Goal: Task Accomplishment & Management: Complete application form

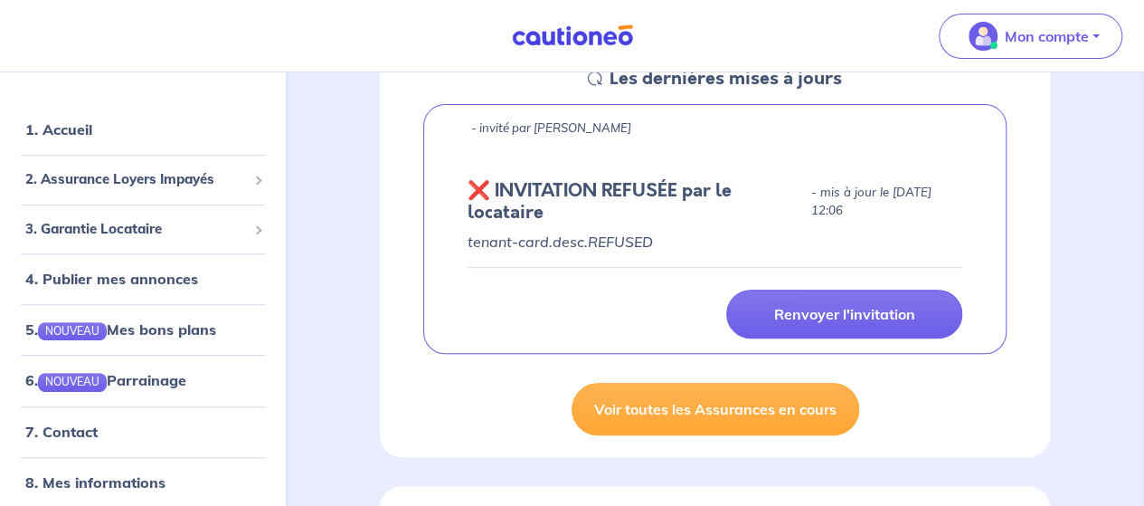
scroll to position [77, 0]
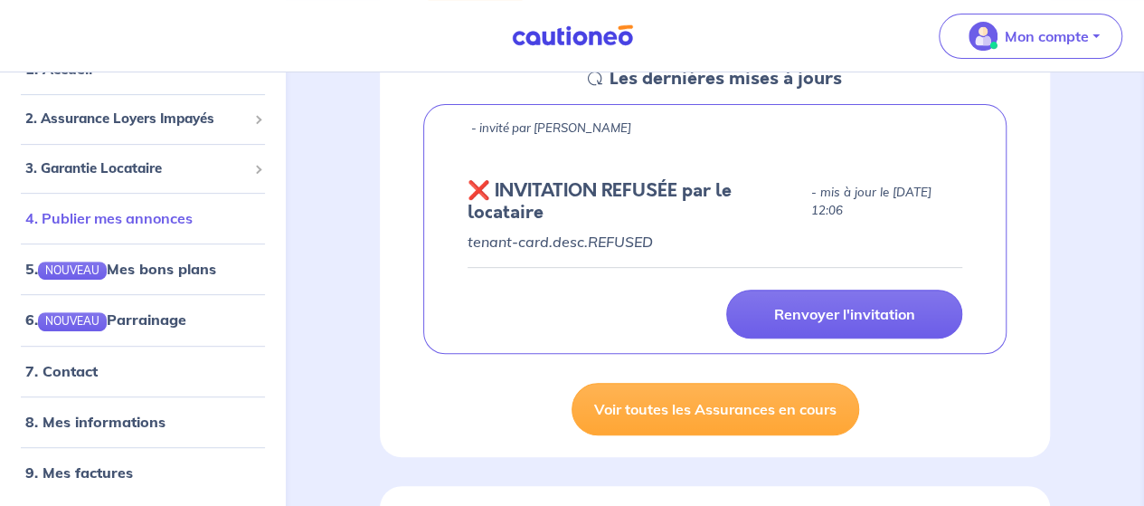
click at [116, 219] on link "4. Publier mes annonces" at bounding box center [108, 218] width 167 height 18
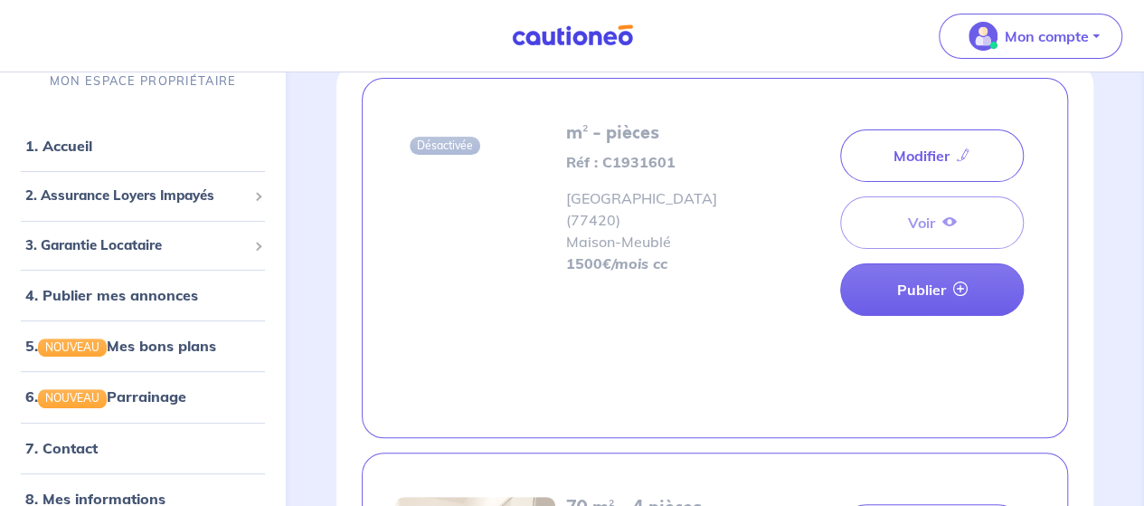
scroll to position [85, 0]
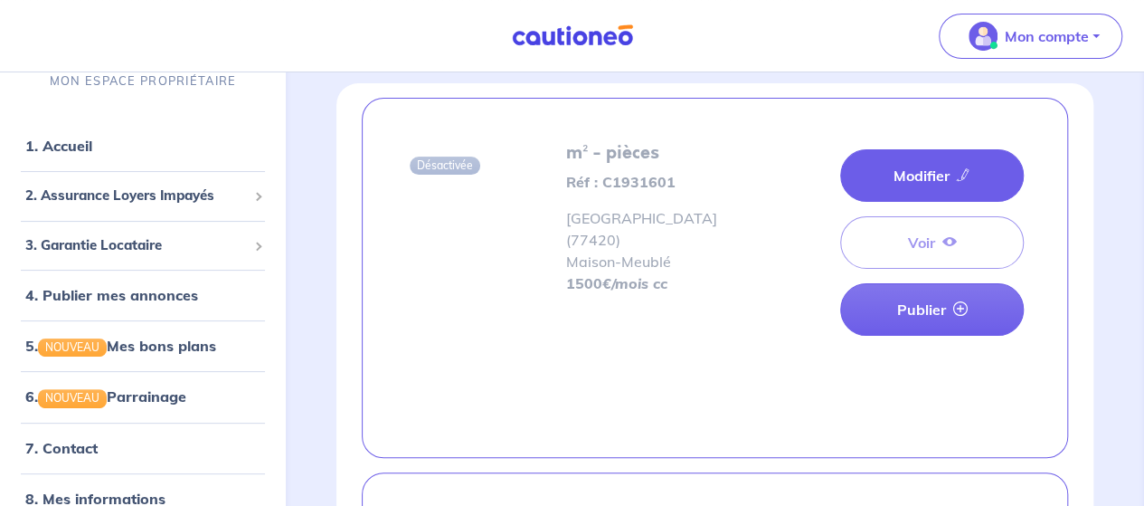
click at [922, 174] on link "Modifier" at bounding box center [932, 175] width 184 height 52
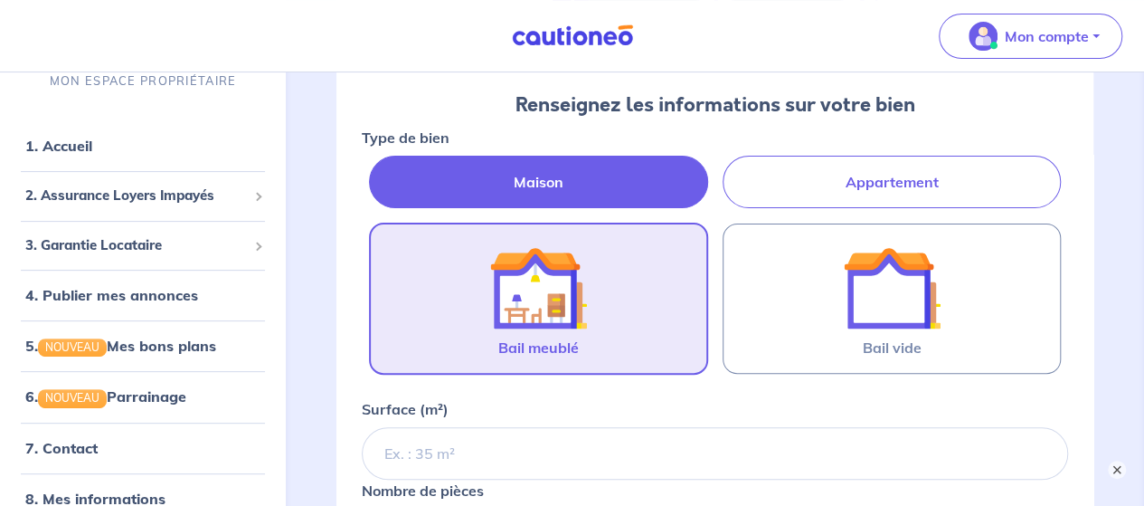
scroll to position [196, 0]
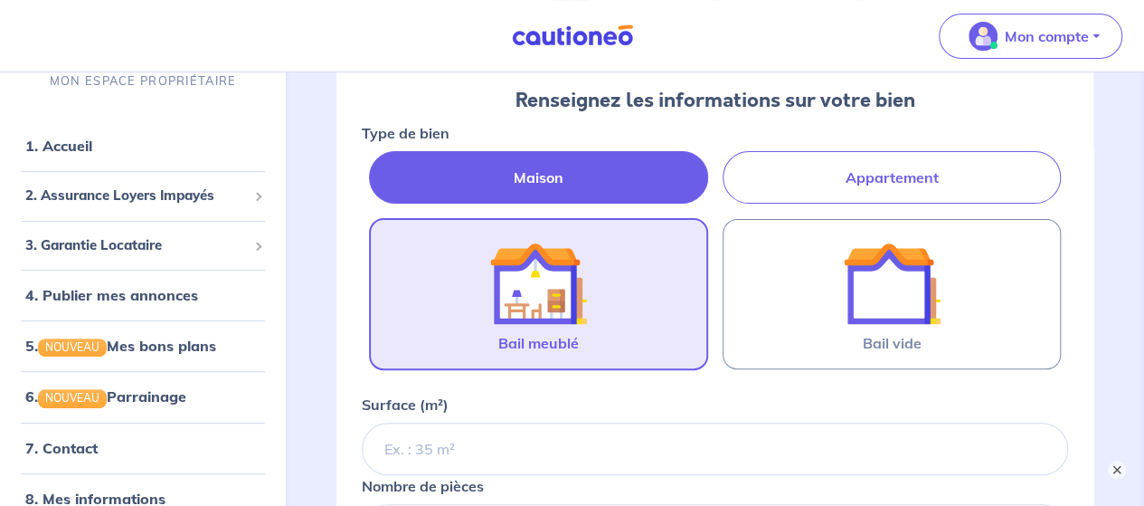
click at [846, 171] on label "Appartement" at bounding box center [892, 177] width 338 height 52
click at [373, 163] on input "Appartement" at bounding box center [368, 157] width 12 height 12
radio input "true"
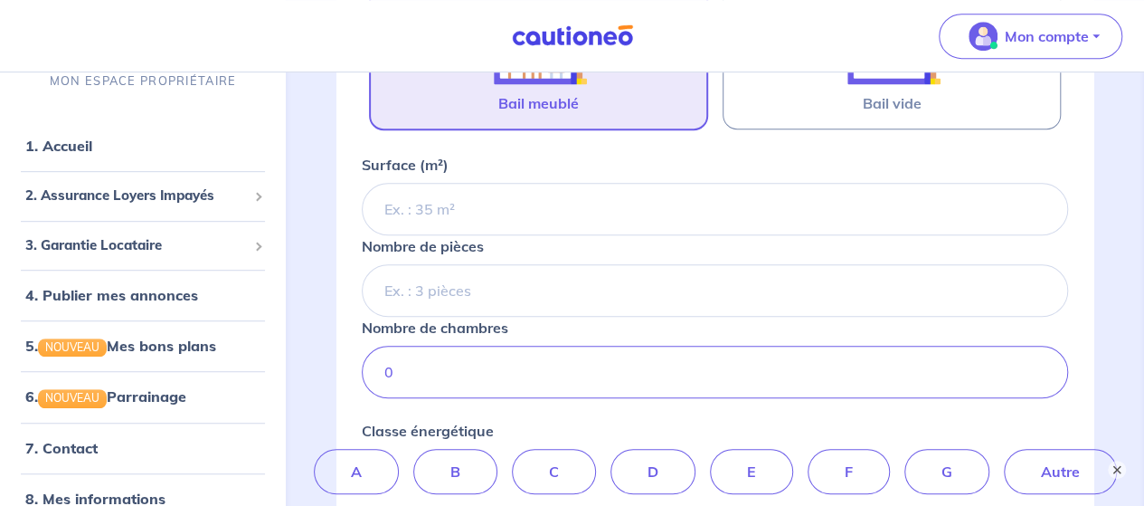
scroll to position [430, 0]
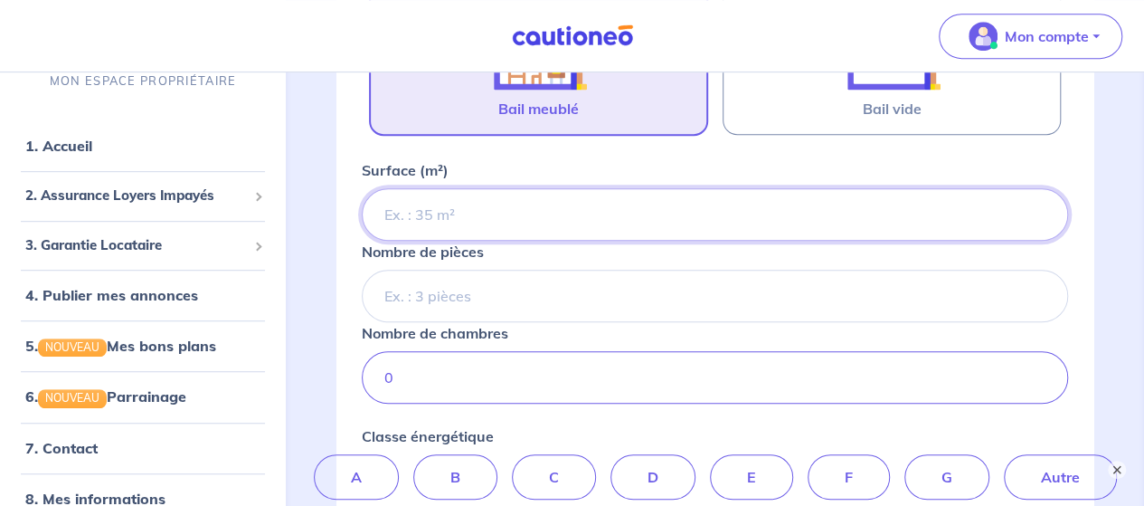
click at [414, 214] on input "Surface (m²)" at bounding box center [715, 214] width 706 height 52
type input "82"
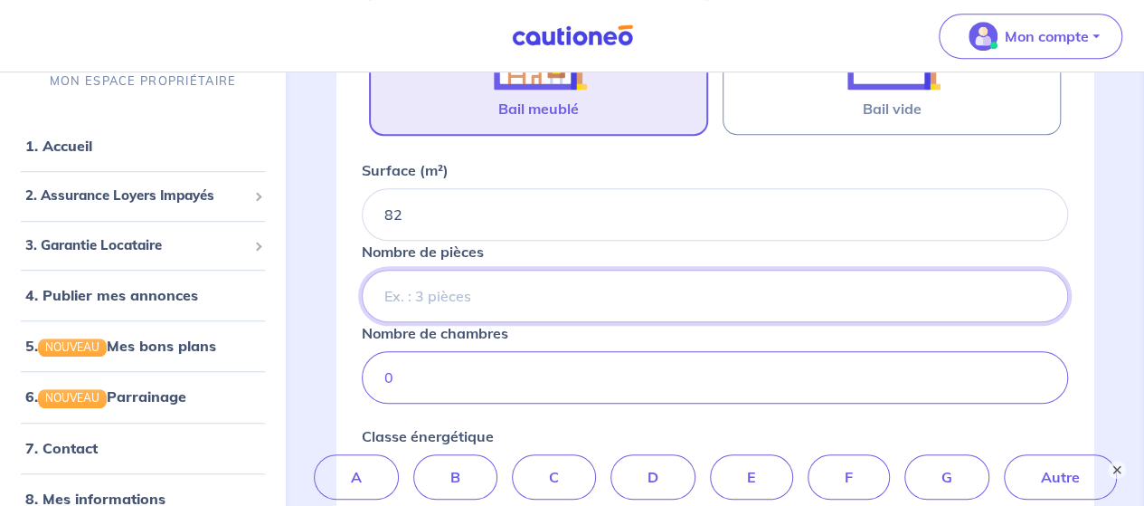
click at [429, 298] on input "Nombre de pièces" at bounding box center [715, 295] width 706 height 52
type input "4"
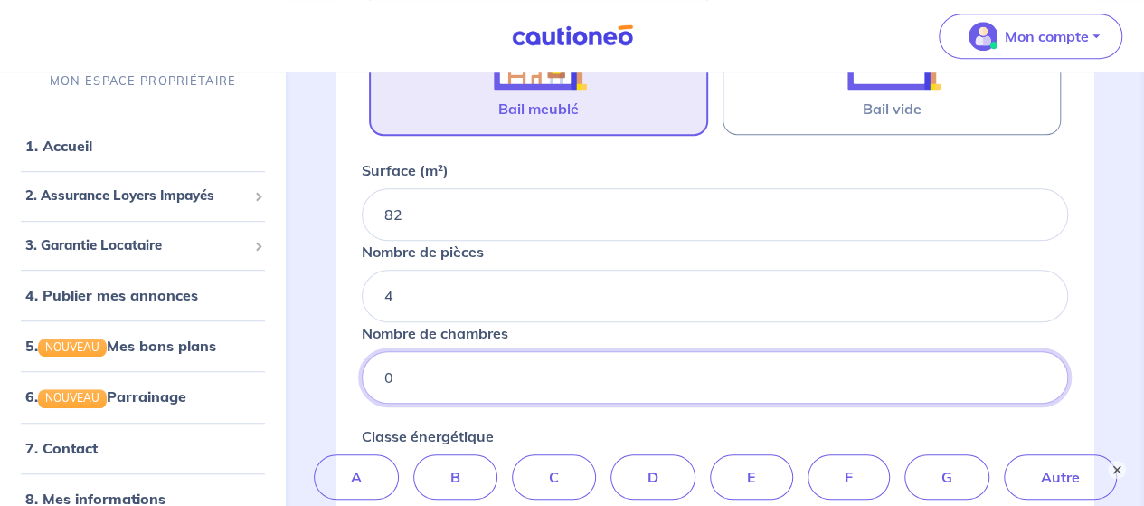
click at [425, 381] on input "0" at bounding box center [715, 377] width 706 height 52
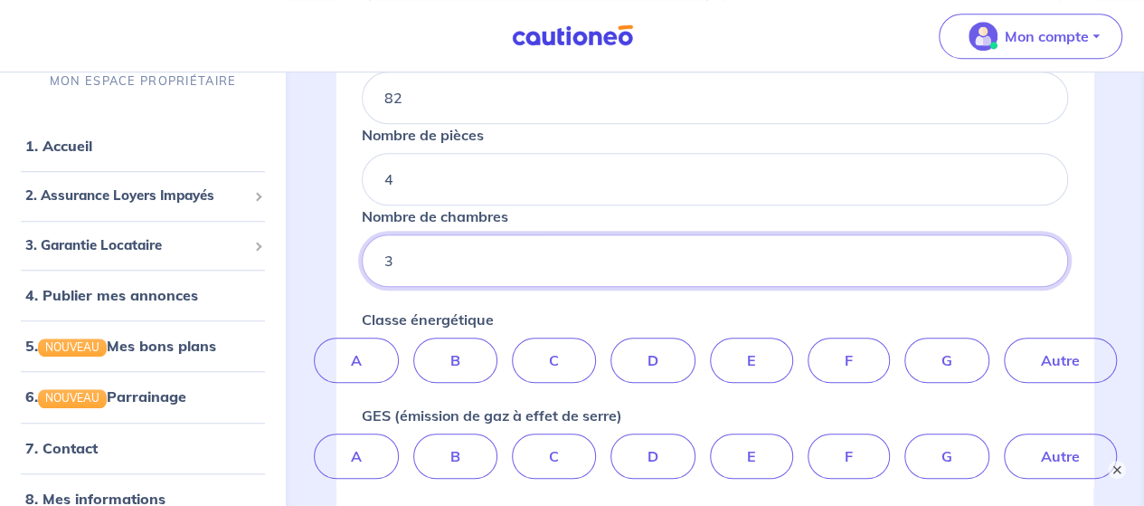
scroll to position [553, 0]
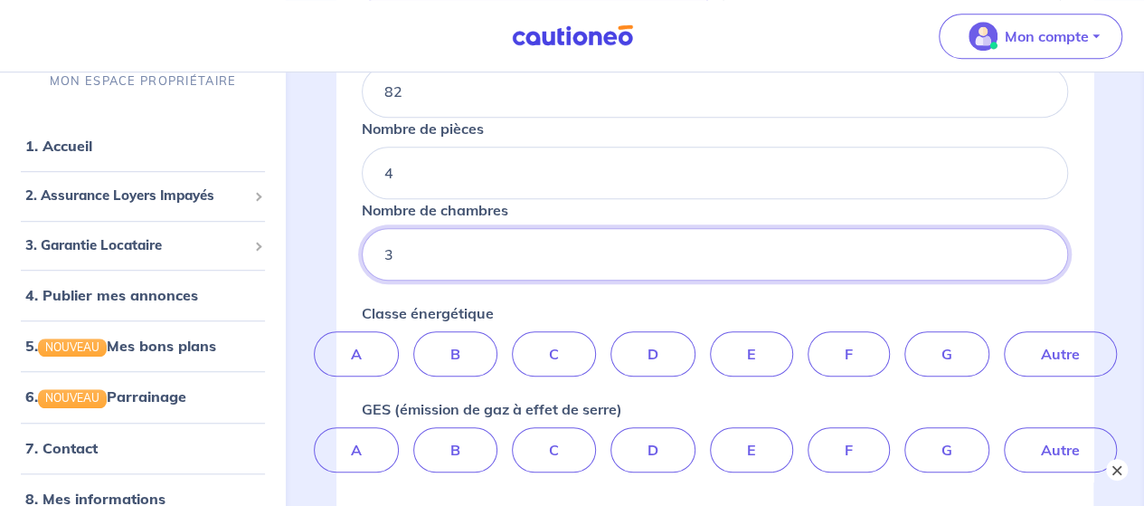
type input "3"
click at [1115, 468] on button "×" at bounding box center [1117, 469] width 22 height 22
click at [472, 357] on label "B" at bounding box center [455, 353] width 84 height 45
click at [709, 343] on input "B" at bounding box center [715, 337] width 12 height 12
radio input "true"
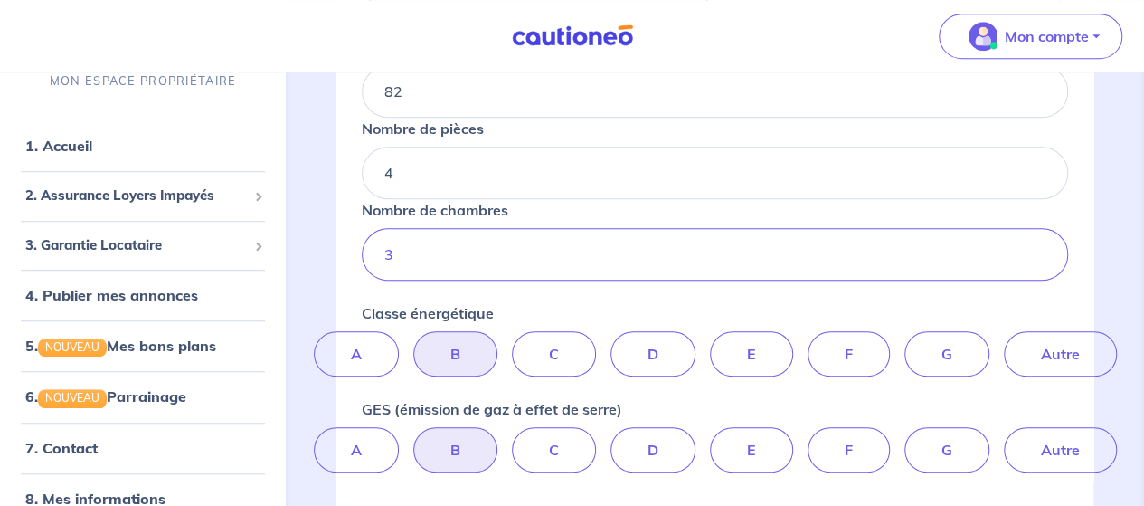
click at [452, 458] on label "B" at bounding box center [455, 449] width 84 height 45
click at [709, 439] on input "B" at bounding box center [715, 433] width 12 height 12
radio input "true"
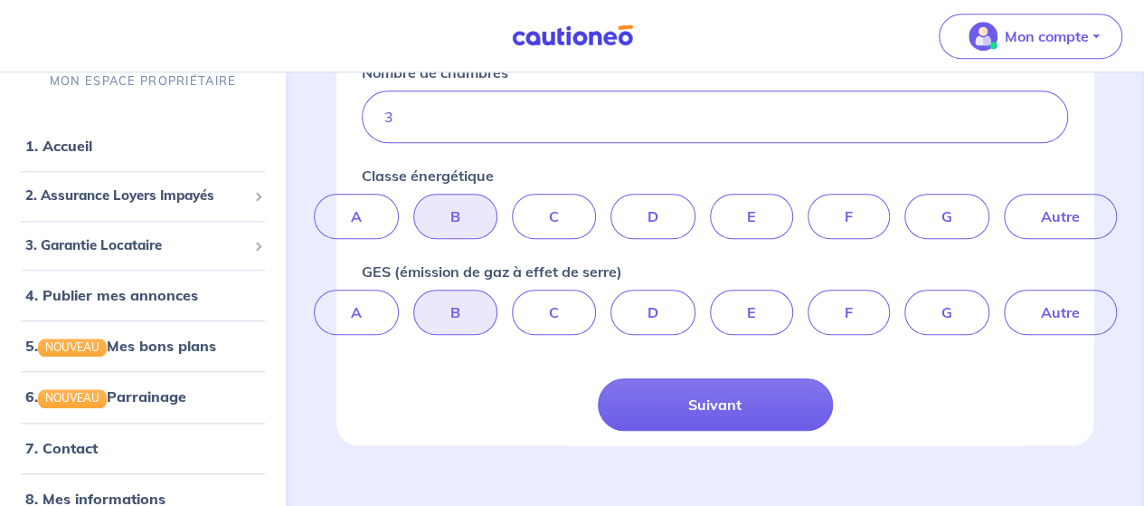
scroll to position [713, 0]
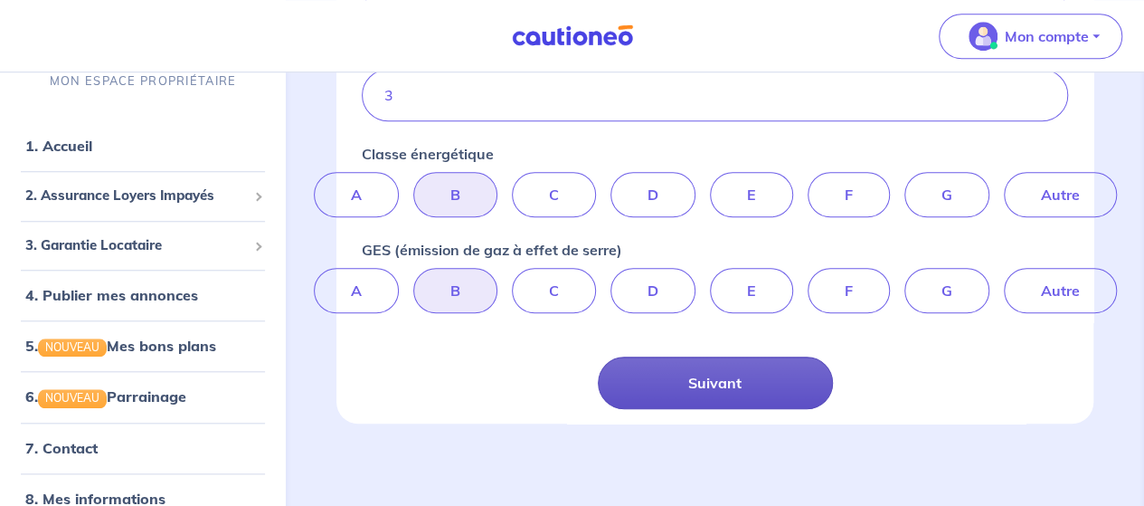
click at [714, 376] on button "Suivant" at bounding box center [715, 382] width 235 height 52
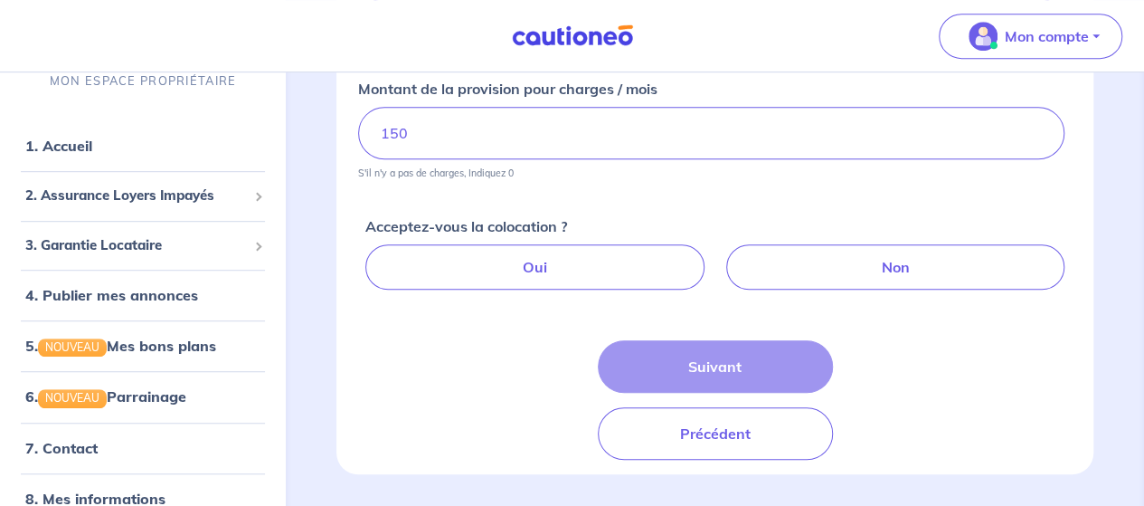
scroll to position [512, 0]
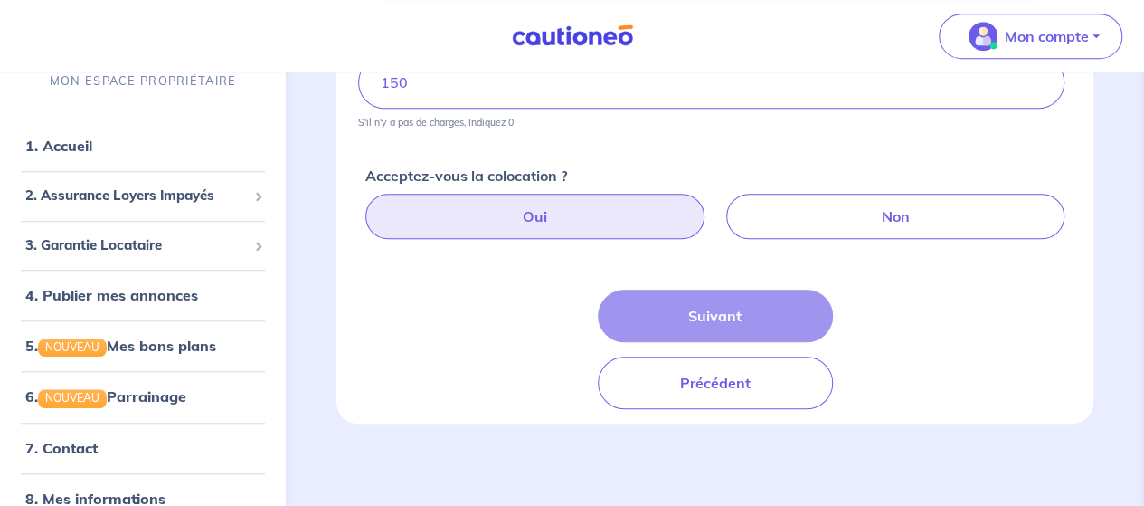
click at [550, 211] on label "Oui" at bounding box center [534, 216] width 338 height 45
click at [713, 205] on input "Oui" at bounding box center [719, 200] width 12 height 12
radio input "true"
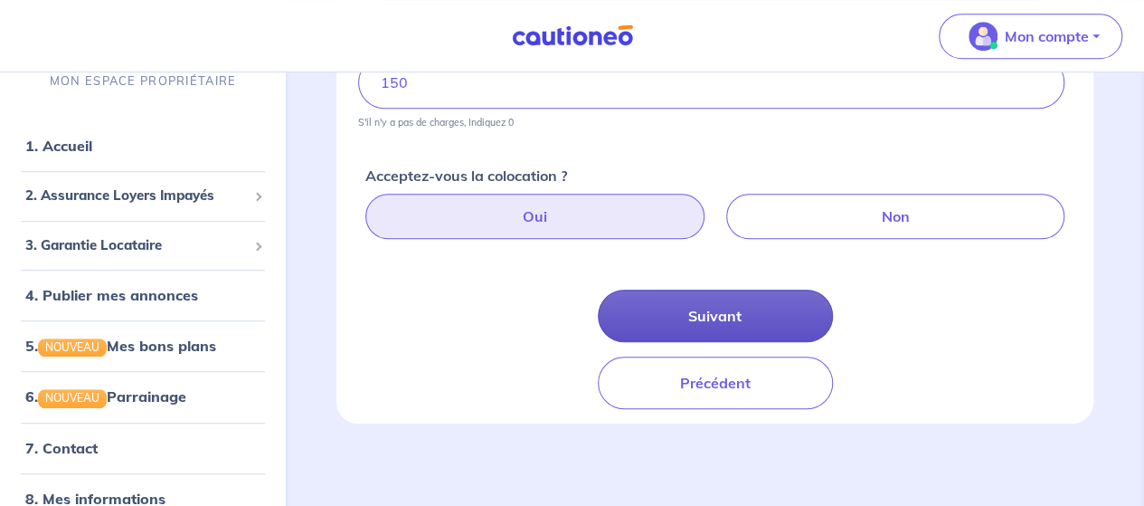
click at [712, 310] on button "Suivant" at bounding box center [715, 315] width 235 height 52
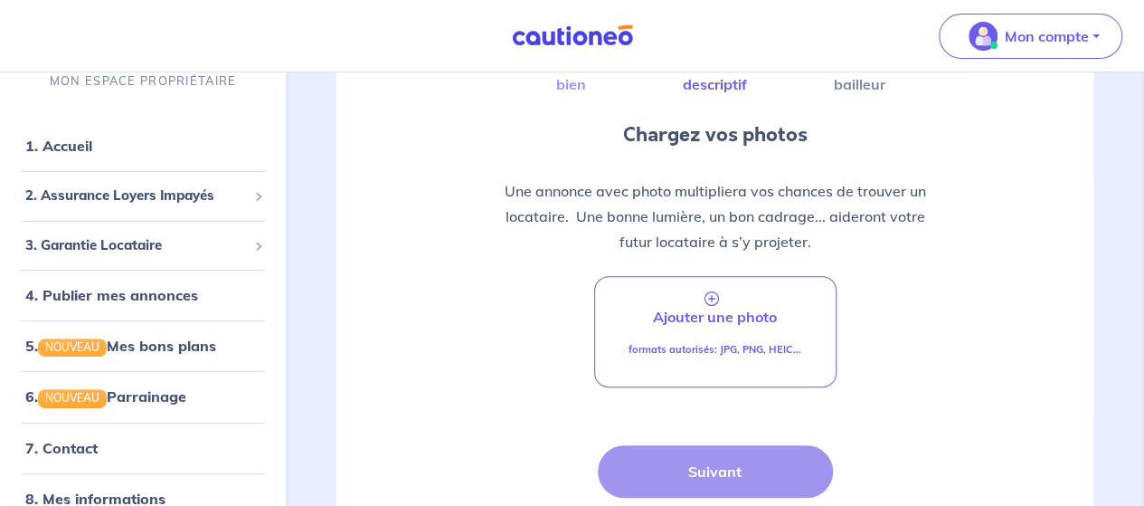
scroll to position [165, 0]
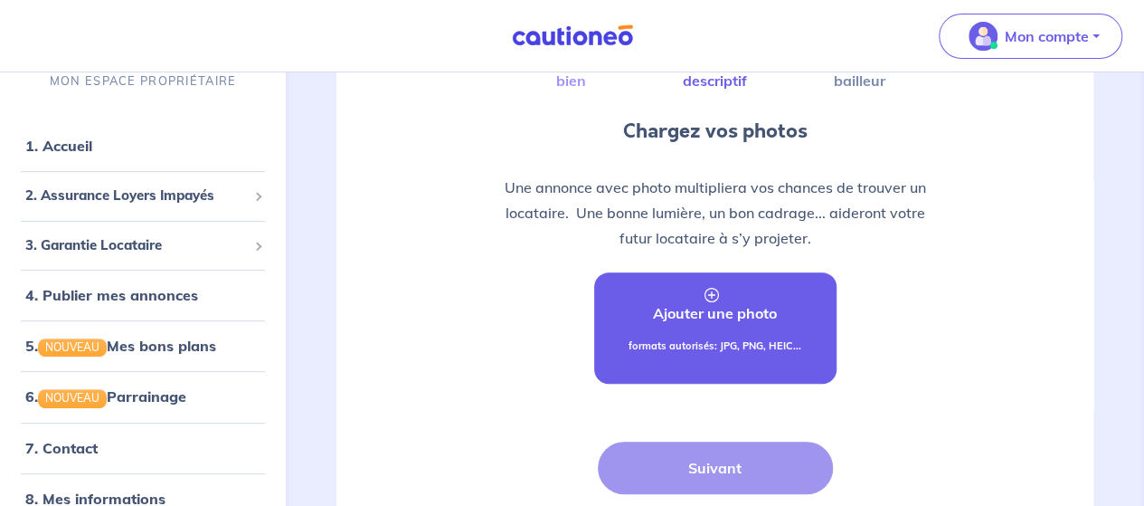
click at [703, 299] on link "Ajouter une photo formats autorisés: JPG, PNG, HEIC..." at bounding box center [715, 327] width 242 height 111
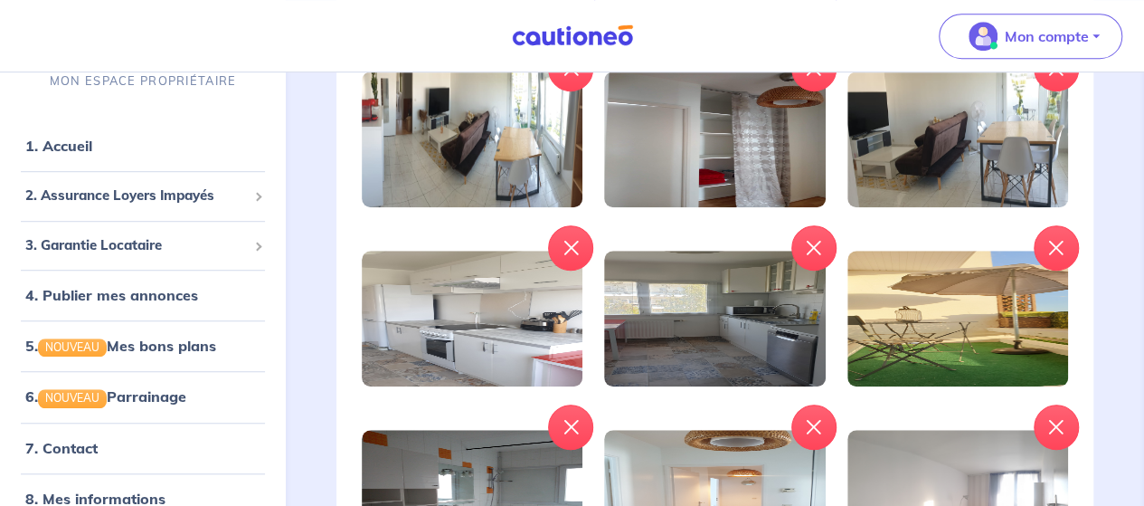
scroll to position [1033, 0]
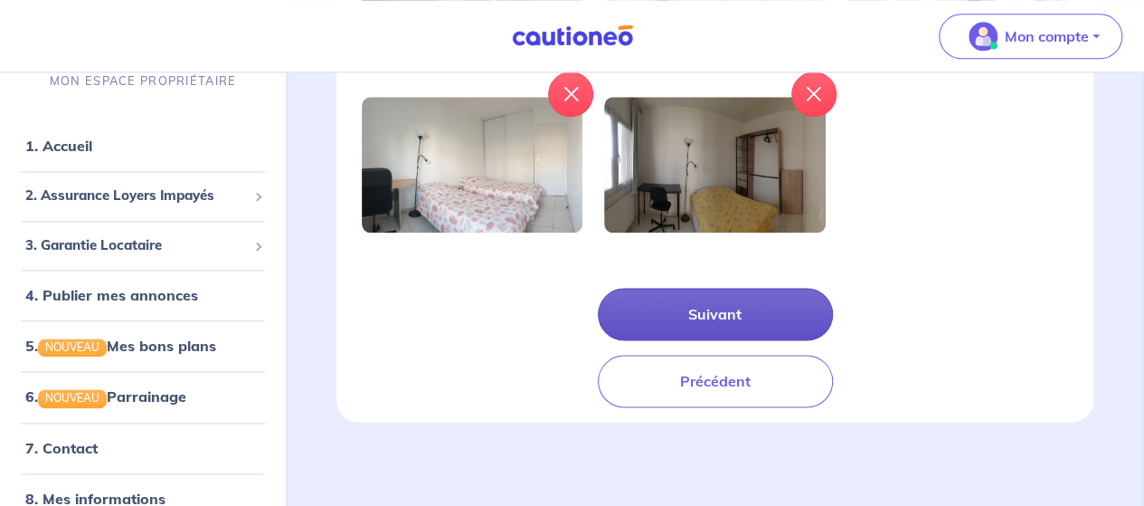
click at [718, 314] on button "Suivant" at bounding box center [715, 314] width 235 height 52
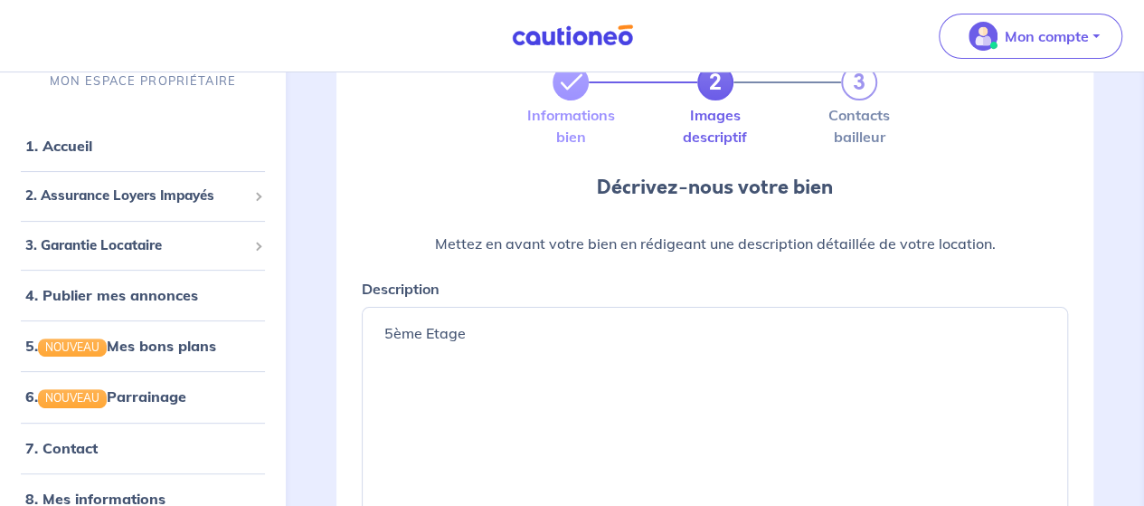
scroll to position [134, 0]
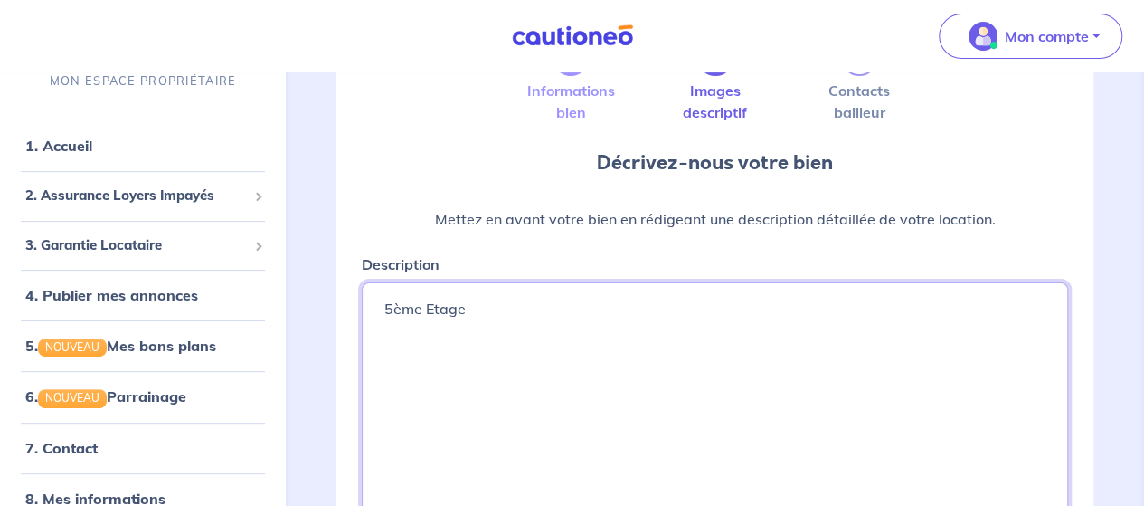
click at [472, 308] on textarea "5ème Etage" at bounding box center [715, 417] width 706 height 271
type textarea "5"
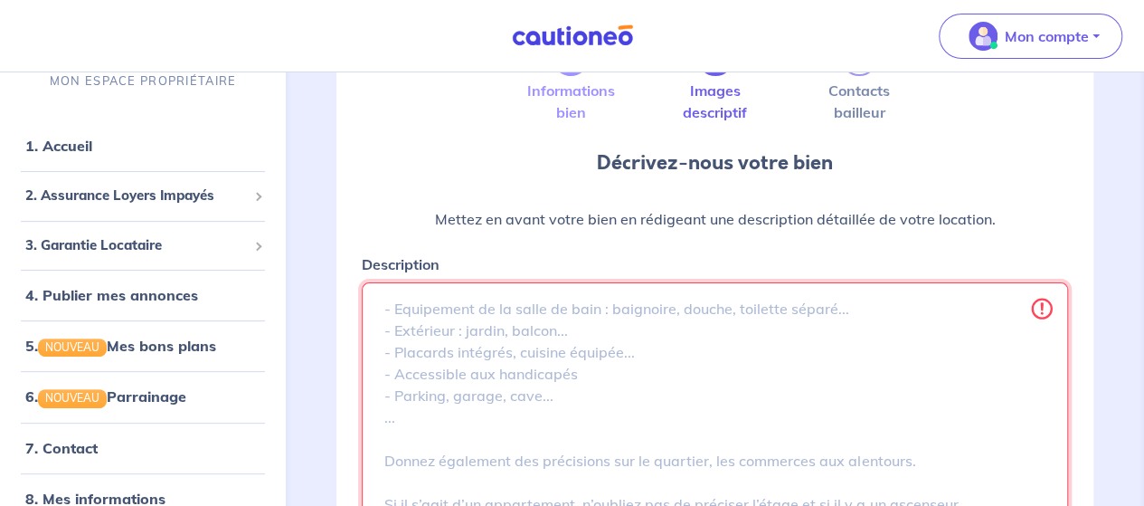
paste textarea "Cité Descartes, 3 minutes à marche de la gare RER A et nouvelles lignes métro 1…"
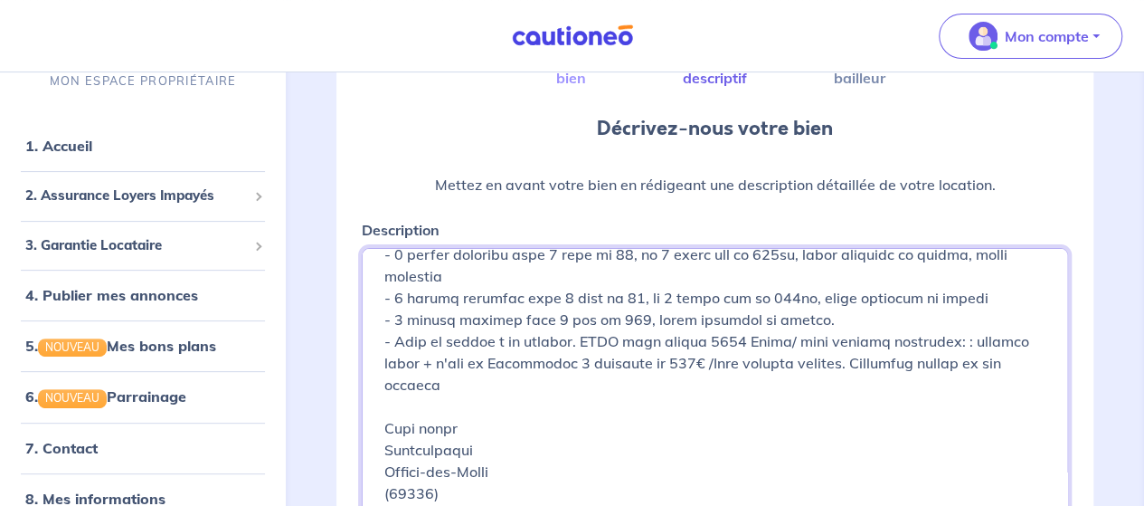
scroll to position [181, 0]
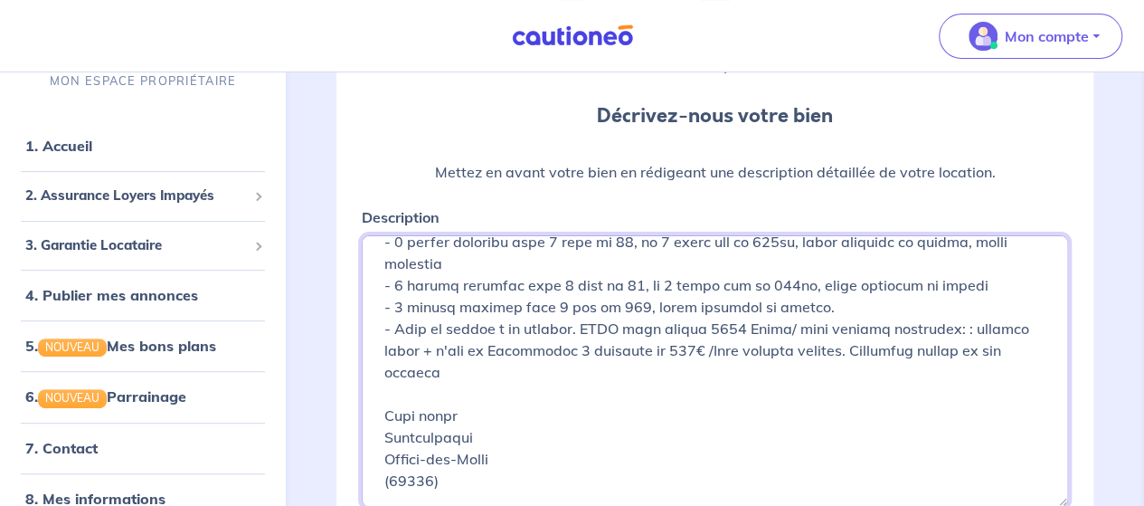
drag, startPoint x: 386, startPoint y: 382, endPoint x: 477, endPoint y: 448, distance: 112.0
click at [477, 448] on textarea "Description" at bounding box center [715, 370] width 706 height 271
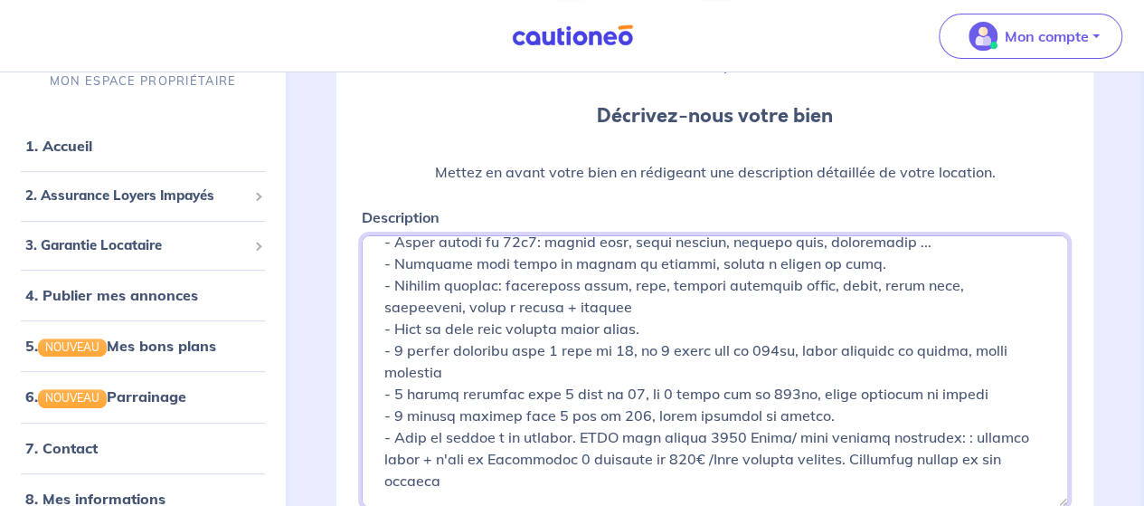
scroll to position [193, 0]
click at [999, 395] on textarea "Description" at bounding box center [715, 370] width 706 height 271
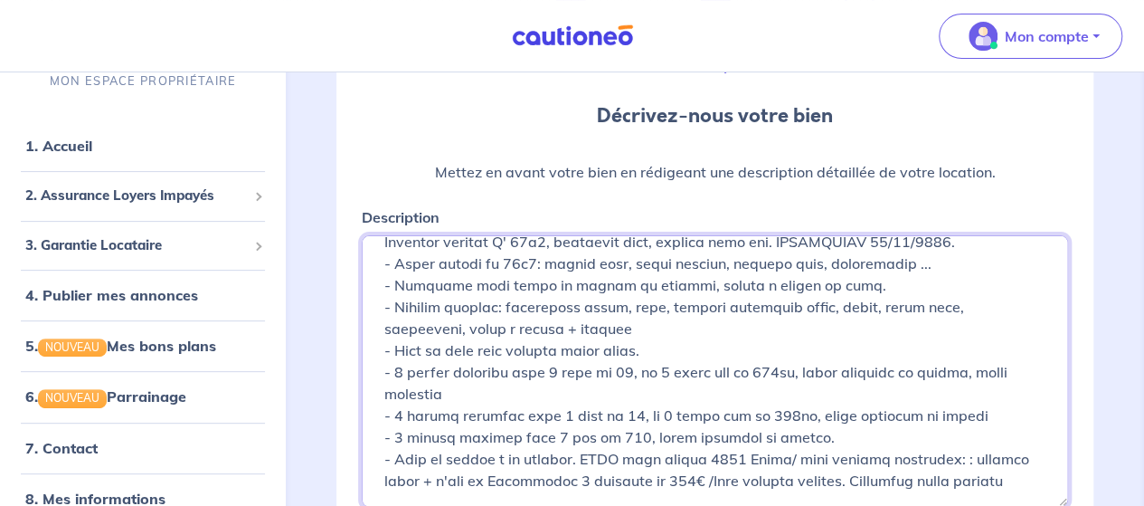
scroll to position [171, 0]
click at [631, 391] on textarea "Description" at bounding box center [715, 370] width 706 height 271
click at [446, 417] on textarea "Description" at bounding box center [715, 370] width 706 height 271
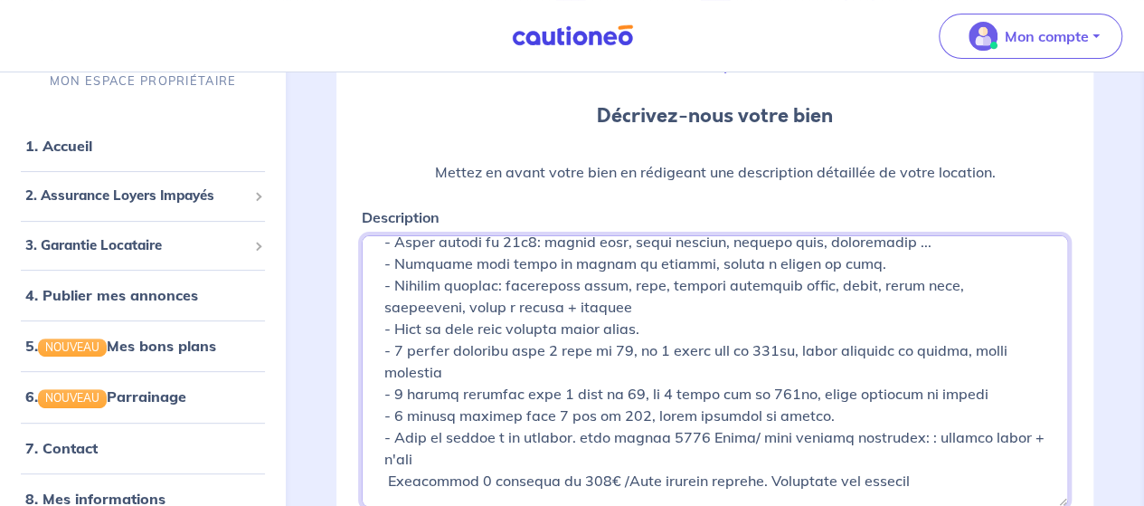
scroll to position [193, 0]
click at [593, 373] on textarea "Description" at bounding box center [715, 370] width 706 height 271
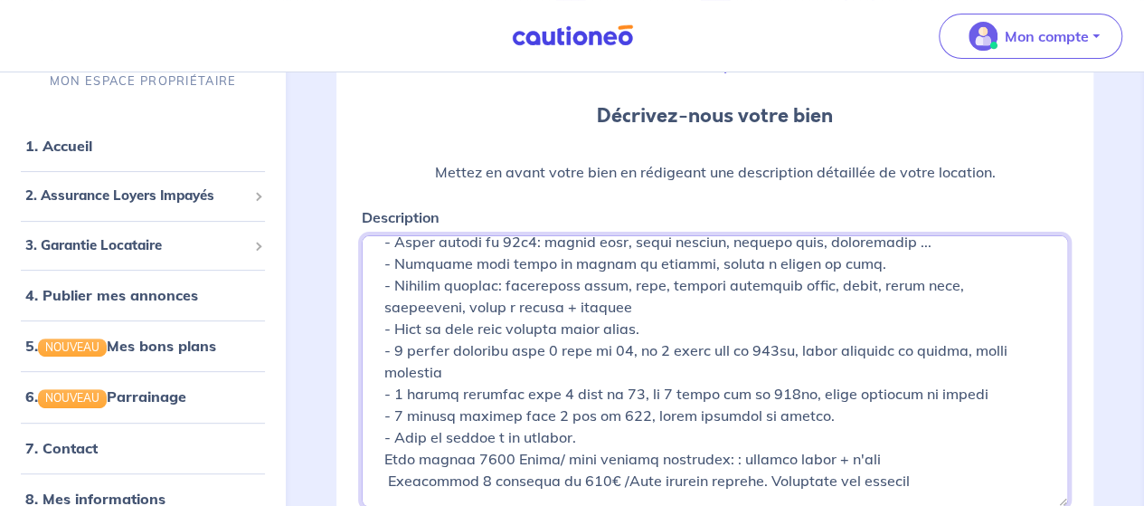
click at [387, 419] on textarea "Description" at bounding box center [715, 370] width 706 height 271
click at [617, 415] on textarea "Description" at bounding box center [715, 370] width 706 height 271
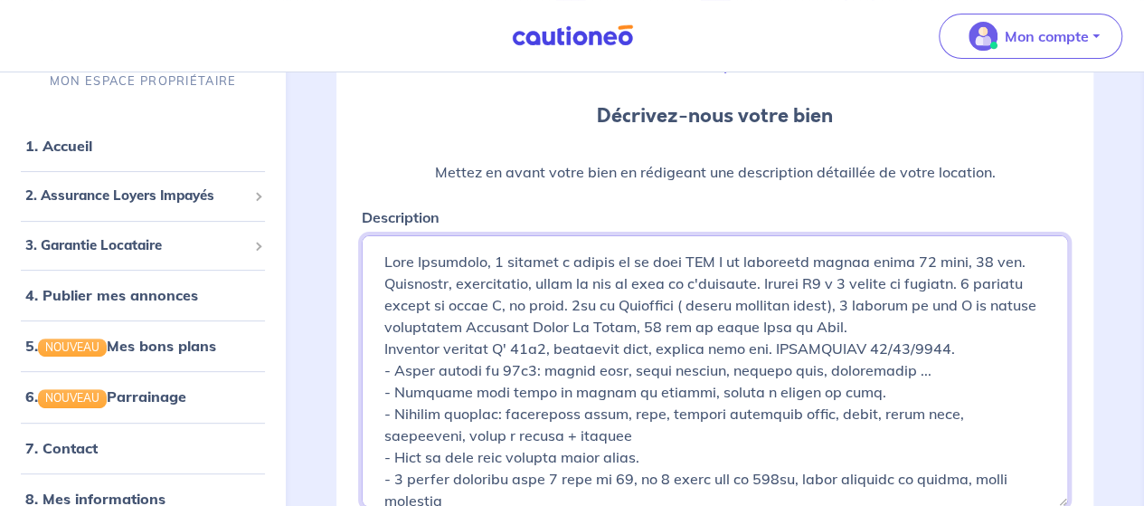
click at [977, 346] on textarea "Description" at bounding box center [715, 370] width 706 height 271
click at [924, 347] on textarea "Description" at bounding box center [715, 370] width 706 height 271
click at [766, 303] on textarea "Description" at bounding box center [715, 370] width 706 height 271
click at [917, 302] on textarea "Description" at bounding box center [715, 370] width 706 height 271
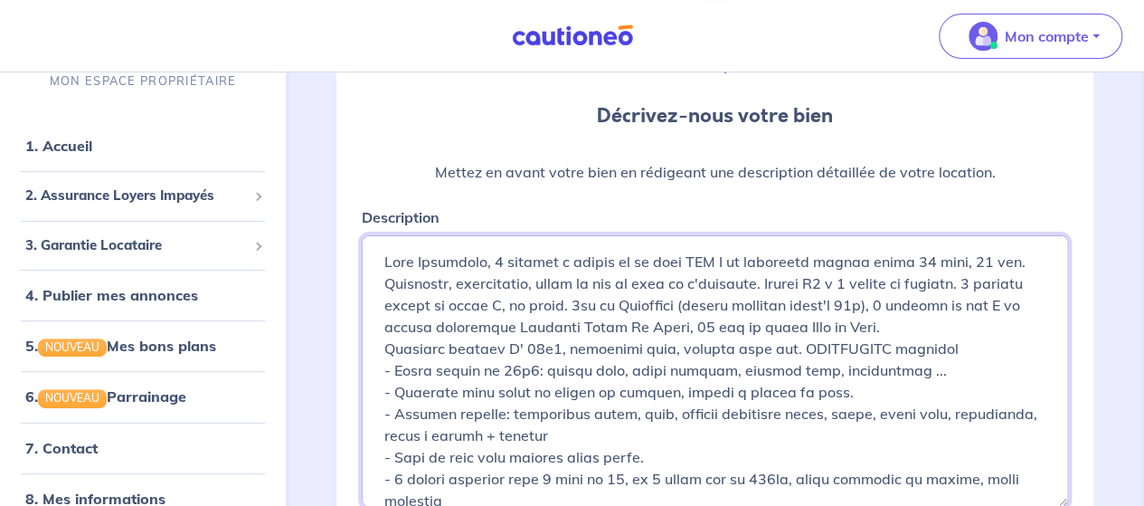
click at [611, 413] on textarea "Description" at bounding box center [715, 370] width 706 height 271
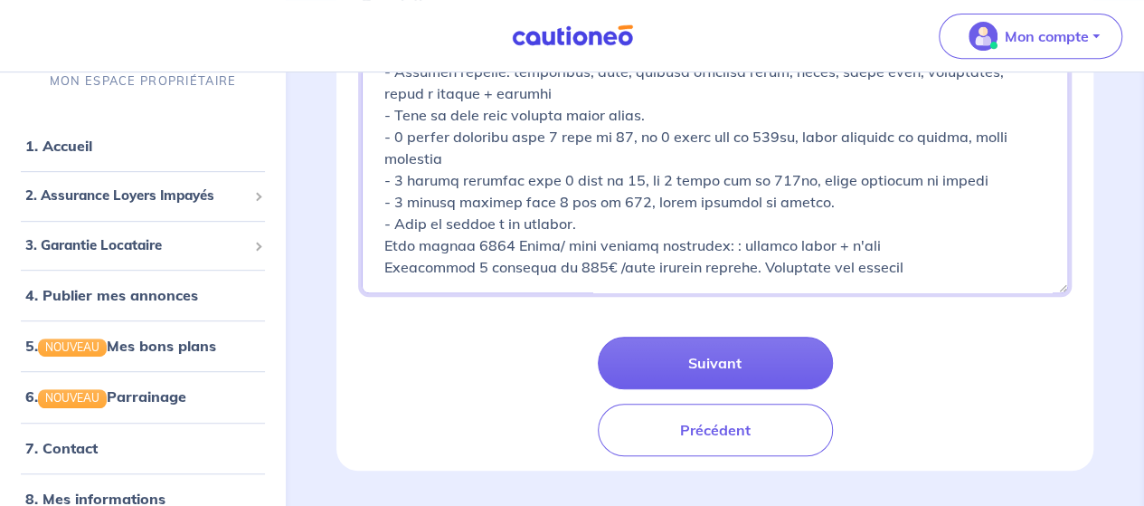
scroll to position [430, 0]
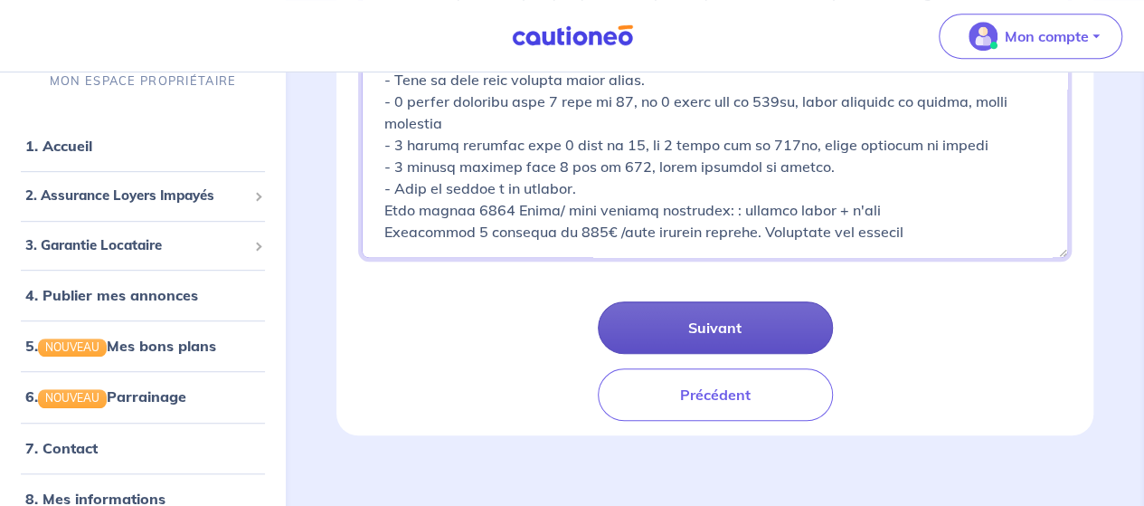
type textarea "Cité Descartes, 3 minutes à marche de la gare RER A et nouvelles lignes métro 1…"
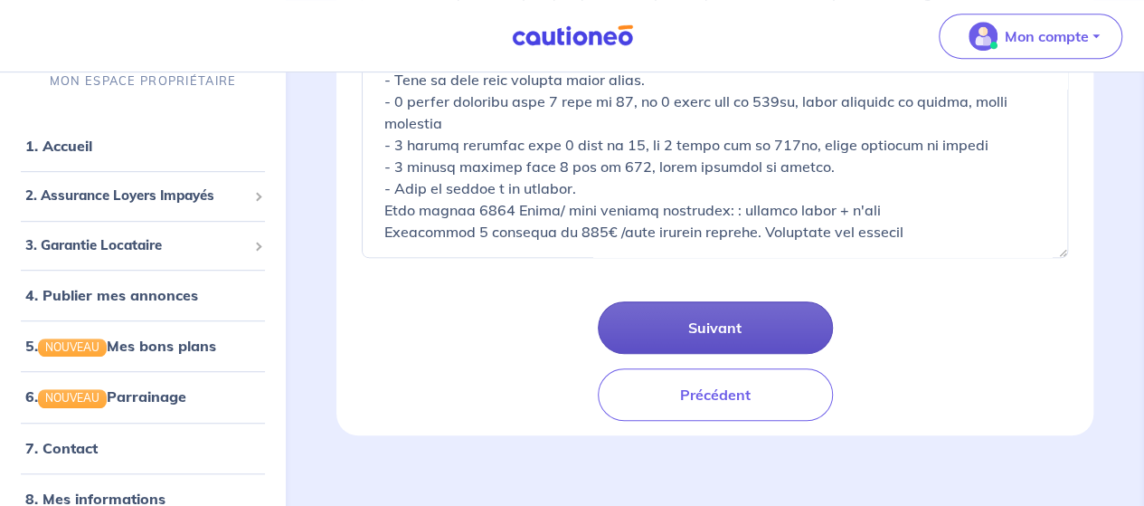
click at [755, 317] on button "Suivant" at bounding box center [715, 327] width 235 height 52
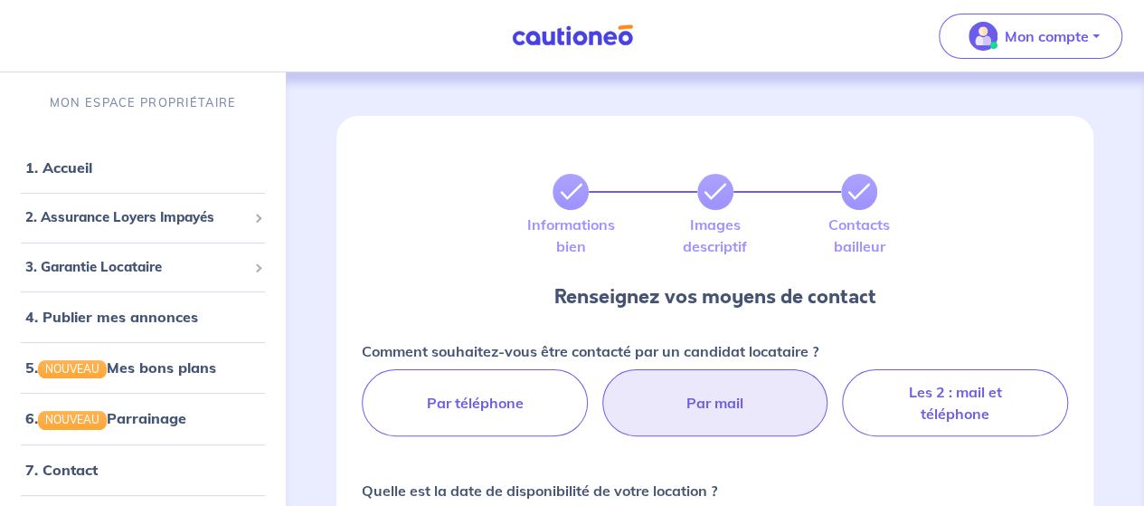
click at [684, 410] on label "Par mail" at bounding box center [715, 402] width 226 height 67
click at [709, 381] on input "Par mail" at bounding box center [715, 375] width 12 height 12
radio input "true"
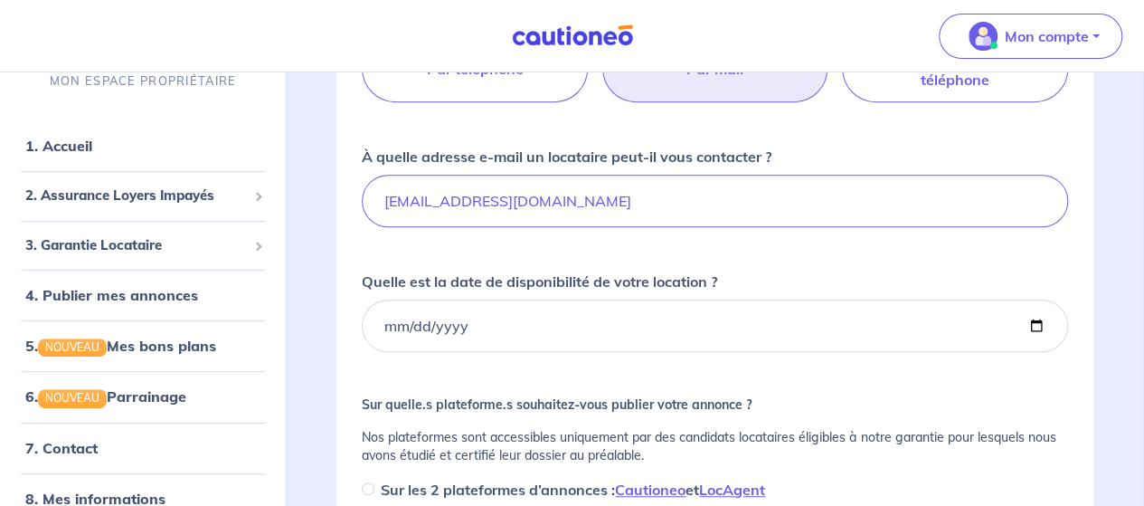
scroll to position [378, 0]
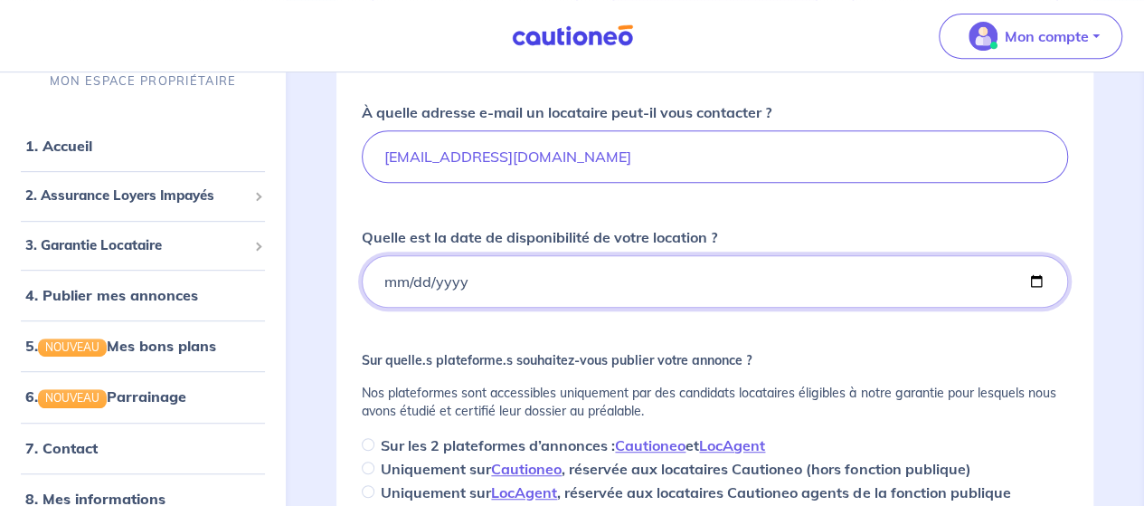
click at [389, 280] on input "Quelle est la date de disponibilité de votre location ?" at bounding box center [715, 281] width 706 height 52
type input "2025-08-20"
click at [554, 305] on input "2025-08-20" at bounding box center [715, 281] width 706 height 52
click at [541, 287] on input "2025-08-20" at bounding box center [715, 281] width 706 height 52
click at [584, 388] on p "Nos plateformes sont accessibles uniquement par des candidats locataires éligib…" at bounding box center [715, 401] width 706 height 36
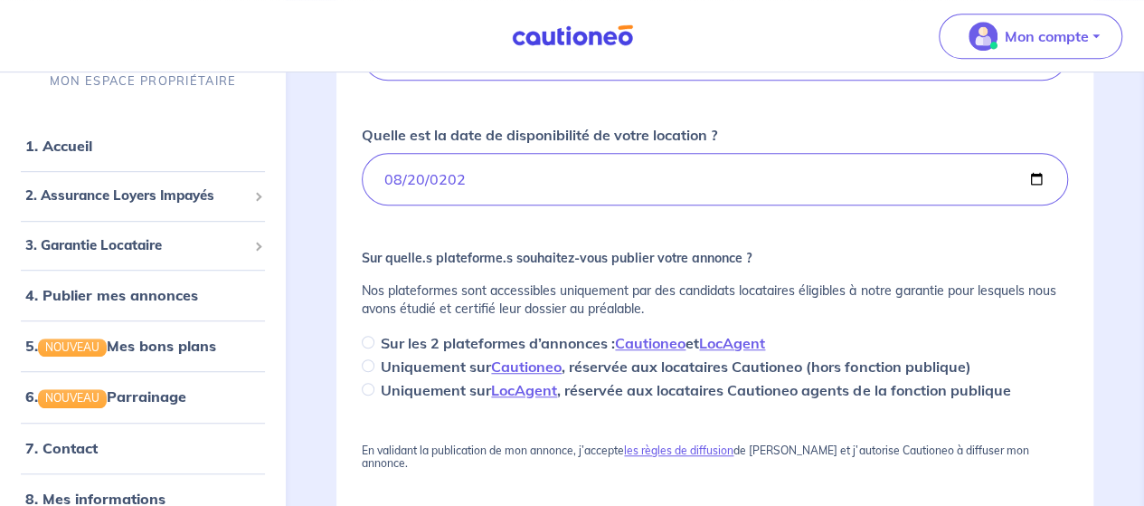
scroll to position [490, 0]
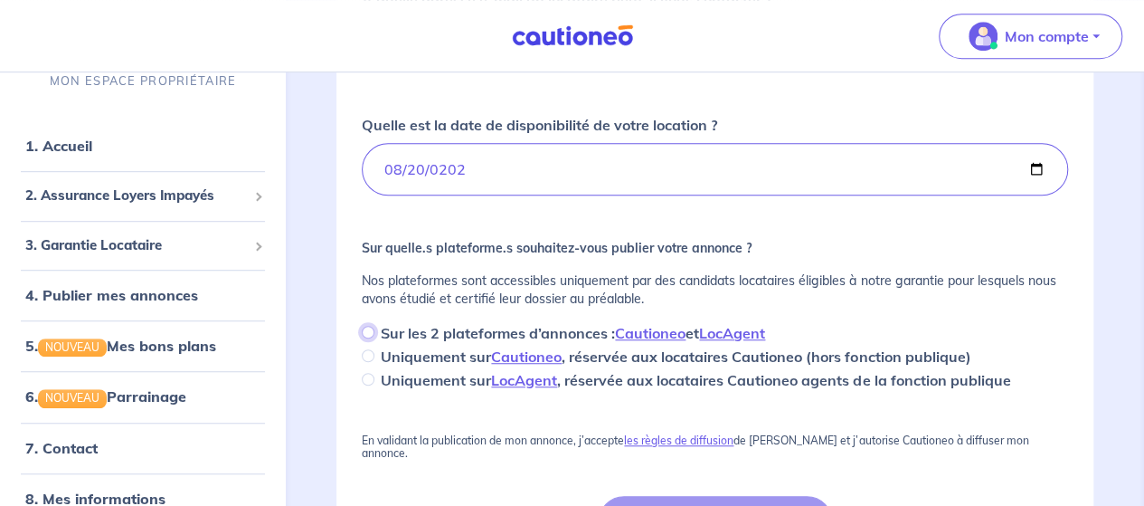
click at [367, 330] on input "Sur les 2 plateformes d’annonces : Cautioneo et LocAgent" at bounding box center [368, 332] width 13 height 13
radio input "true"
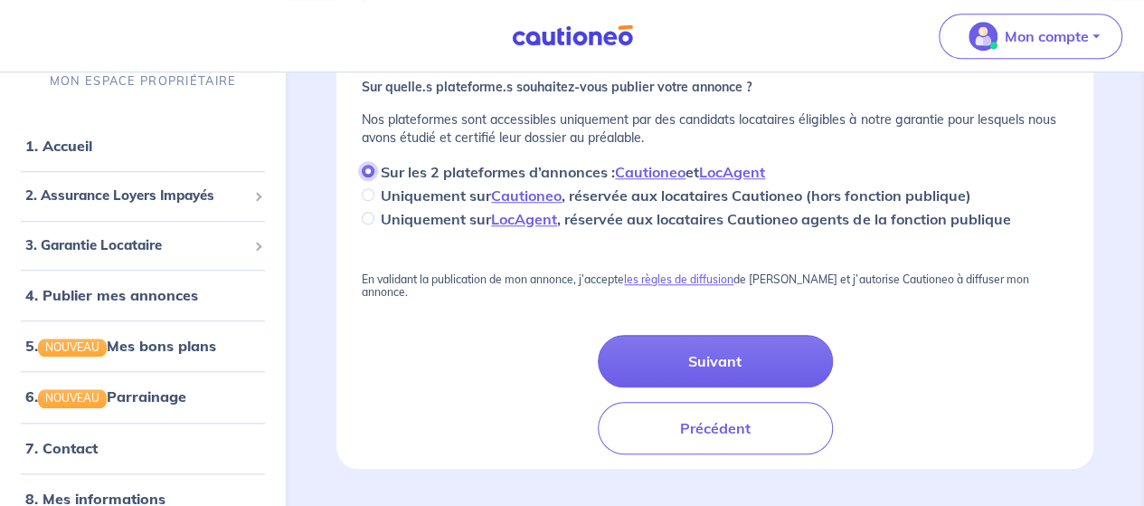
scroll to position [664, 0]
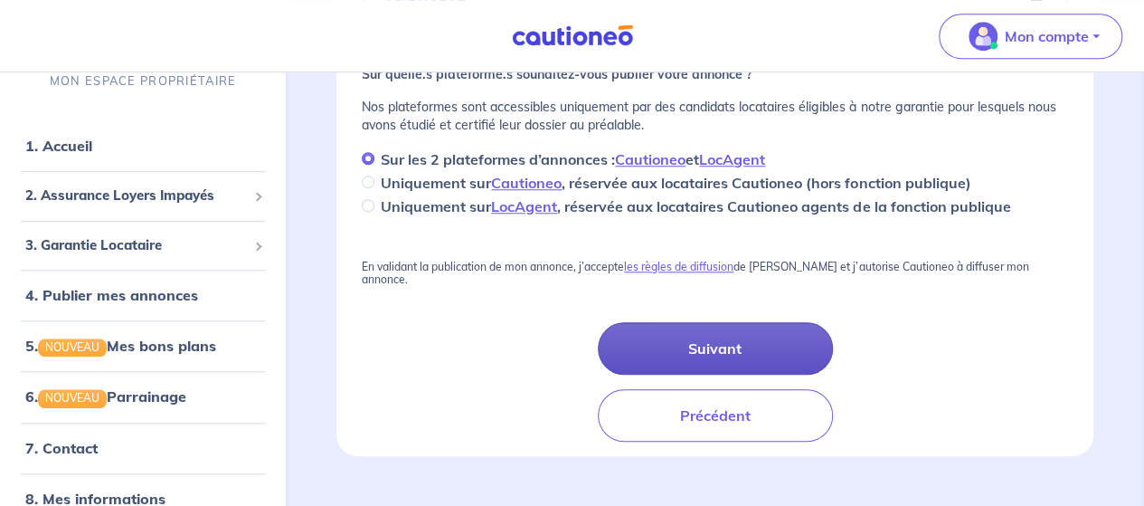
click at [713, 337] on button "Suivant" at bounding box center [715, 348] width 235 height 52
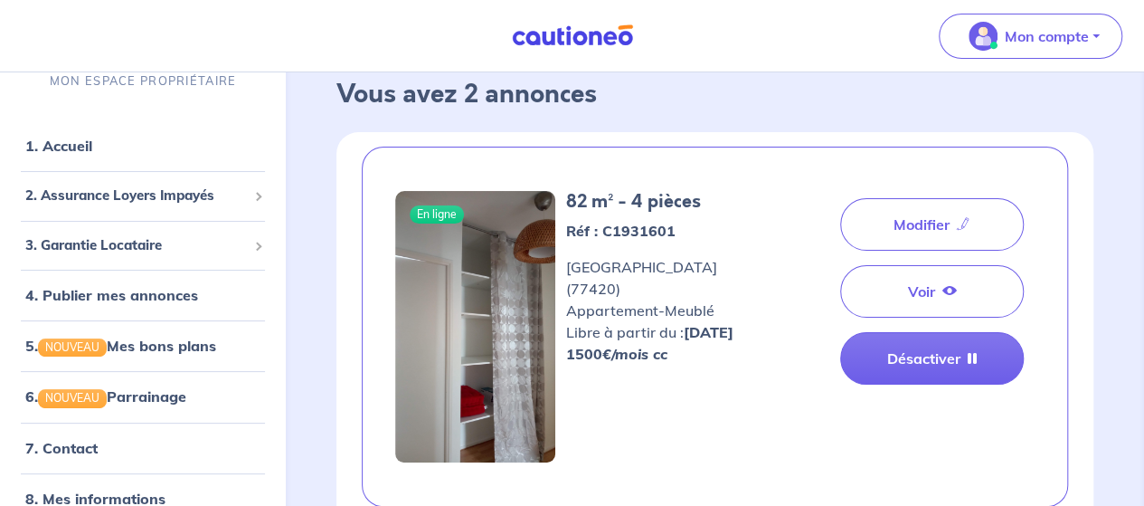
scroll to position [62, 0]
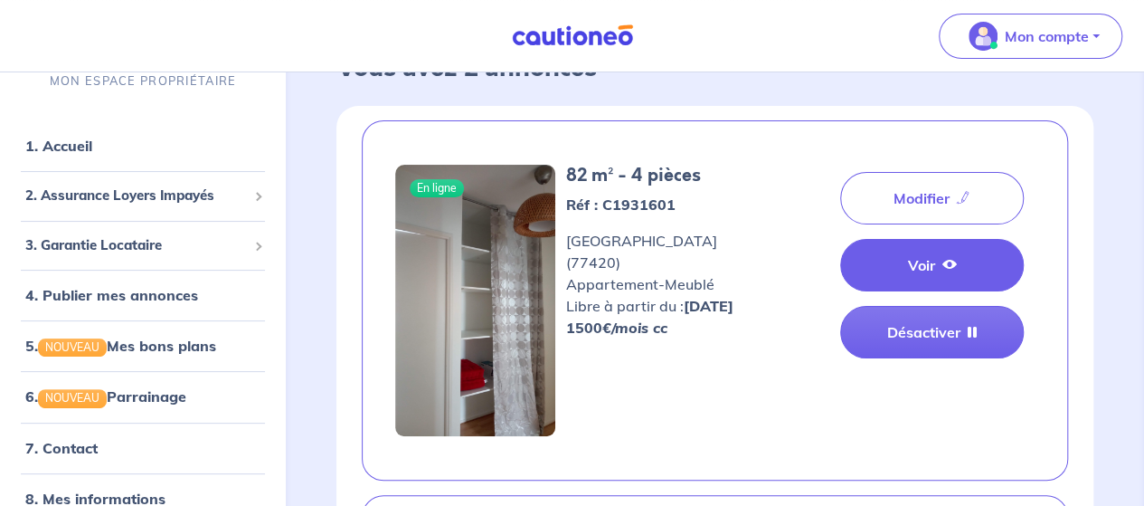
click at [913, 267] on link "Voir" at bounding box center [932, 265] width 184 height 52
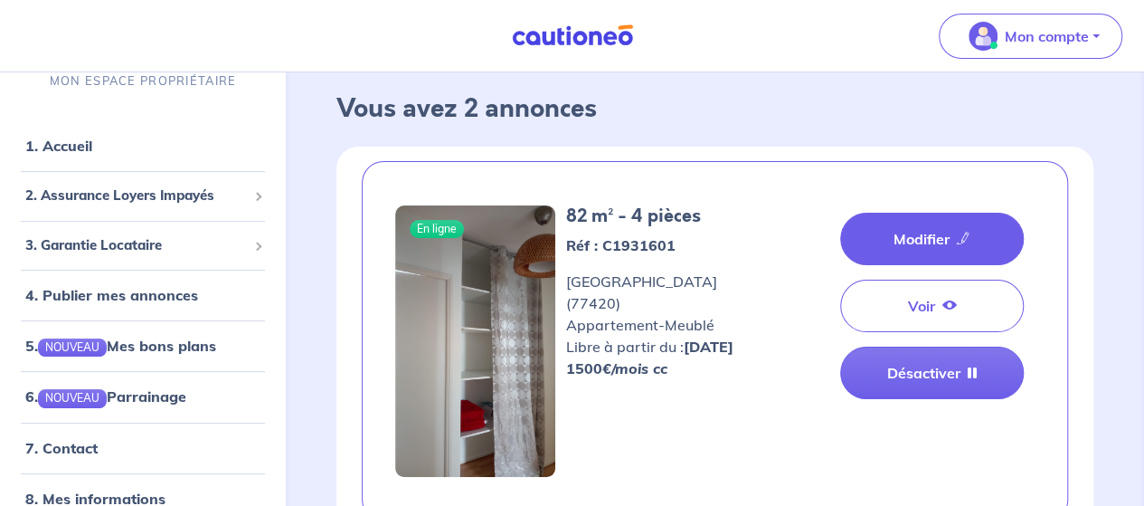
click at [919, 231] on link "Modifier" at bounding box center [932, 239] width 184 height 52
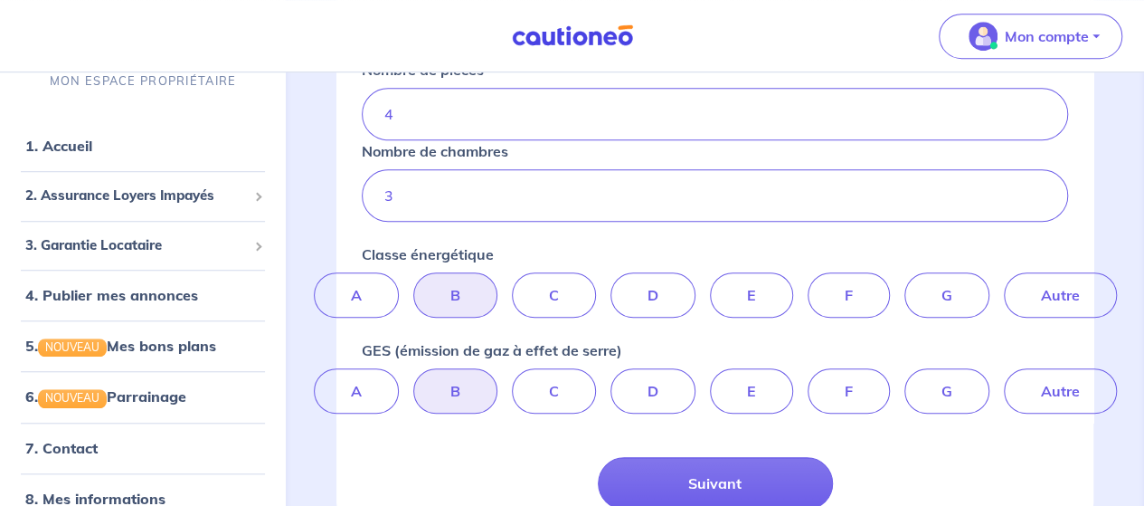
scroll to position [653, 0]
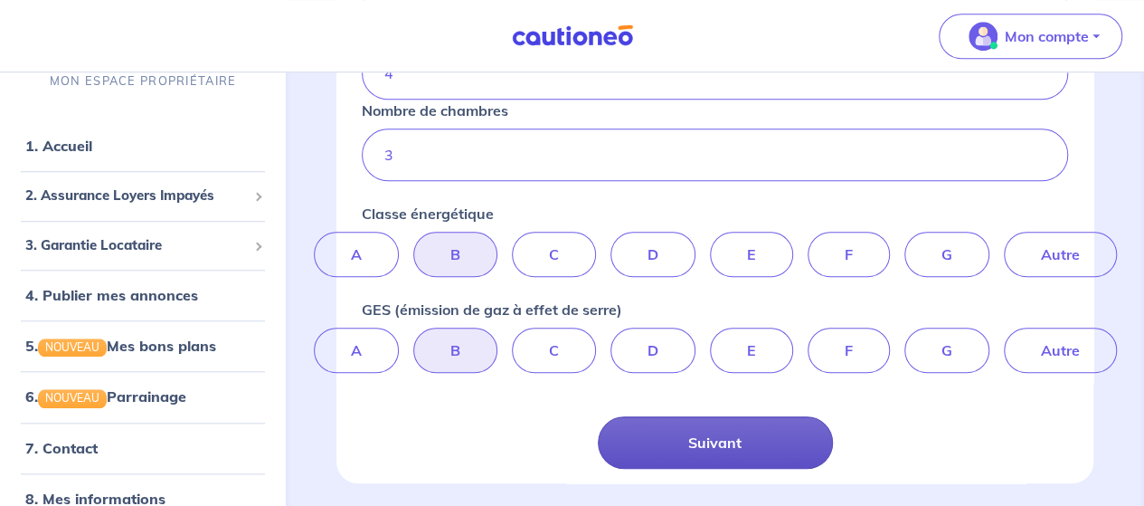
click at [700, 449] on button "Suivant" at bounding box center [715, 442] width 235 height 52
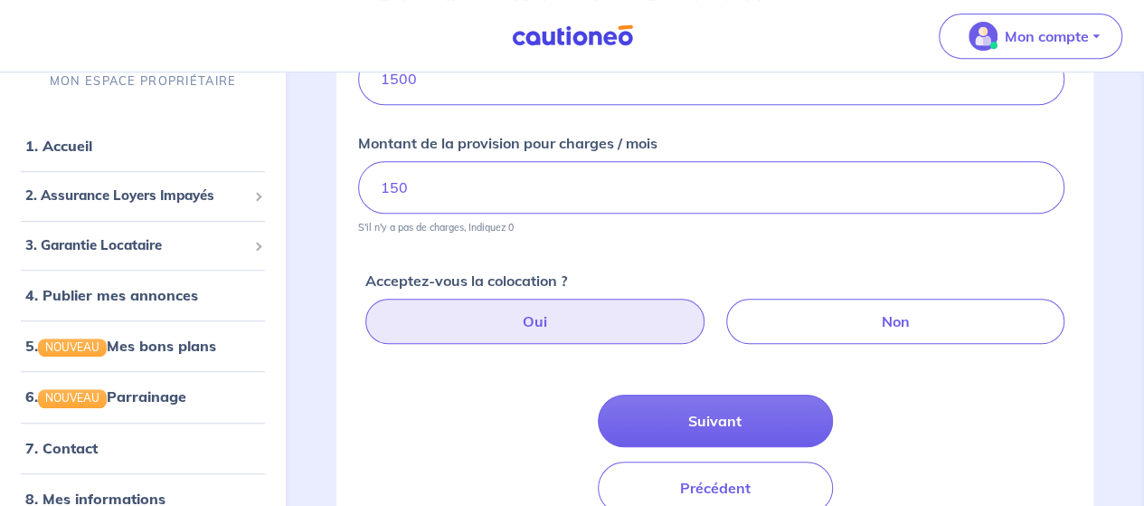
scroll to position [411, 0]
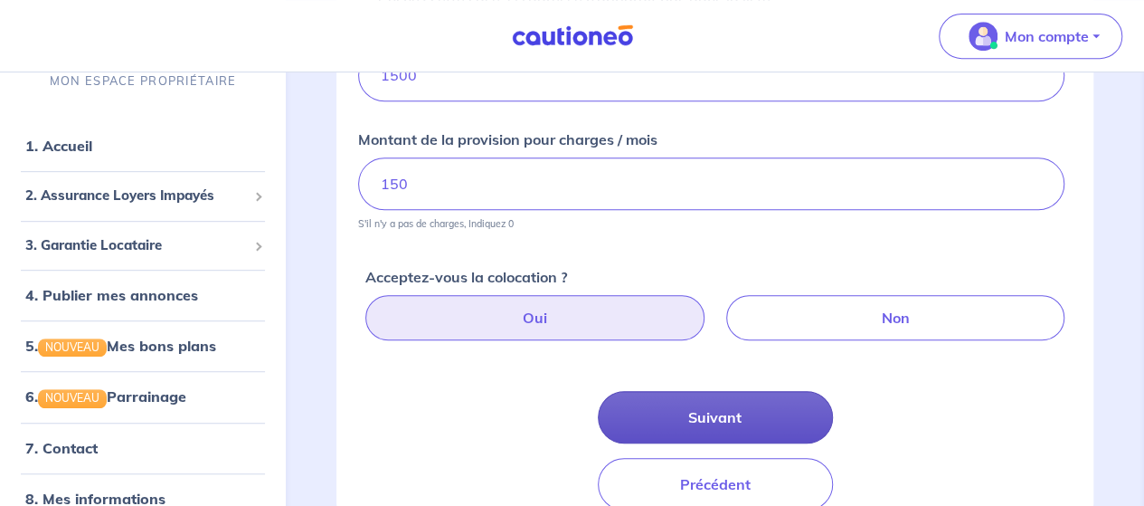
click at [697, 407] on button "Suivant" at bounding box center [715, 417] width 235 height 52
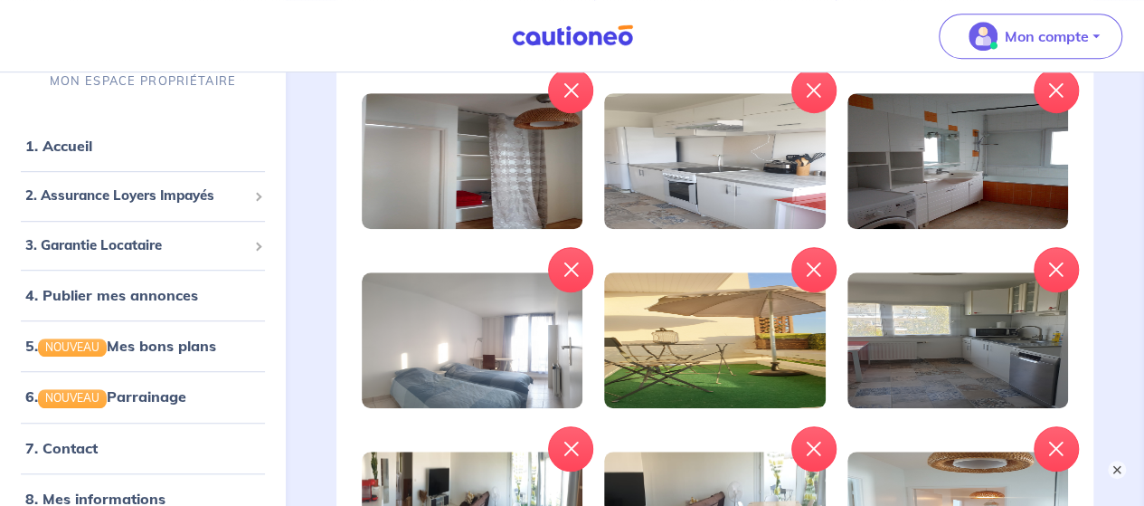
scroll to position [483, 0]
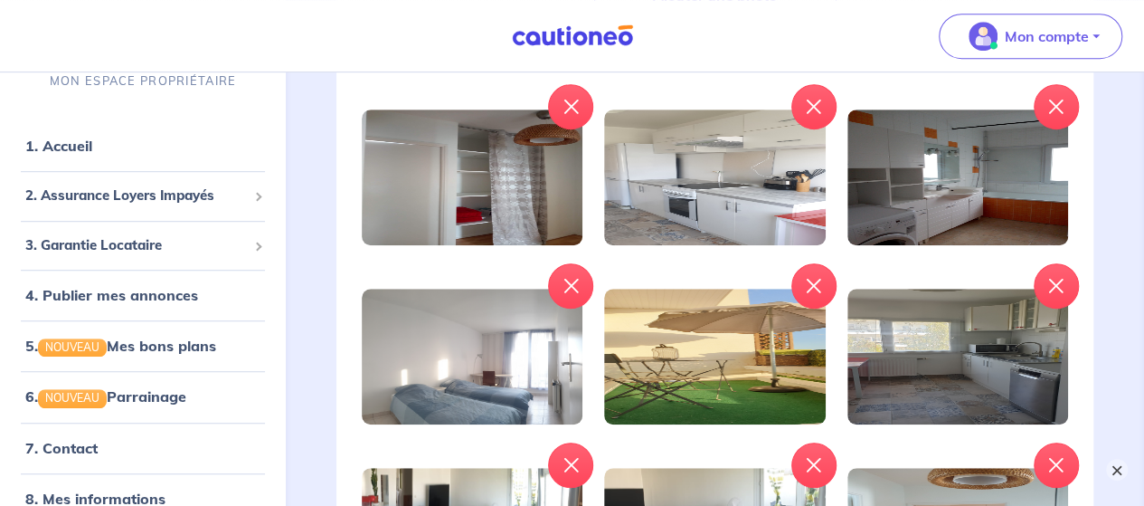
click at [1120, 467] on button "×" at bounding box center [1117, 469] width 22 height 22
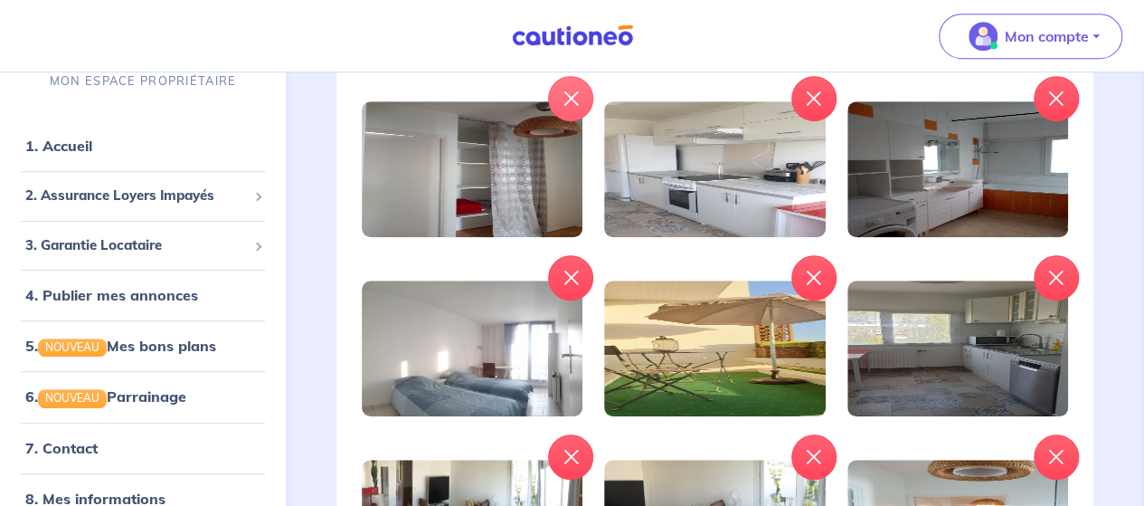
click at [571, 93] on icon "button" at bounding box center [570, 98] width 14 height 14
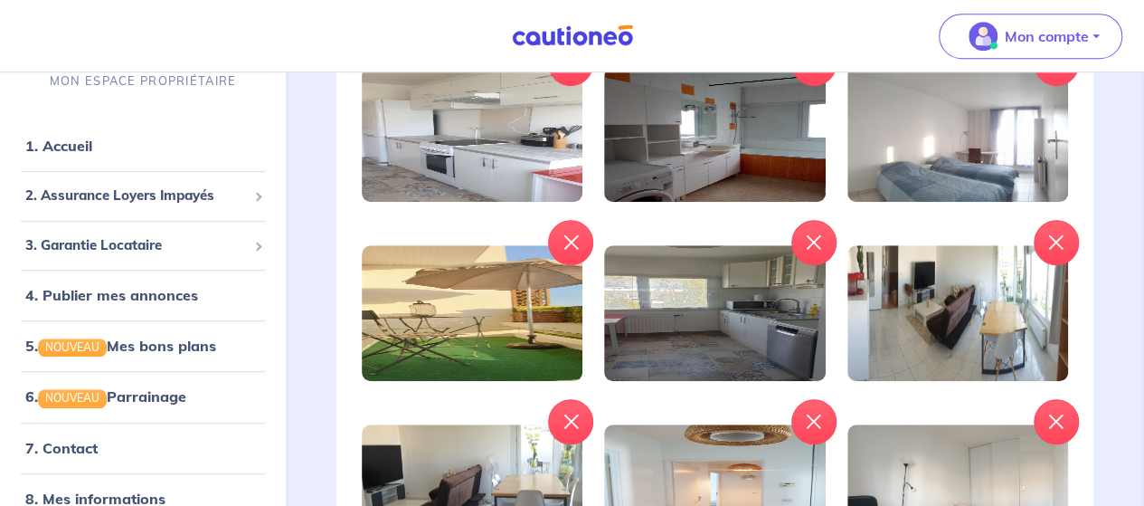
scroll to position [83, 0]
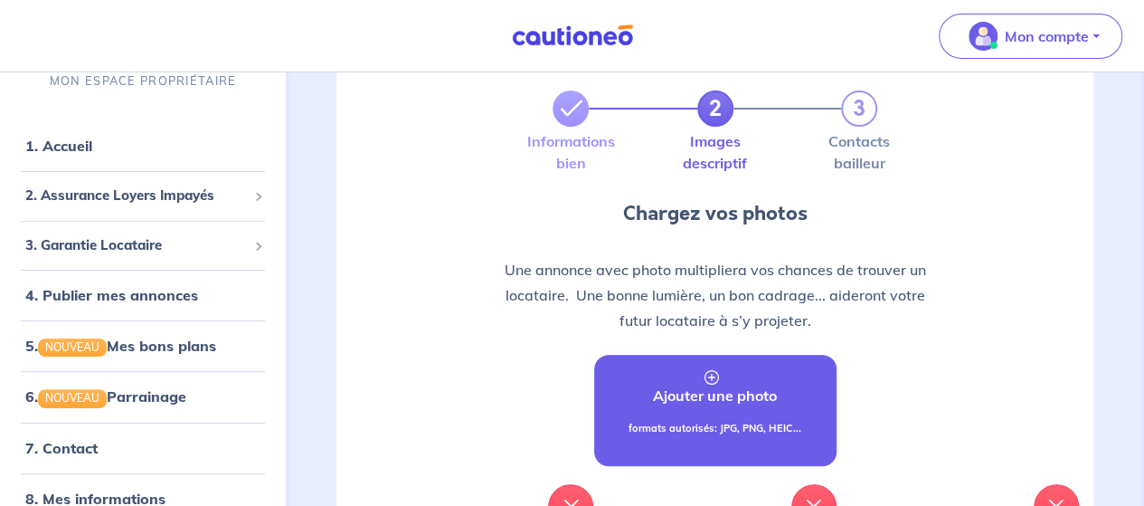
click at [717, 384] on p "Ajouter une photo" at bounding box center [715, 395] width 124 height 22
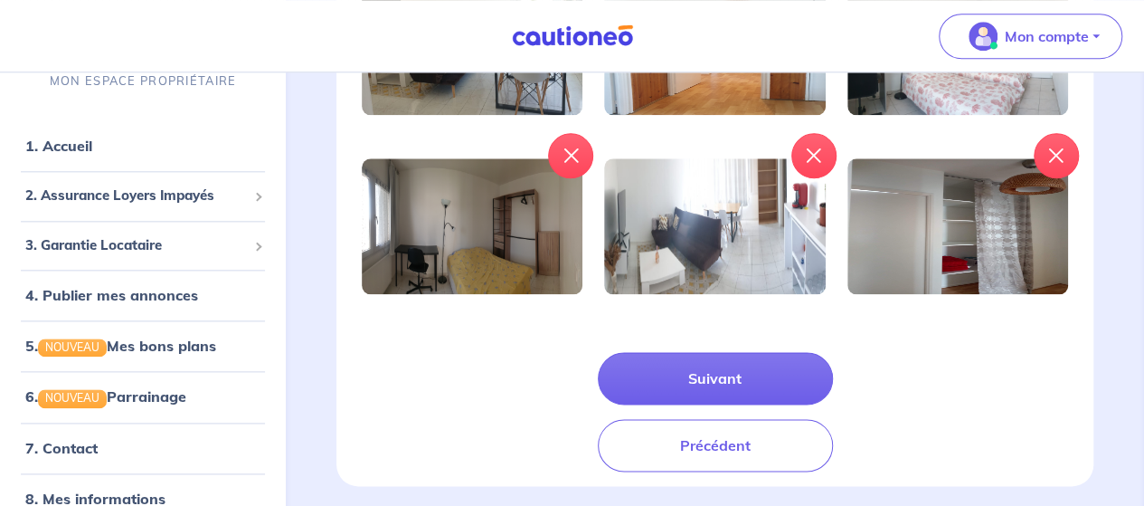
scroll to position [1021, 0]
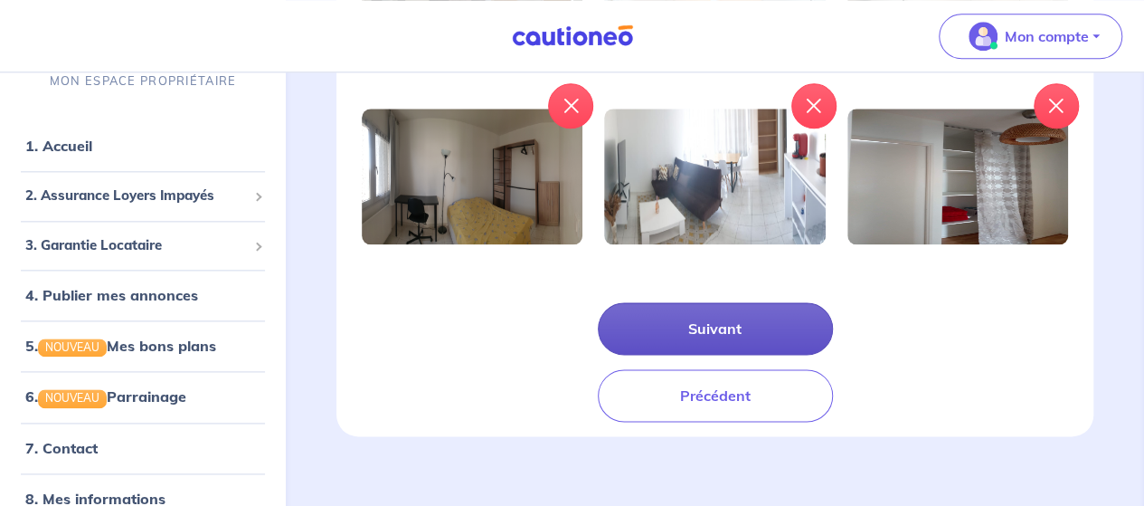
click at [712, 319] on button "Suivant" at bounding box center [715, 328] width 235 height 52
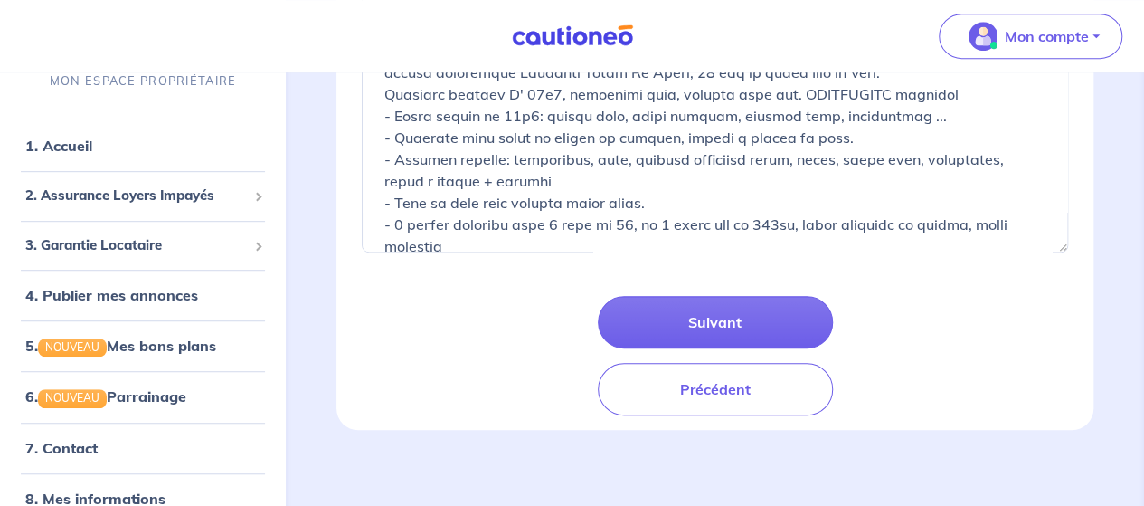
scroll to position [444, 0]
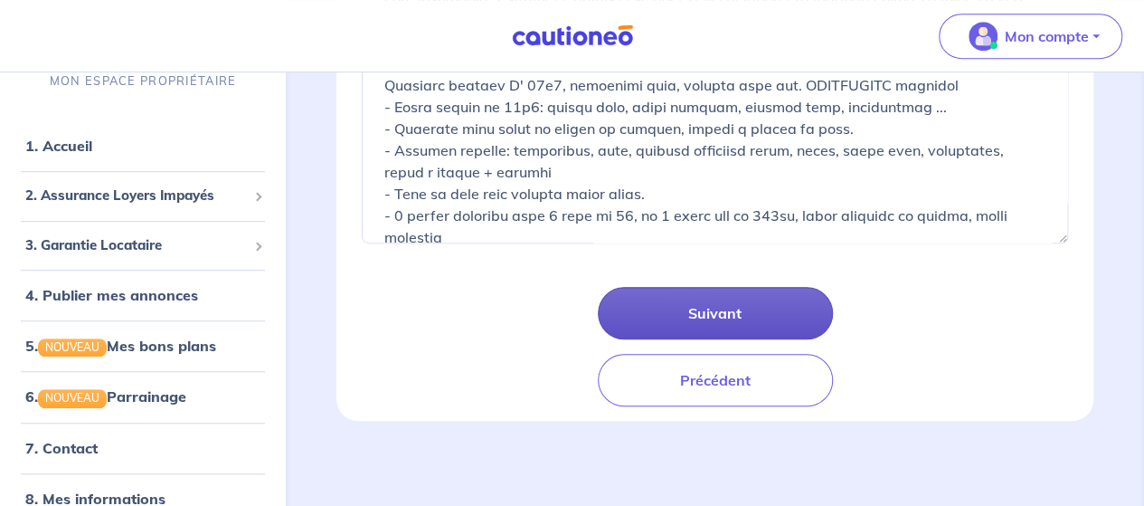
click at [728, 314] on button "Suivant" at bounding box center [715, 313] width 235 height 52
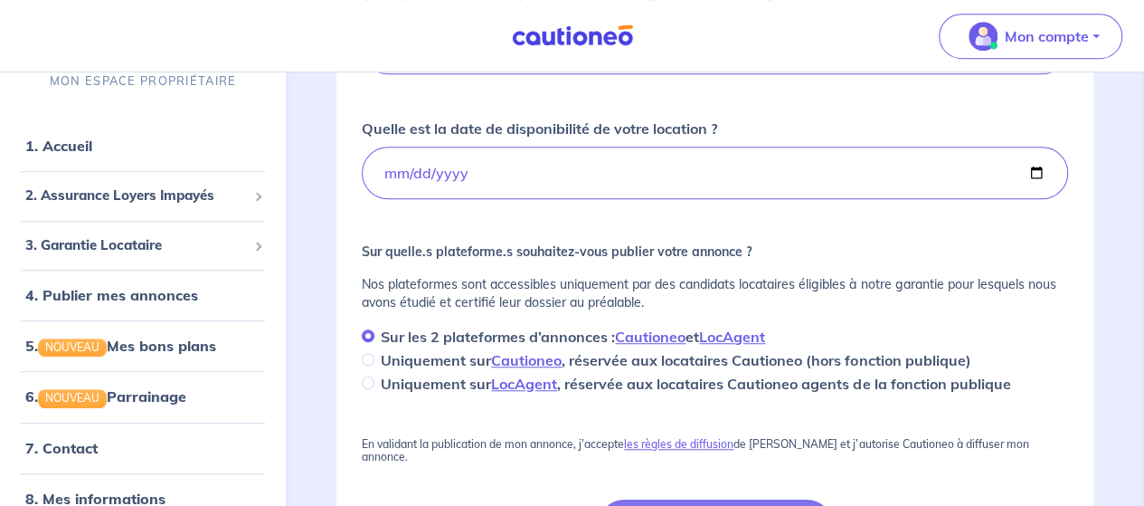
scroll to position [685, 0]
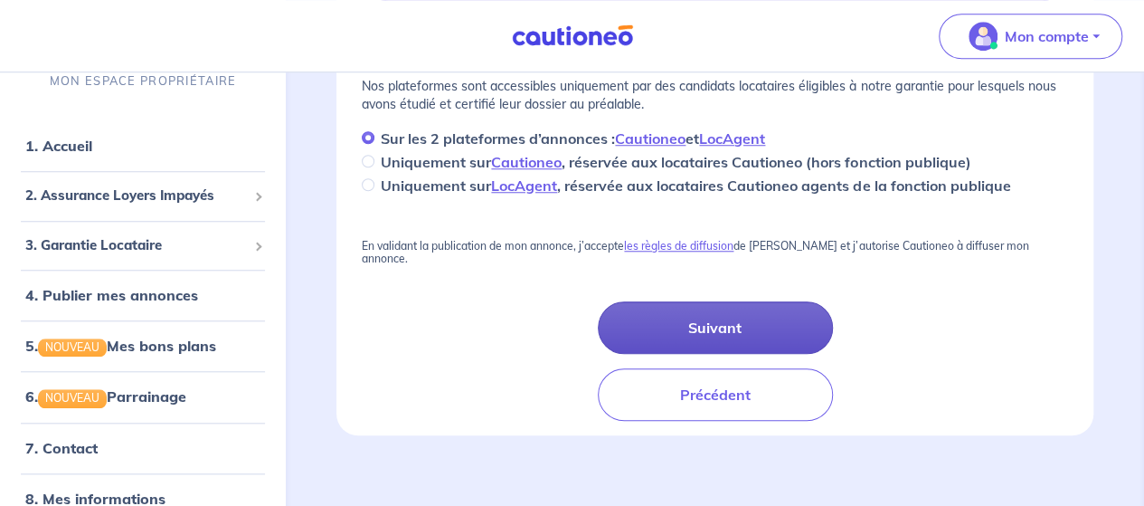
click at [722, 317] on button "Suivant" at bounding box center [715, 327] width 235 height 52
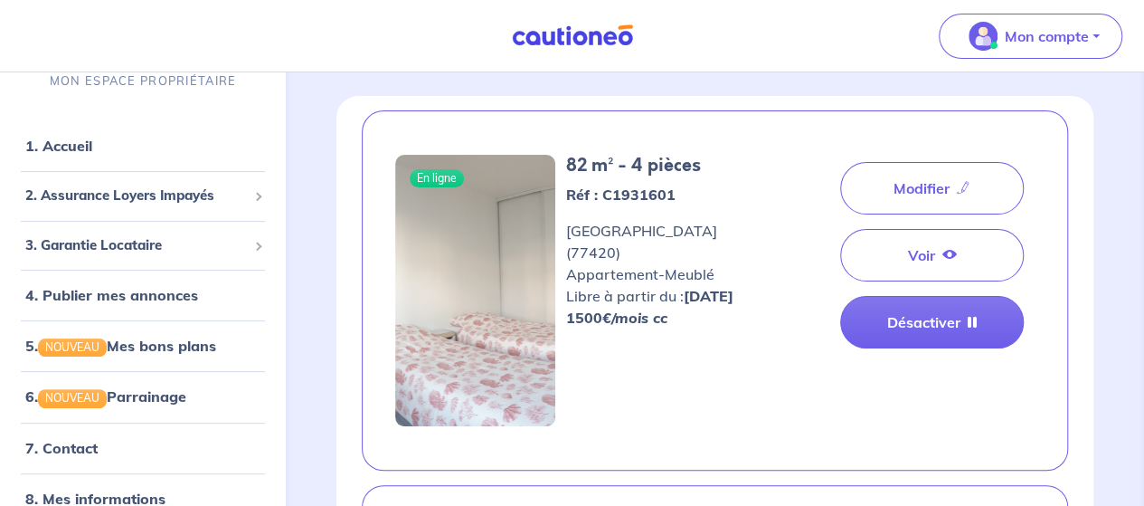
scroll to position [75, 0]
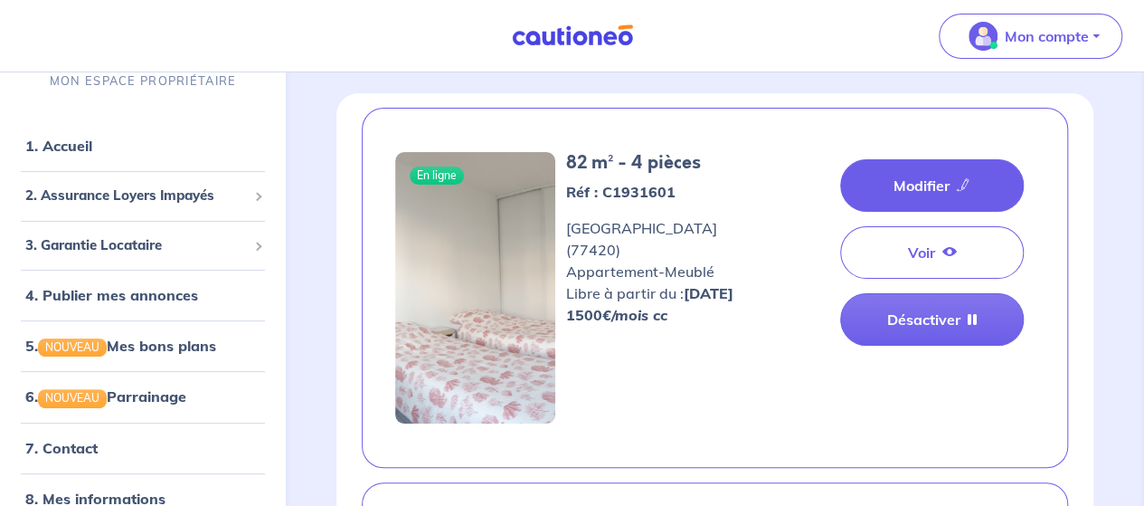
click at [910, 185] on link "Modifier" at bounding box center [932, 185] width 184 height 52
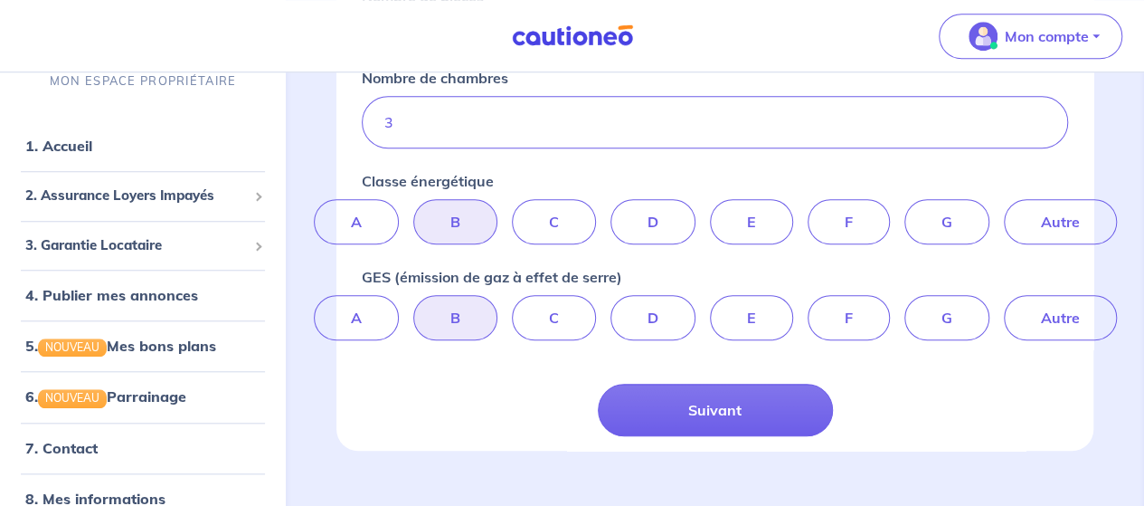
scroll to position [713, 0]
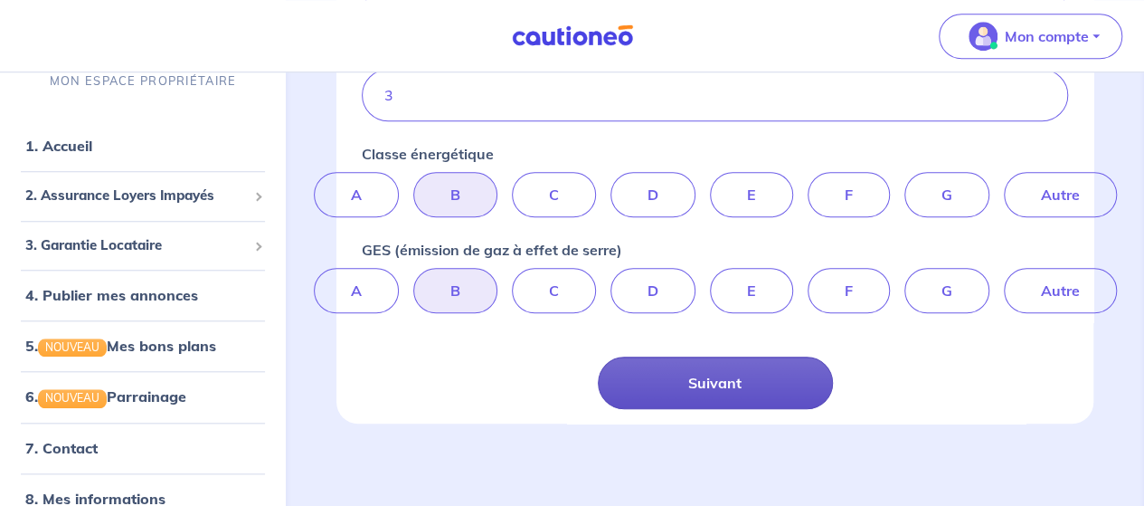
click at [712, 380] on button "Suivant" at bounding box center [715, 382] width 235 height 52
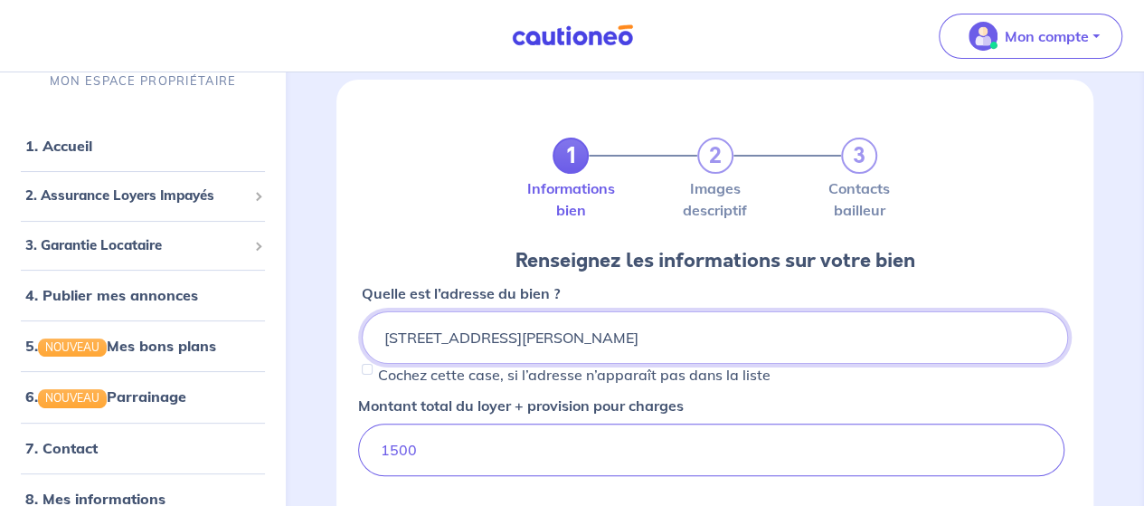
scroll to position [442, 0]
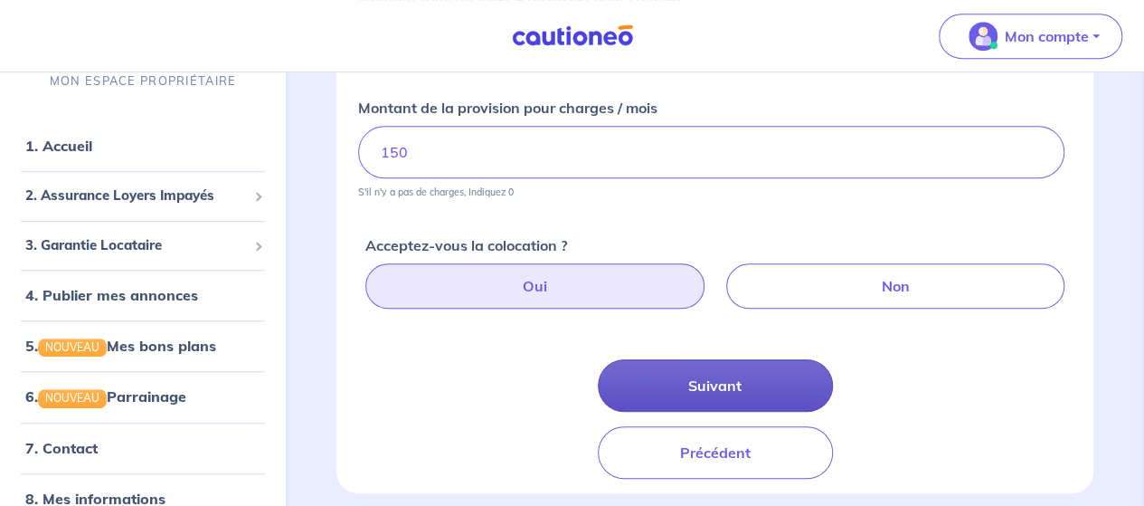
click at [713, 381] on button "Suivant" at bounding box center [715, 385] width 235 height 52
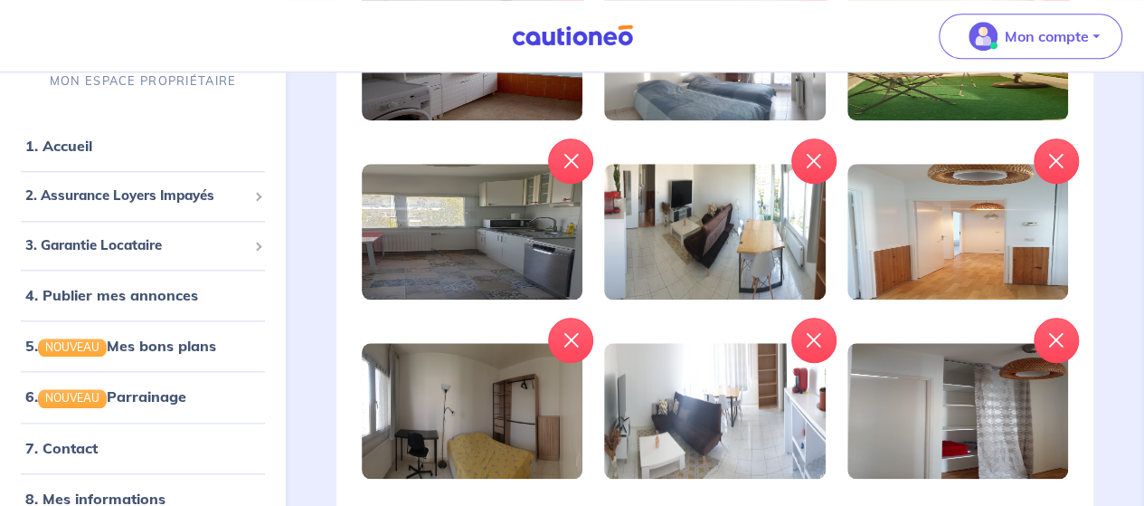
scroll to position [775, 0]
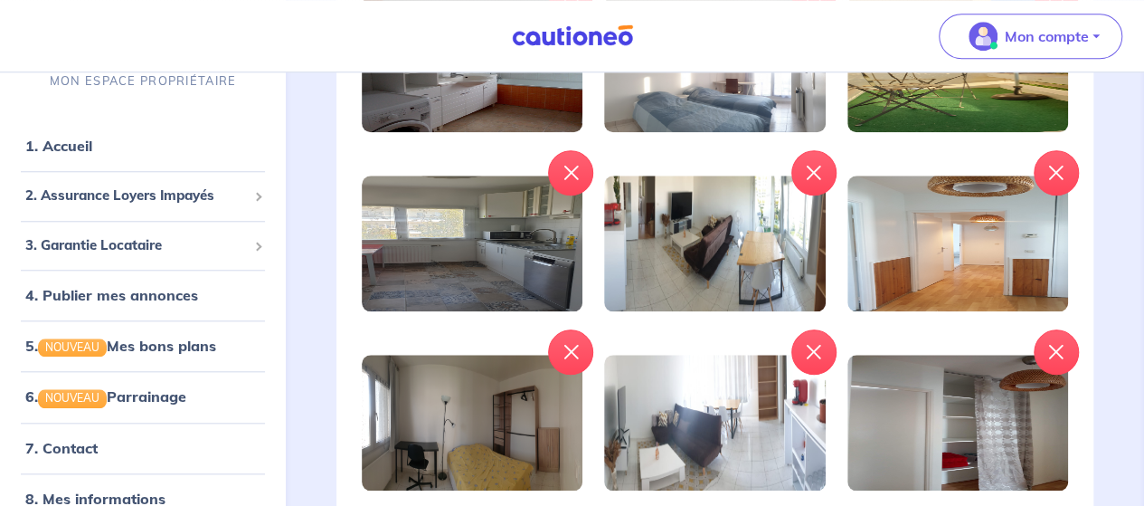
click at [673, 279] on img at bounding box center [714, 243] width 221 height 136
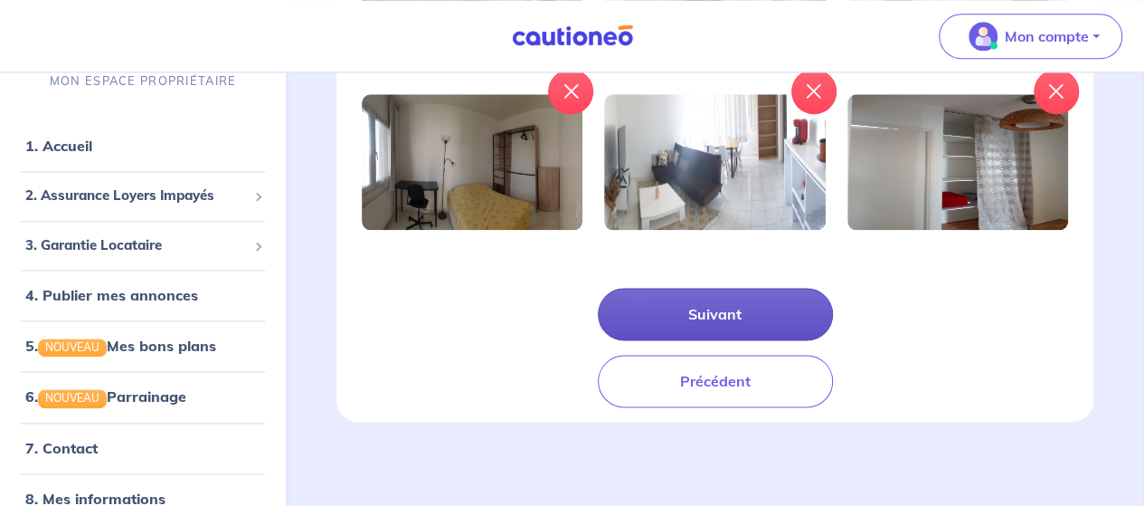
click at [767, 309] on button "Suivant" at bounding box center [715, 314] width 235 height 52
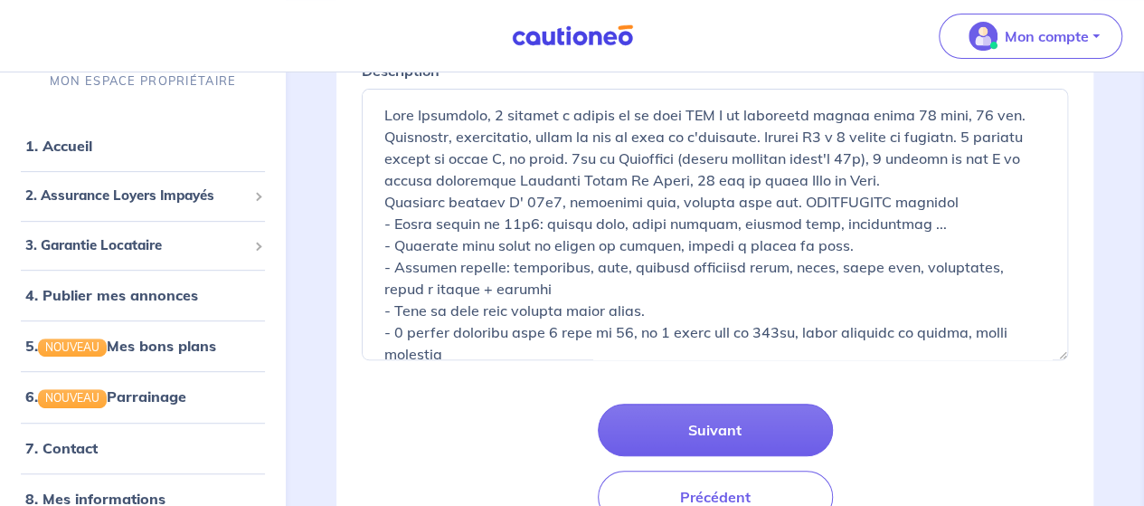
scroll to position [421, 0]
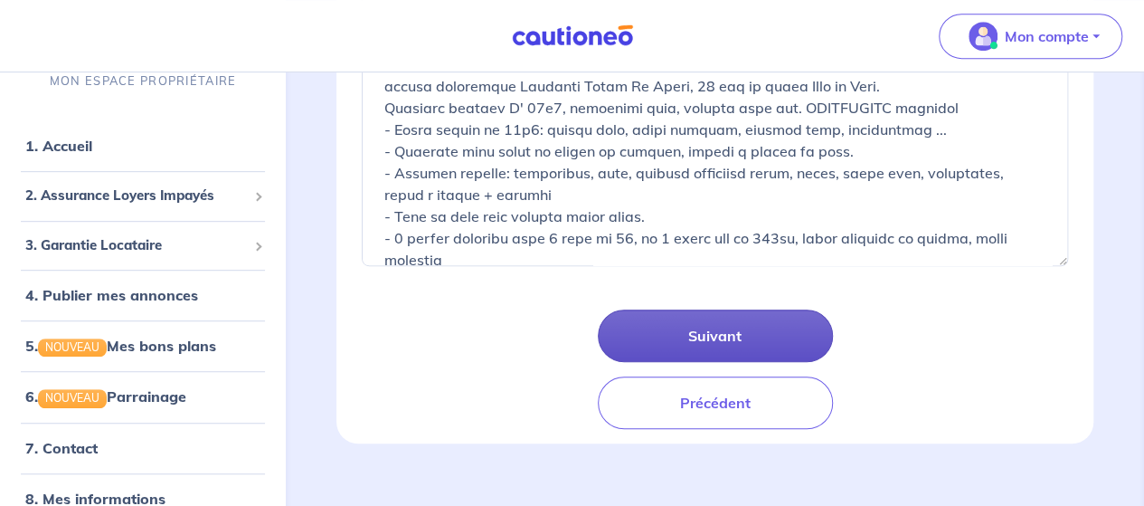
click at [732, 339] on button "Suivant" at bounding box center [715, 335] width 235 height 52
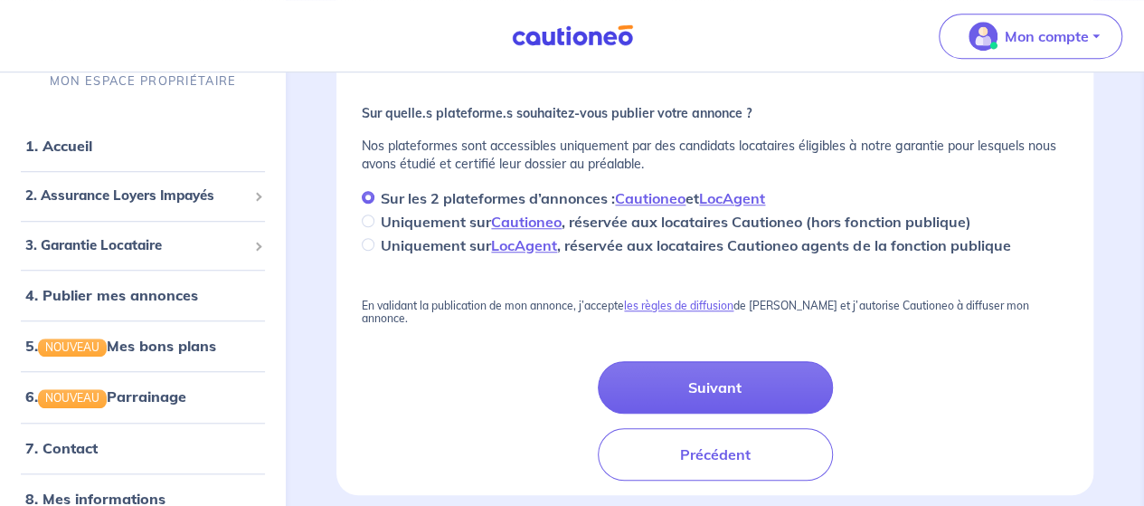
scroll to position [685, 0]
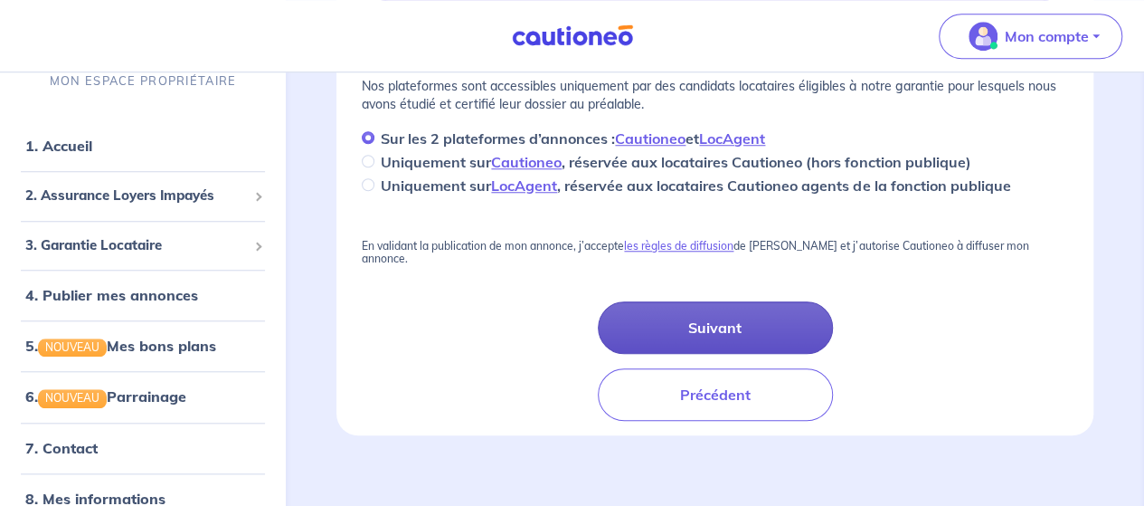
click at [684, 319] on button "Suivant" at bounding box center [715, 327] width 235 height 52
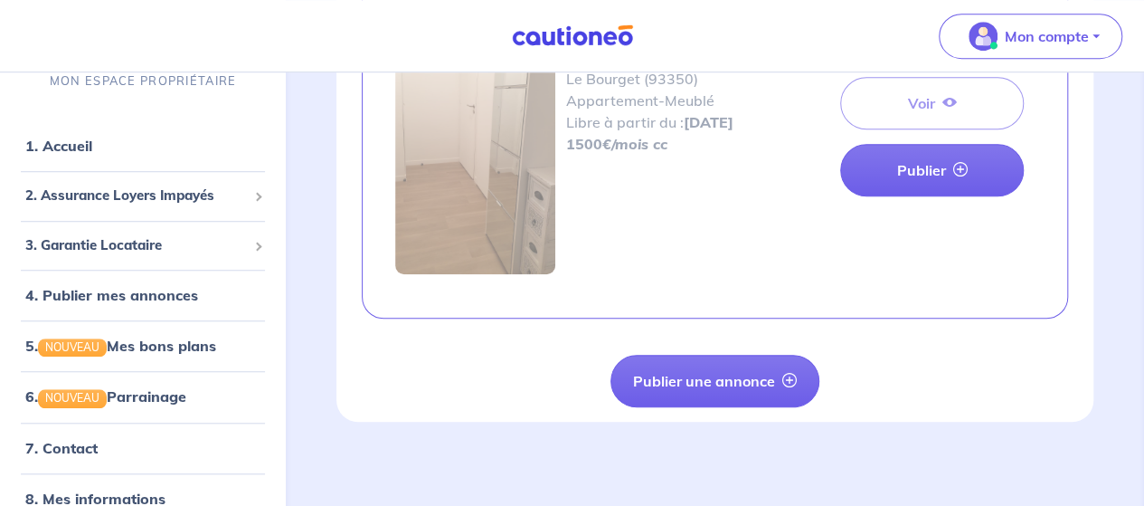
scroll to position [156, 0]
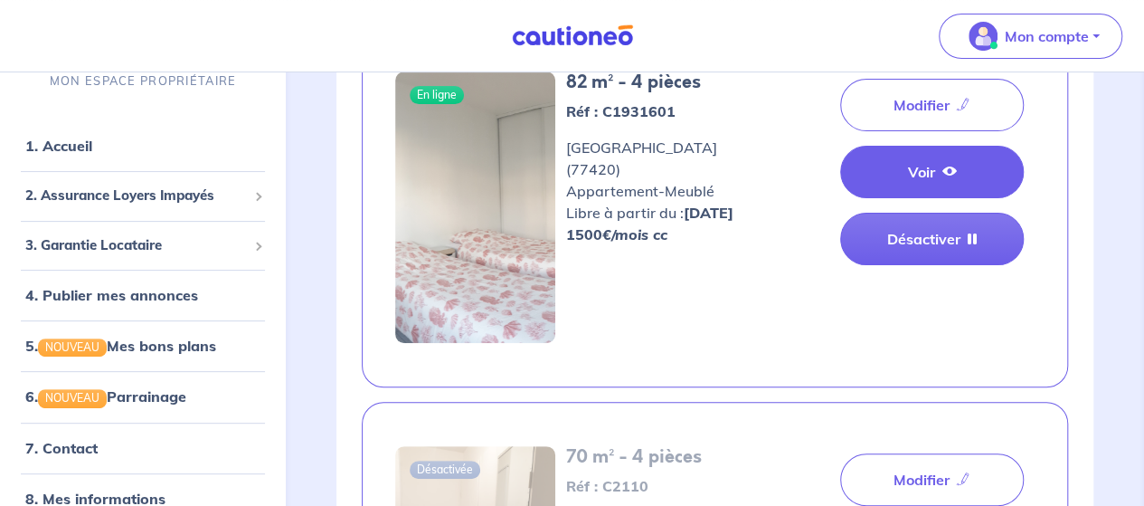
click at [968, 163] on link "Voir" at bounding box center [932, 172] width 184 height 52
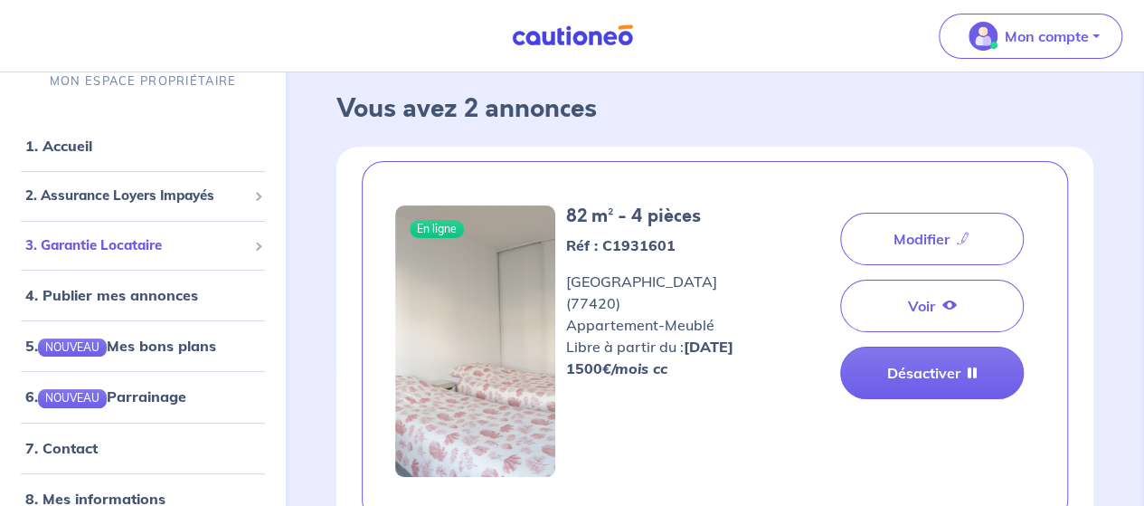
click at [130, 248] on span "3. Garantie Locataire" at bounding box center [136, 245] width 222 height 21
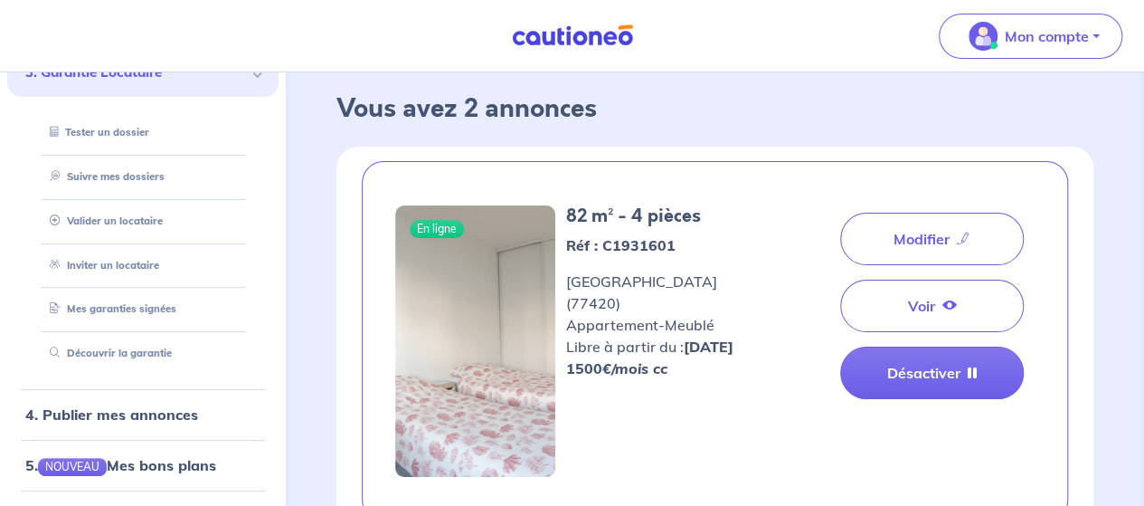
scroll to position [227, 0]
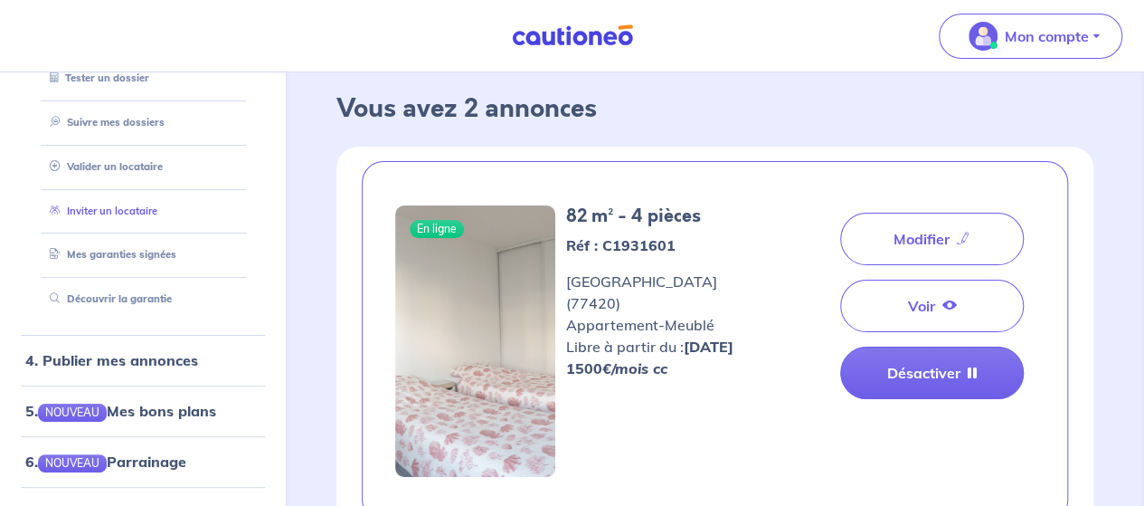
click at [118, 214] on link "Inviter un locataire" at bounding box center [100, 210] width 115 height 13
select select "FR"
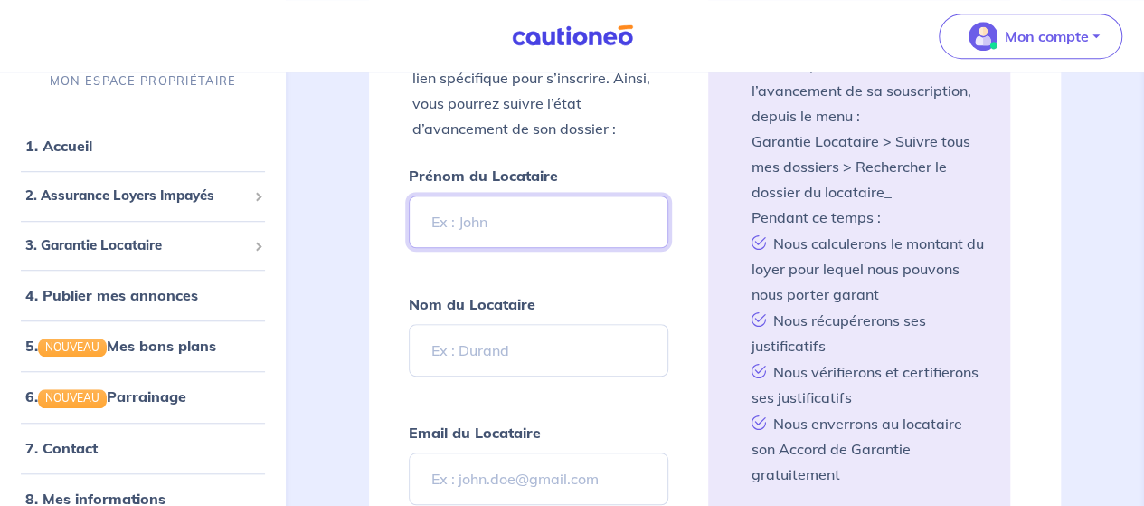
scroll to position [553, 0]
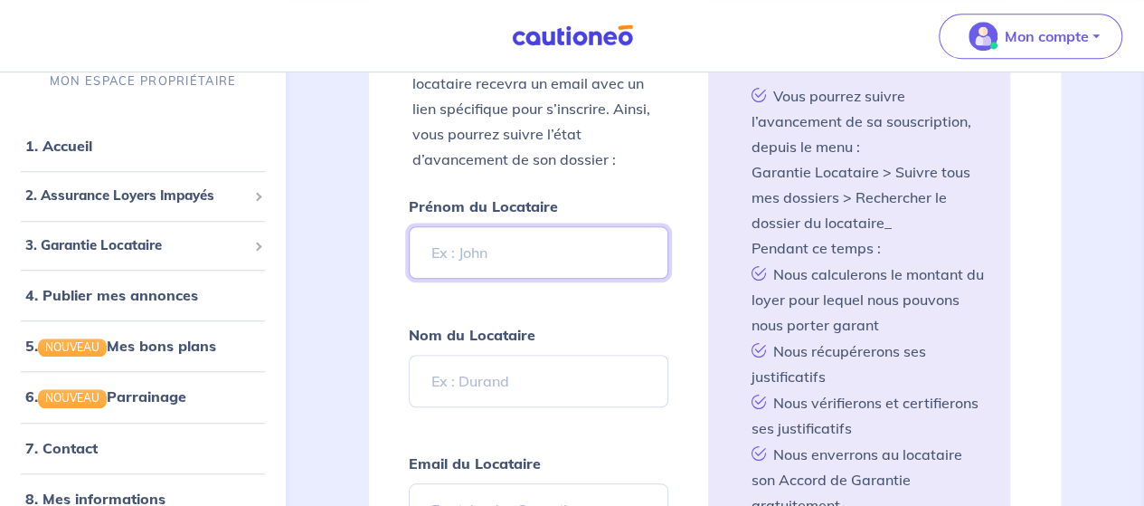
click at [442, 242] on input "Prénom du Locataire" at bounding box center [538, 252] width 259 height 52
type input "YOUSSOUF"
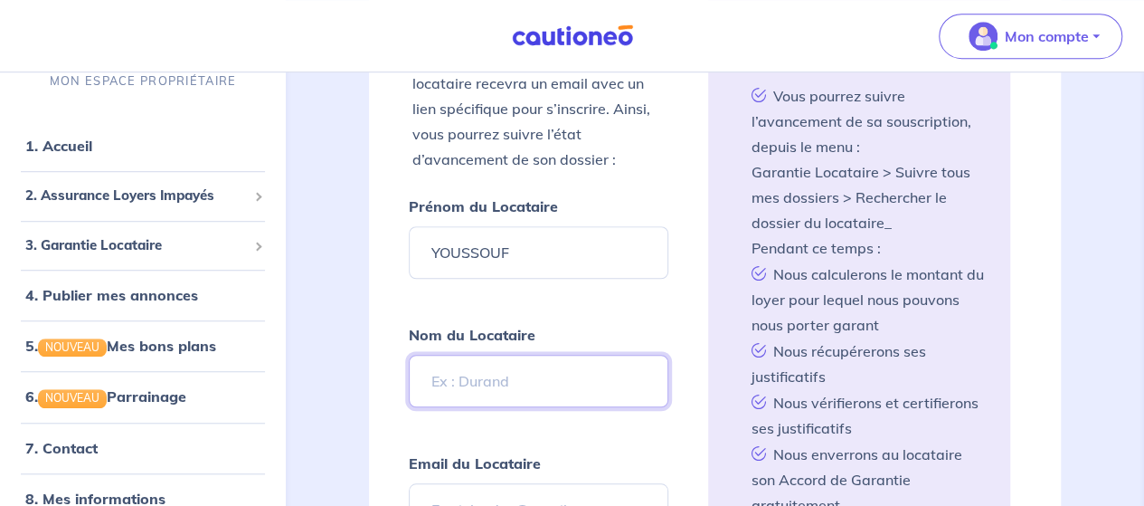
click at [450, 372] on input "Nom du Locataire" at bounding box center [538, 380] width 259 height 52
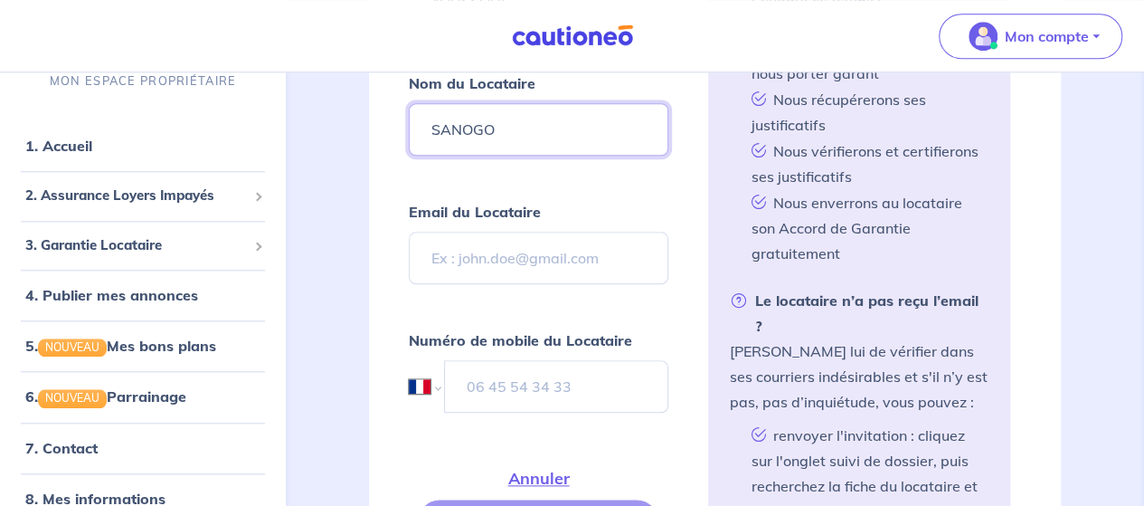
scroll to position [847, 0]
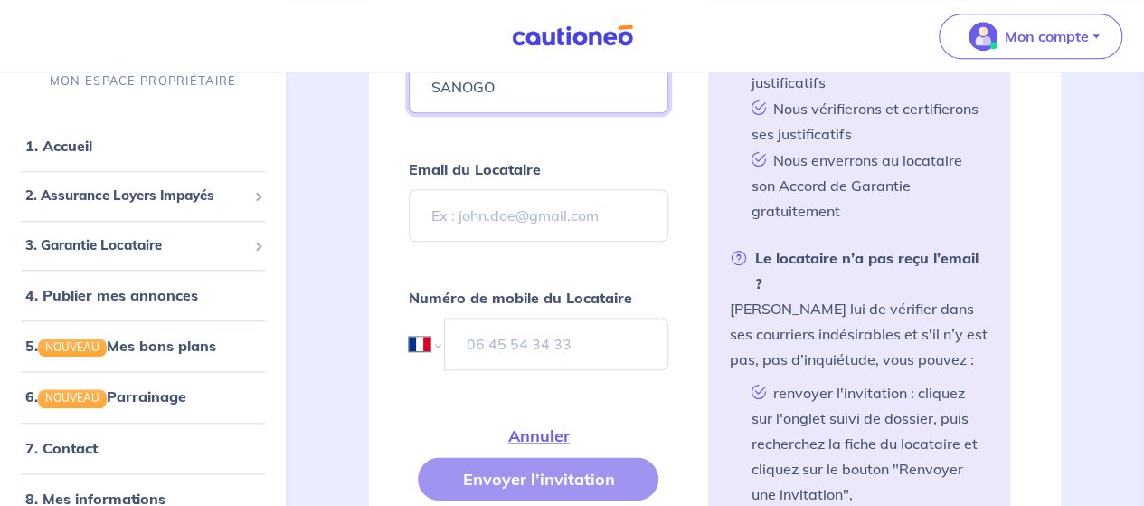
type input "SANOGO"
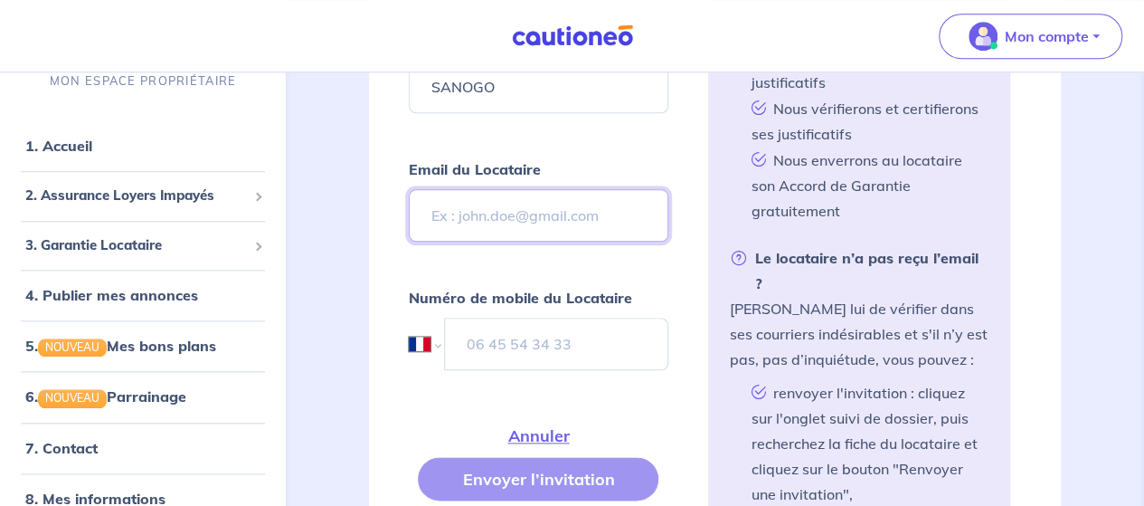
click at [477, 193] on input "Email du Locataire" at bounding box center [538, 215] width 259 height 52
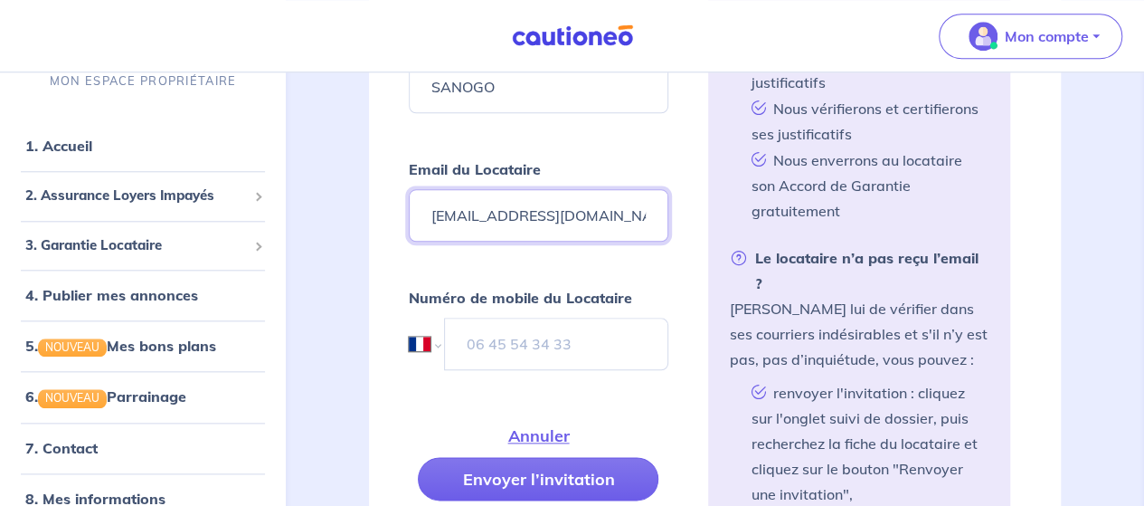
type input "sanogo076@gmail.com"
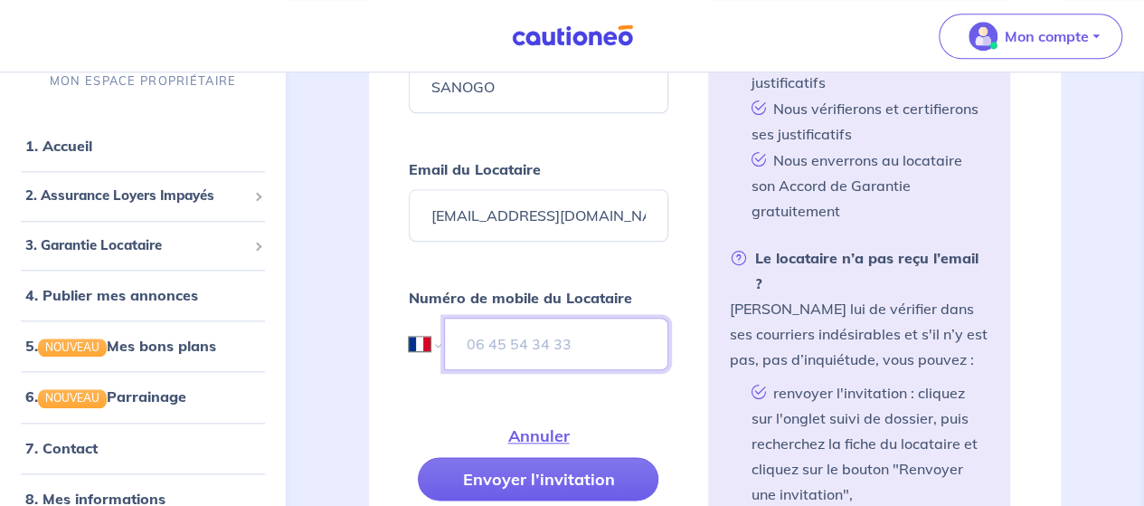
click at [472, 342] on input "tel" at bounding box center [555, 343] width 223 height 52
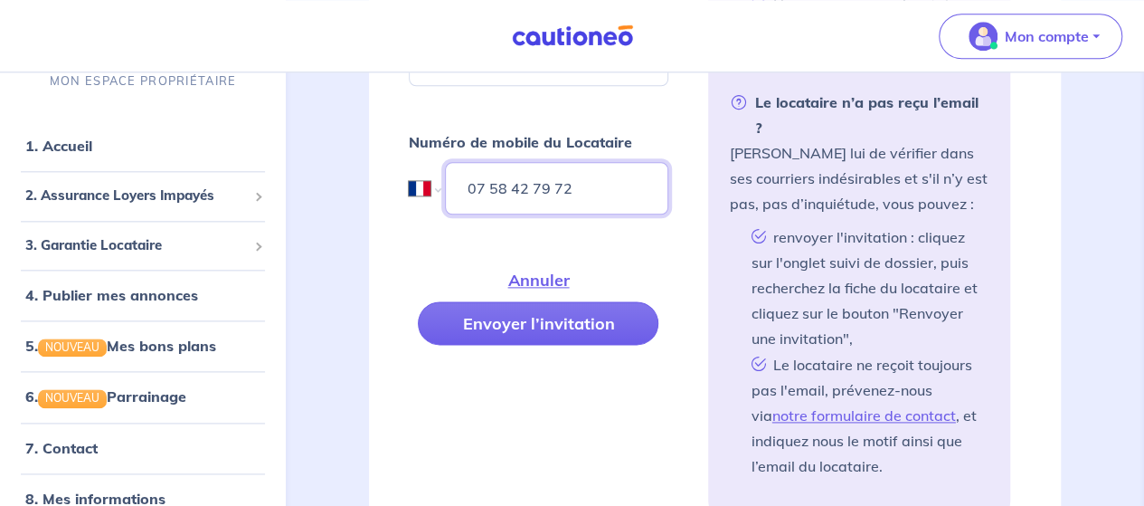
scroll to position [1035, 0]
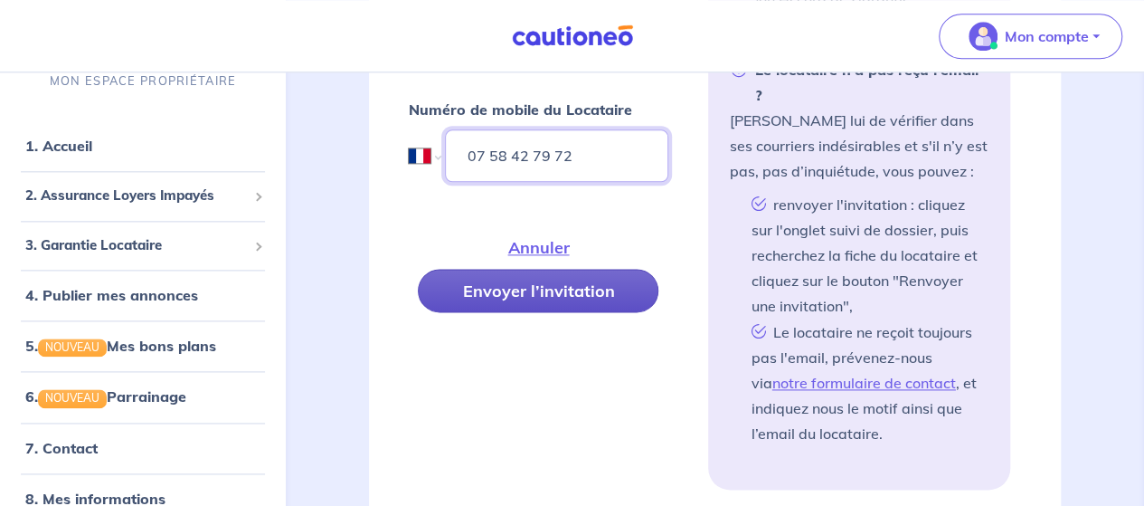
type input "07 58 42 79 72"
click at [537, 276] on button "Envoyer l’invitation" at bounding box center [538, 290] width 241 height 43
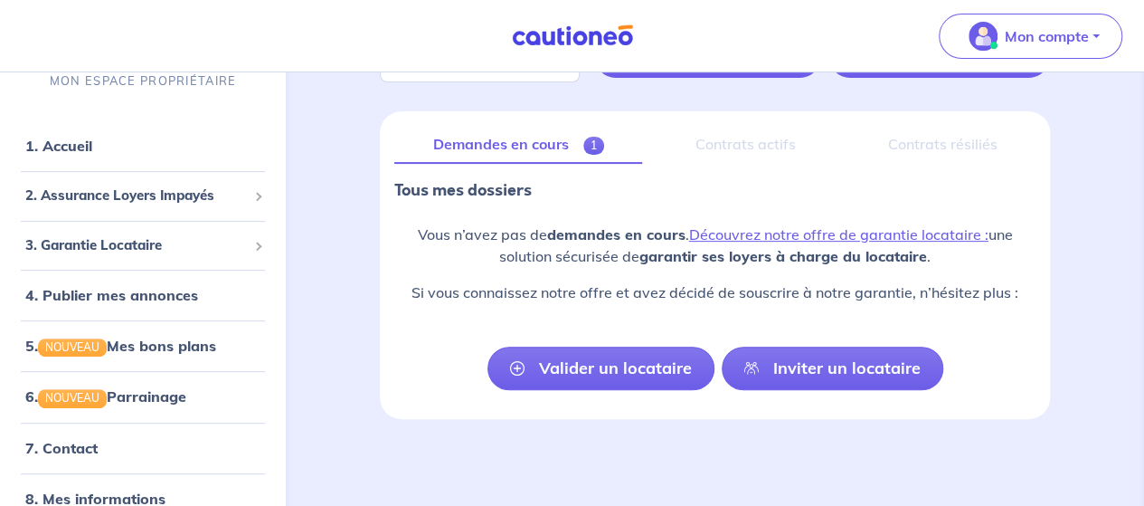
scroll to position [180, 0]
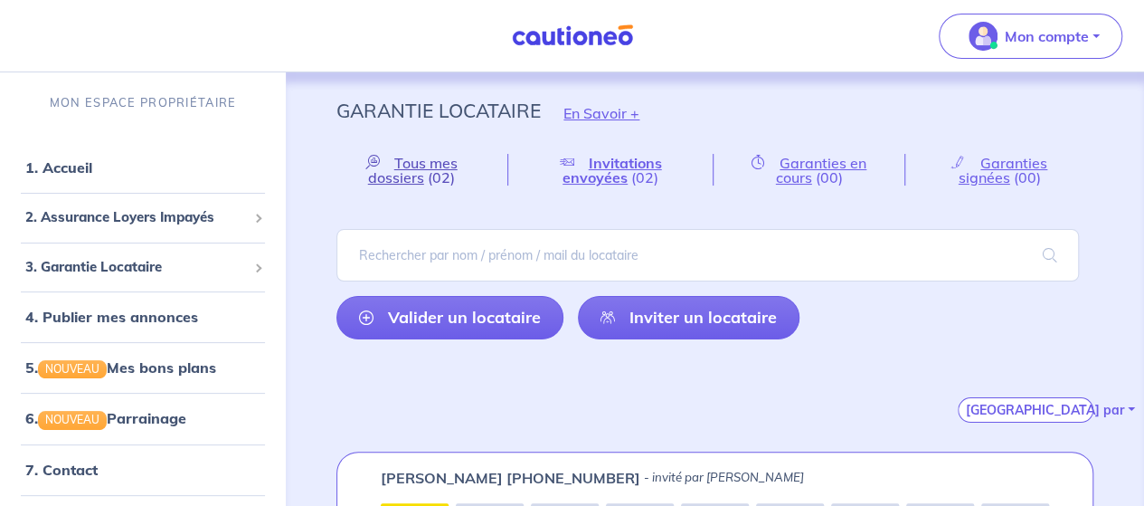
click at [405, 170] on span "Tous mes dossiers" at bounding box center [413, 170] width 90 height 33
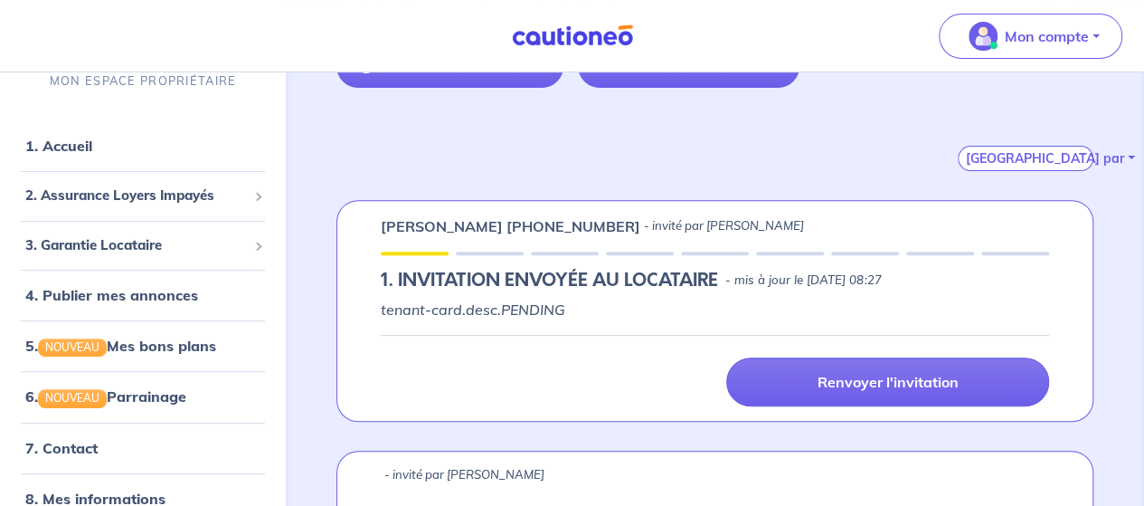
scroll to position [369, 0]
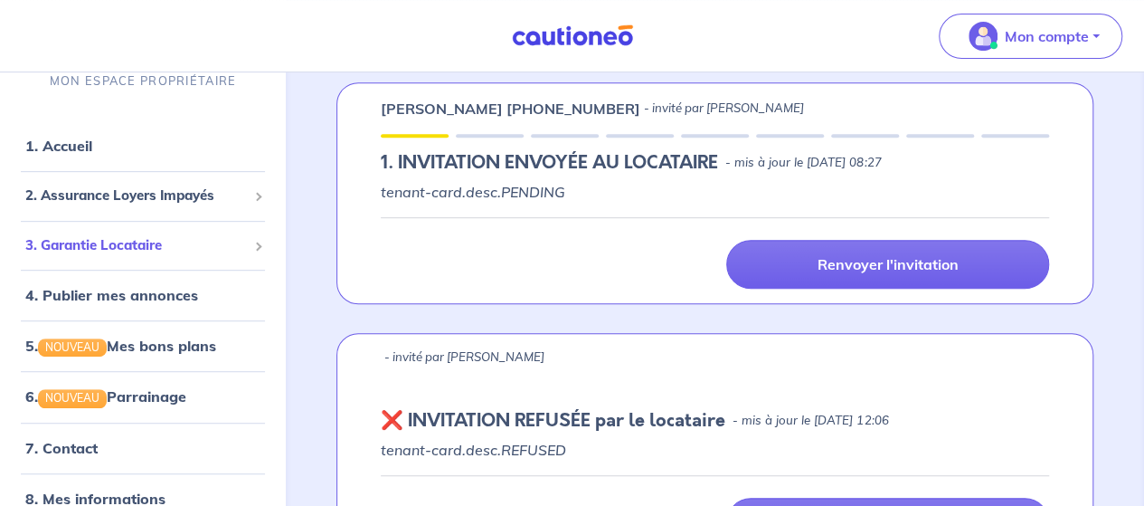
click at [96, 250] on span "3. Garantie Locataire" at bounding box center [136, 245] width 222 height 21
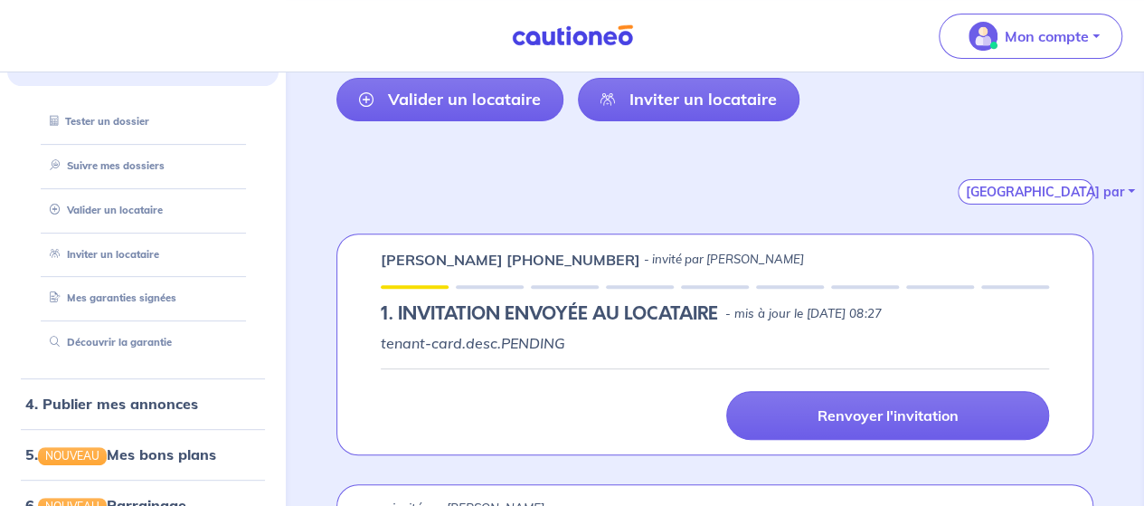
scroll to position [123, 0]
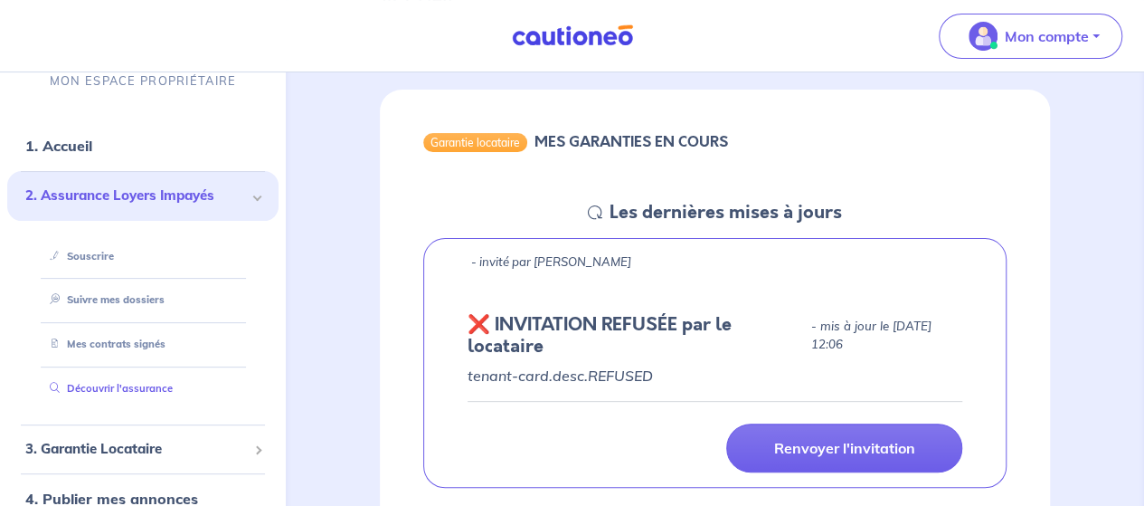
scroll to position [63, 0]
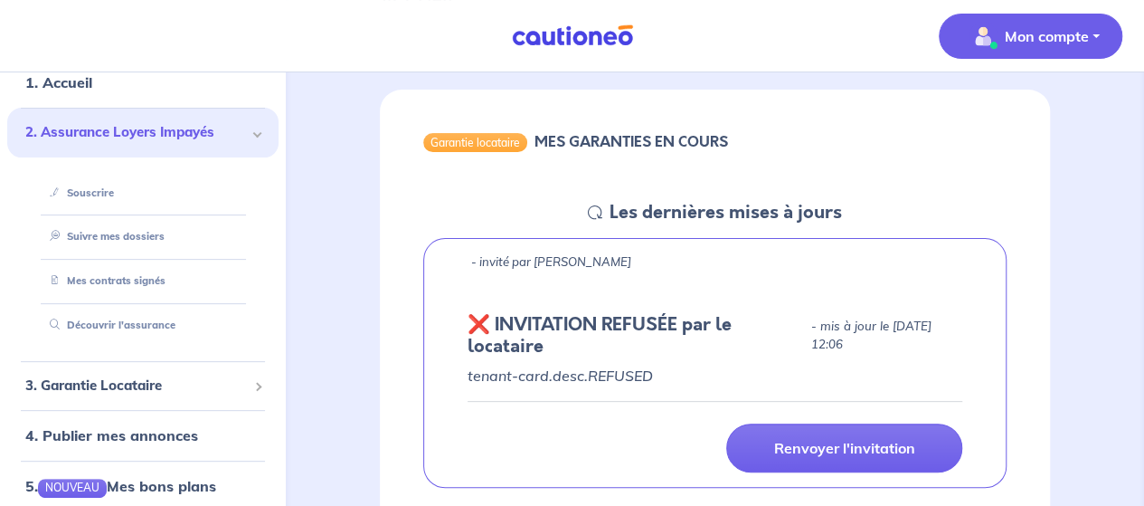
click at [1029, 43] on p "Mon compte" at bounding box center [1047, 36] width 84 height 22
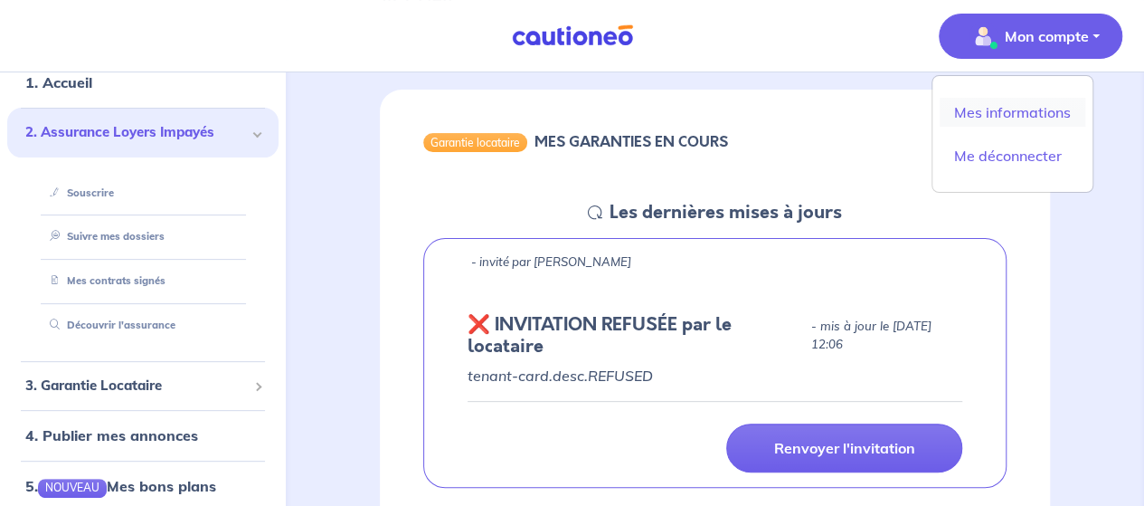
click at [1012, 111] on link "Mes informations" at bounding box center [1013, 112] width 146 height 29
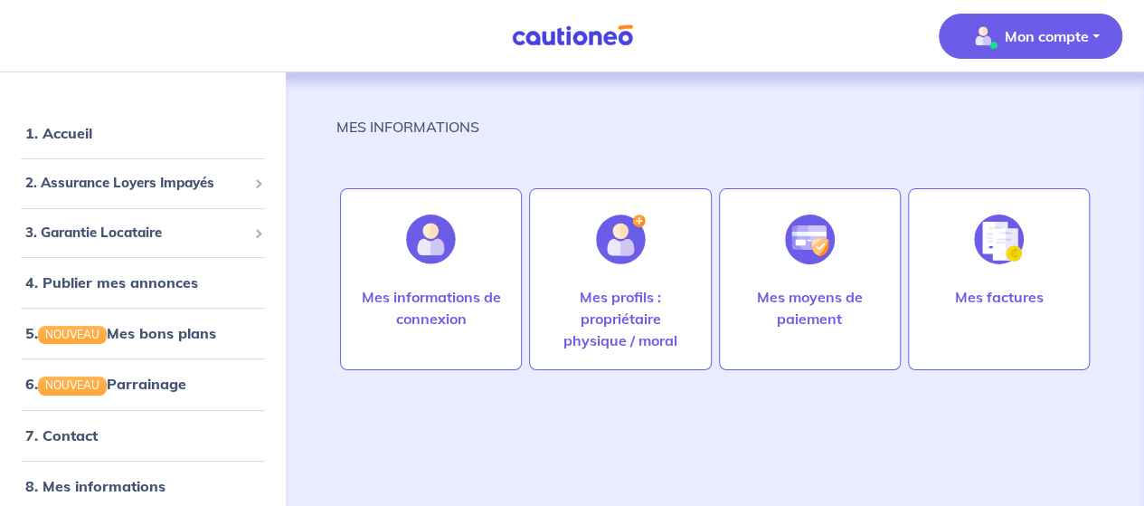
scroll to position [77, 0]
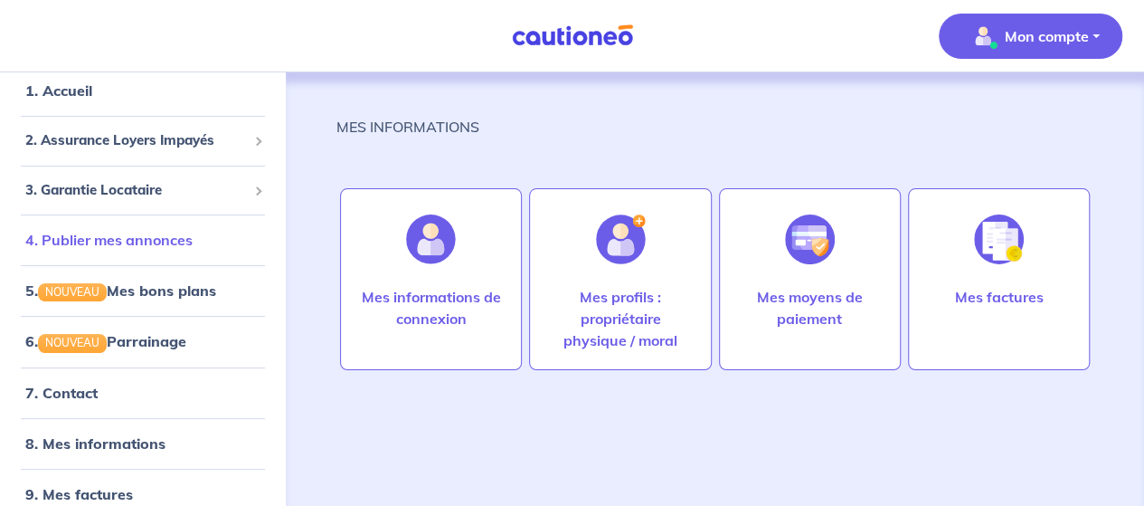
click at [162, 245] on link "4. Publier mes annonces" at bounding box center [108, 240] width 167 height 18
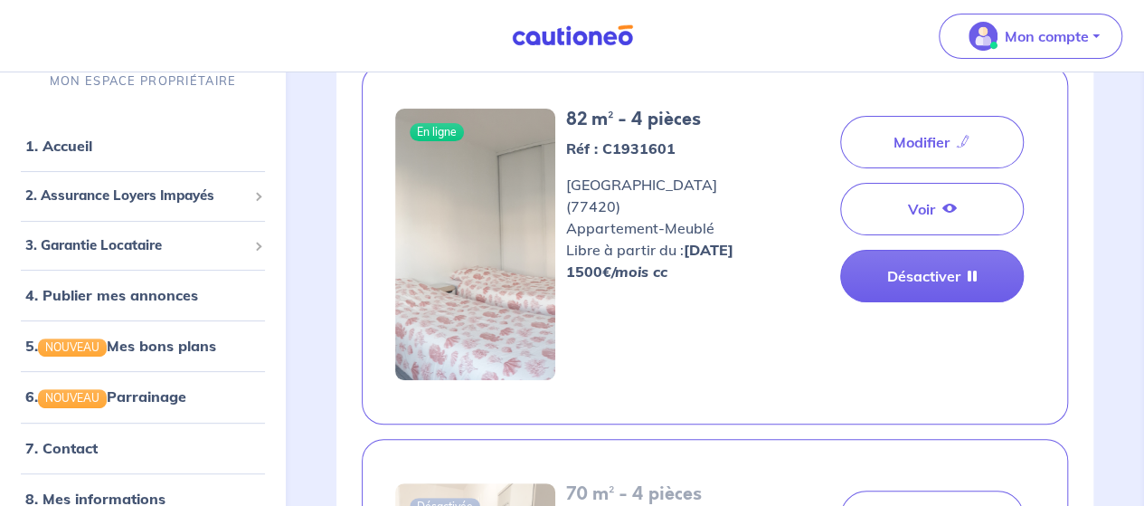
scroll to position [120, 0]
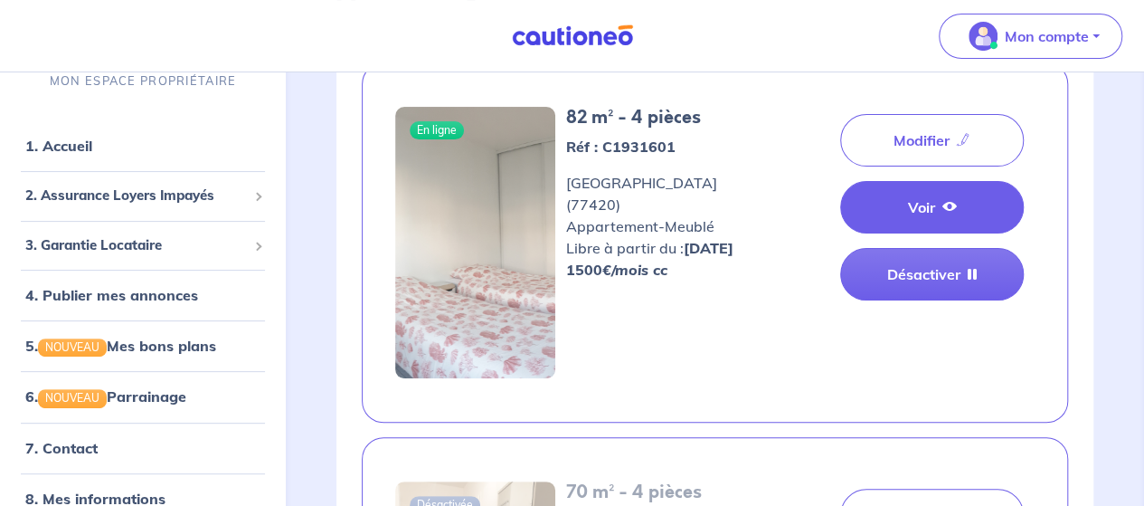
click at [913, 205] on link "Voir" at bounding box center [932, 207] width 184 height 52
click at [956, 207] on icon at bounding box center [949, 206] width 14 height 14
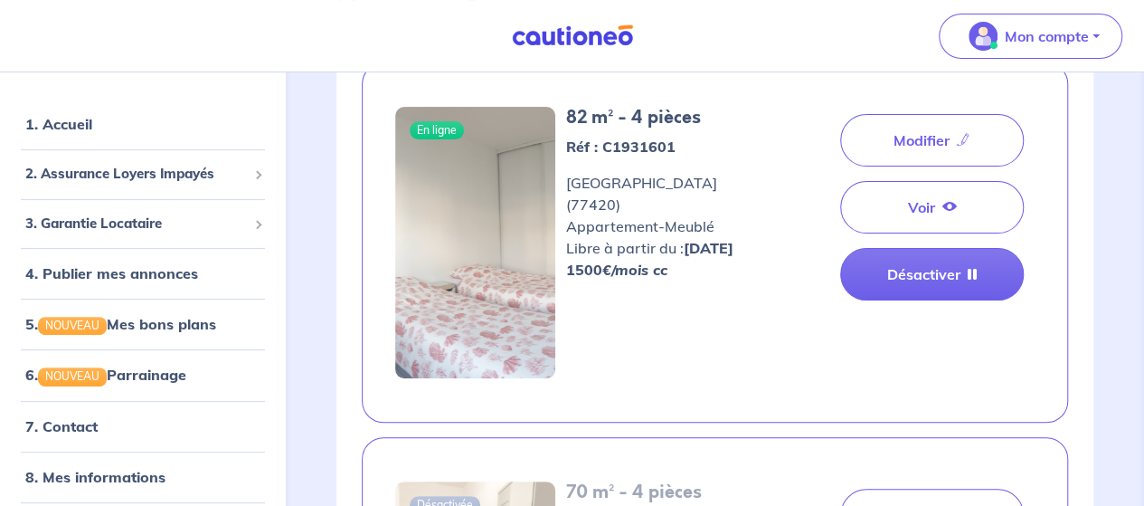
scroll to position [77, 0]
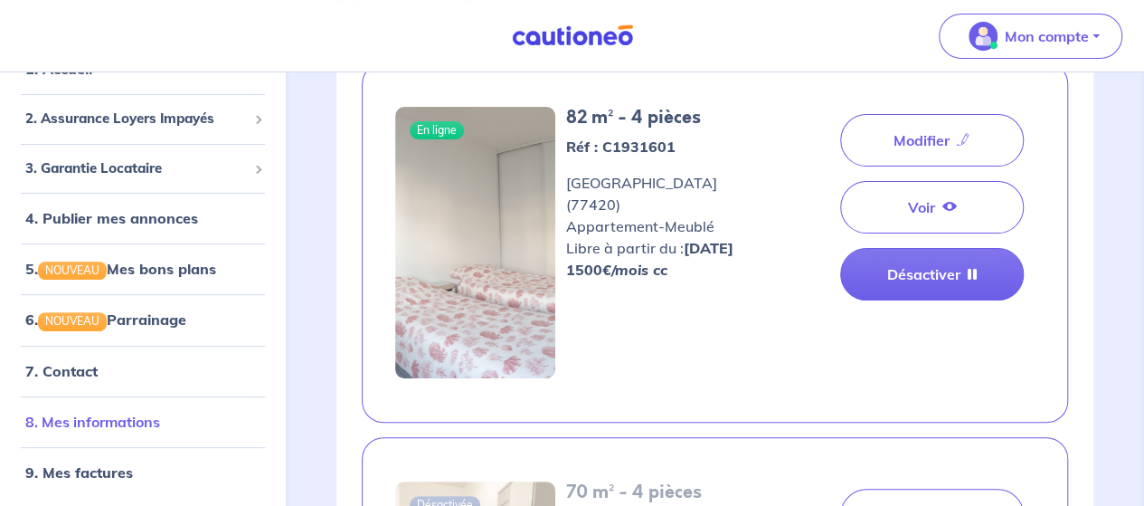
click at [80, 411] on link "8. Mes informations" at bounding box center [92, 420] width 135 height 18
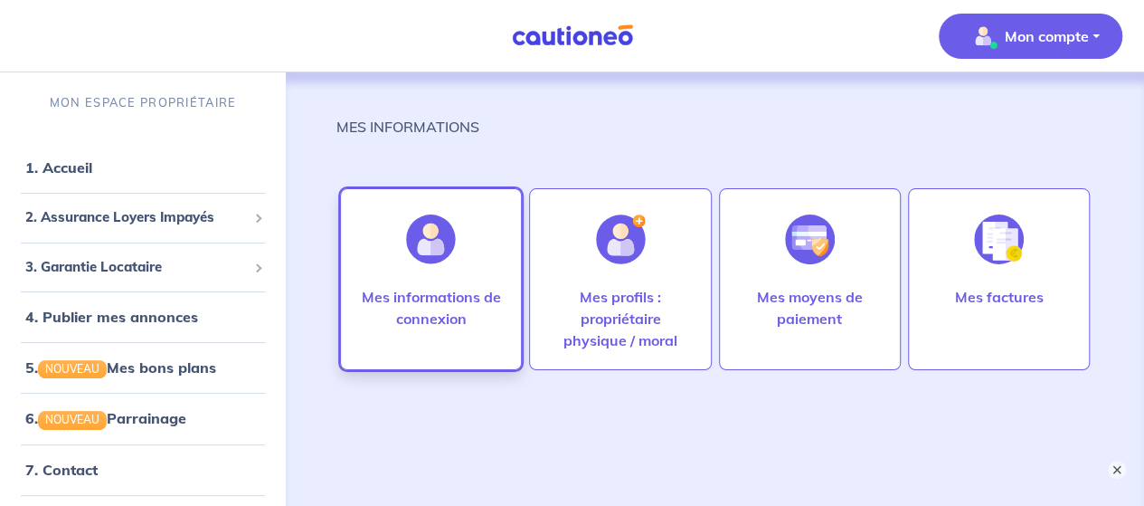
click at [434, 315] on p "Mes informations de connexion" at bounding box center [431, 307] width 144 height 43
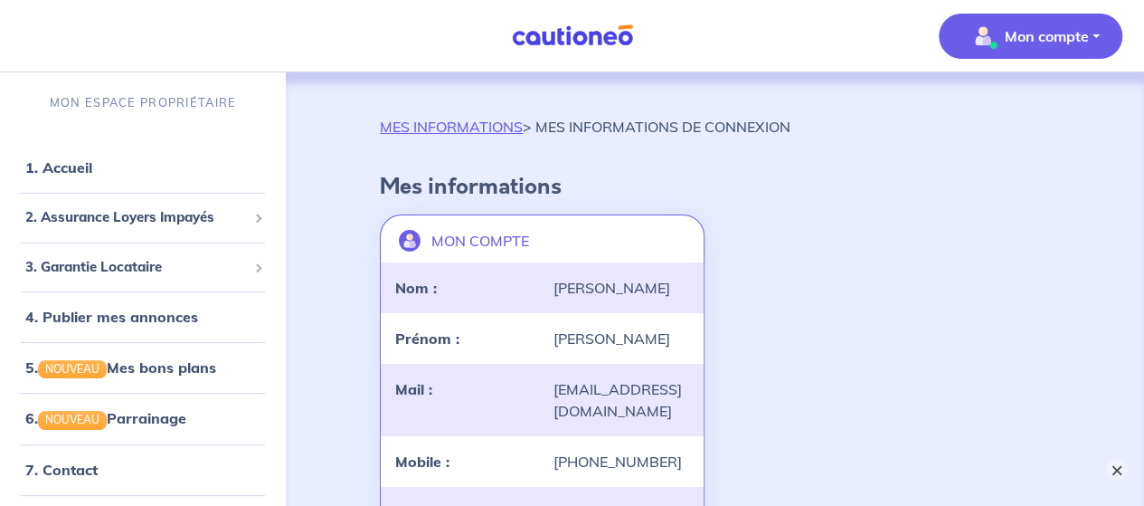
click at [1120, 469] on button "×" at bounding box center [1117, 469] width 22 height 22
click at [464, 128] on link "MES INFORMATIONS" at bounding box center [451, 127] width 143 height 18
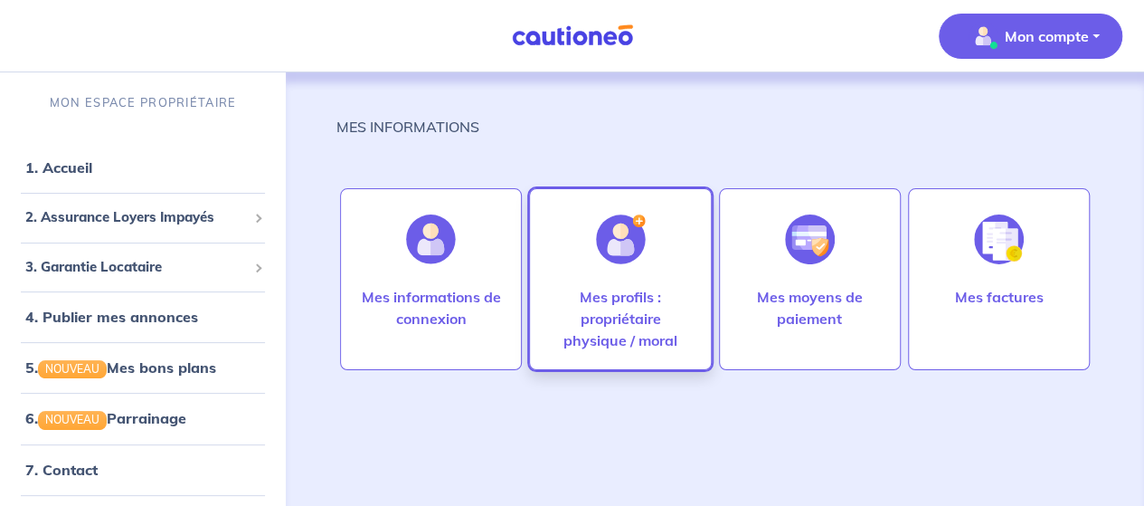
click at [631, 337] on p "Mes profils : propriétaire physique / moral" at bounding box center [620, 318] width 144 height 65
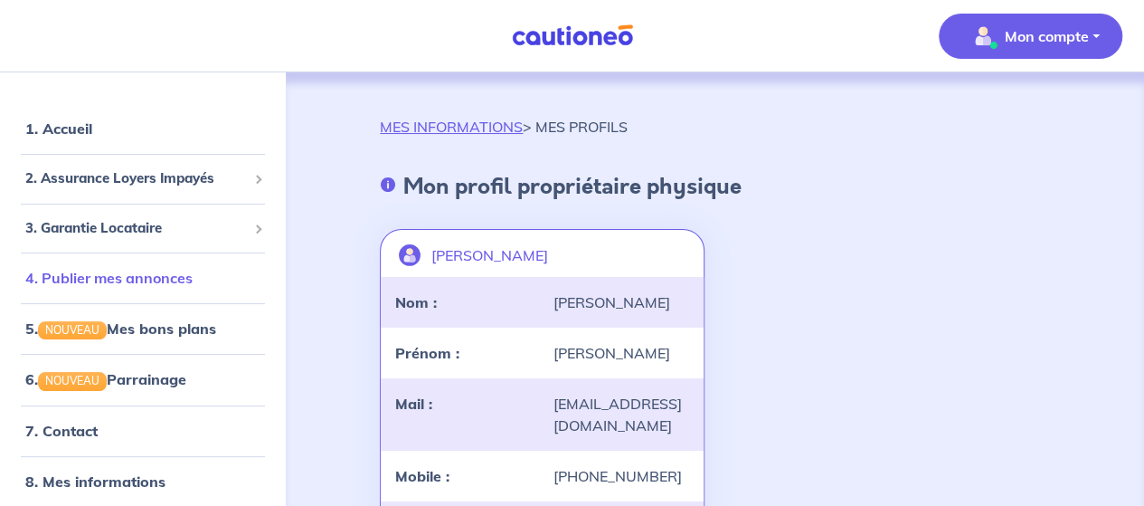
scroll to position [77, 0]
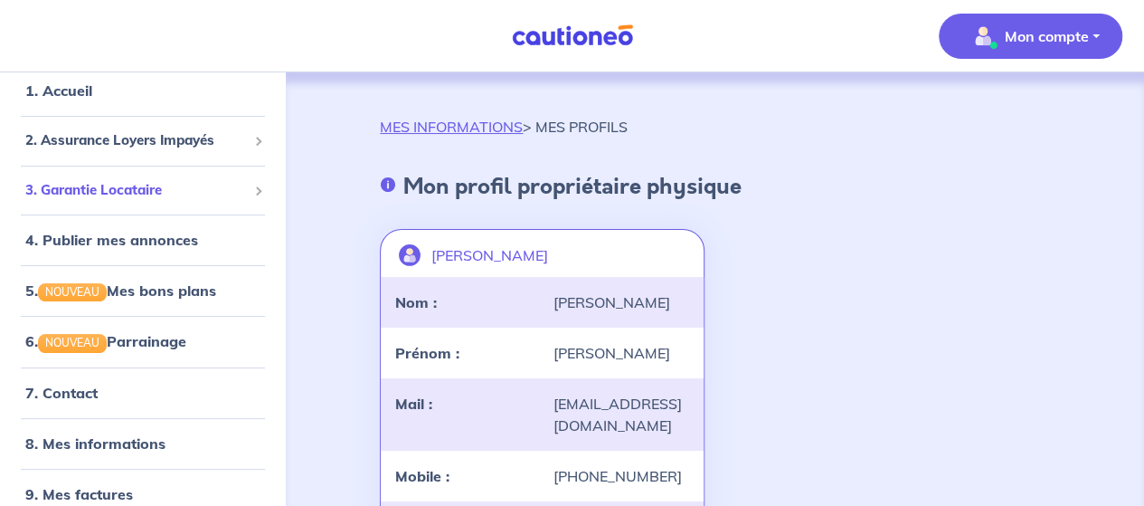
click at [108, 197] on span "3. Garantie Locataire" at bounding box center [136, 190] width 222 height 21
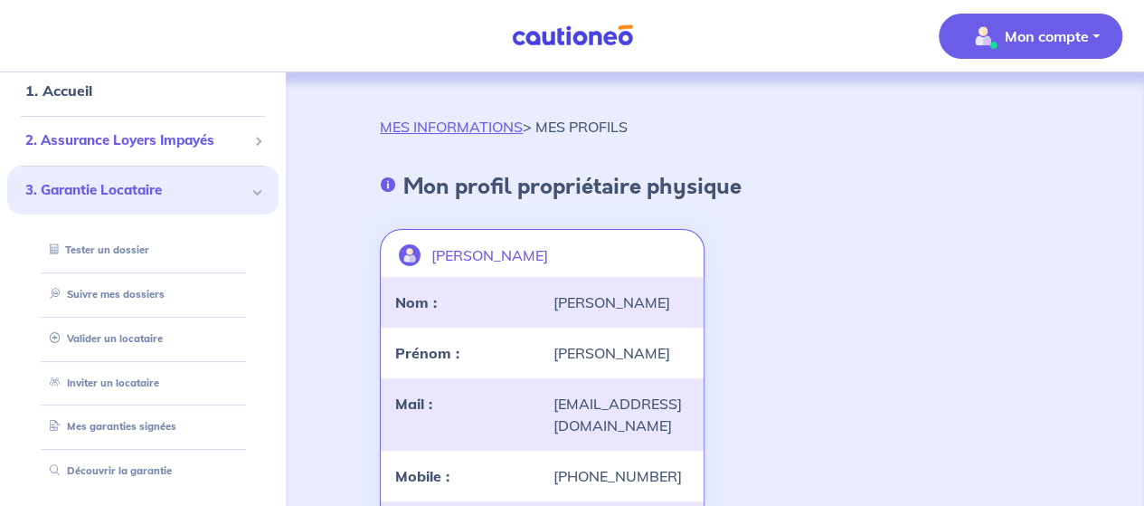
click at [123, 146] on span "2. Assurance Loyers Impayés" at bounding box center [136, 140] width 222 height 21
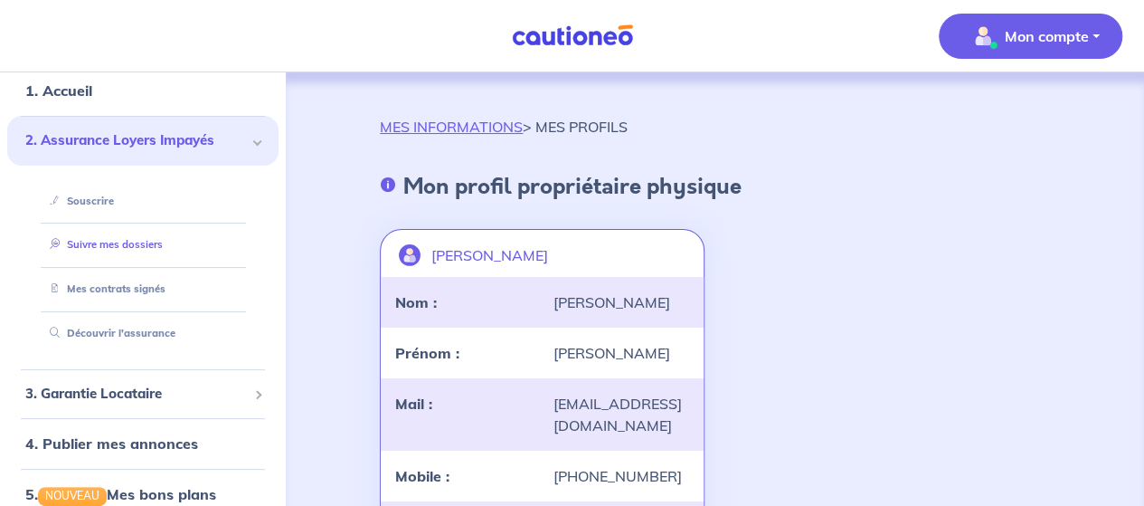
click at [110, 241] on link "Suivre mes dossiers" at bounding box center [103, 244] width 120 height 13
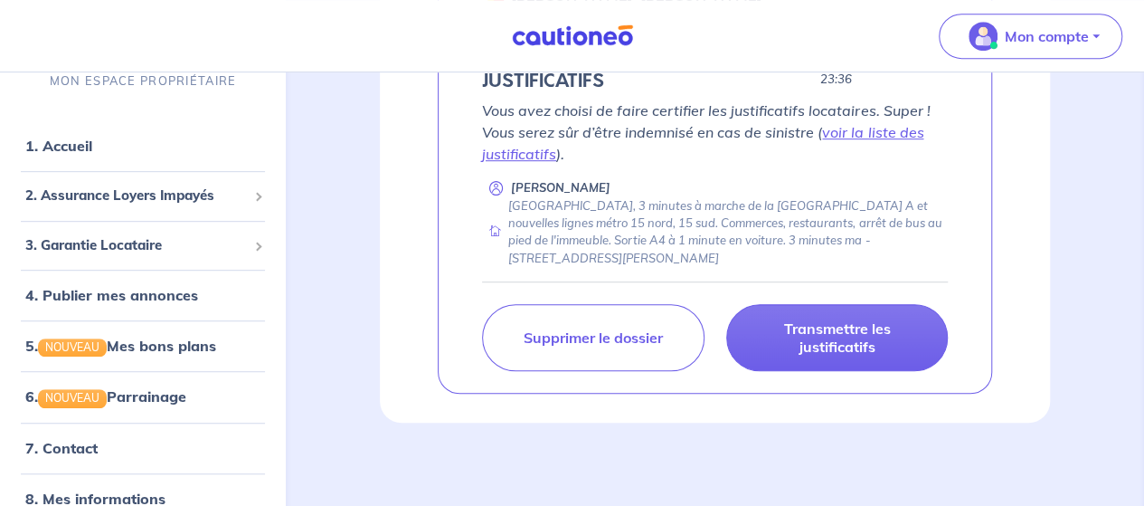
scroll to position [421, 0]
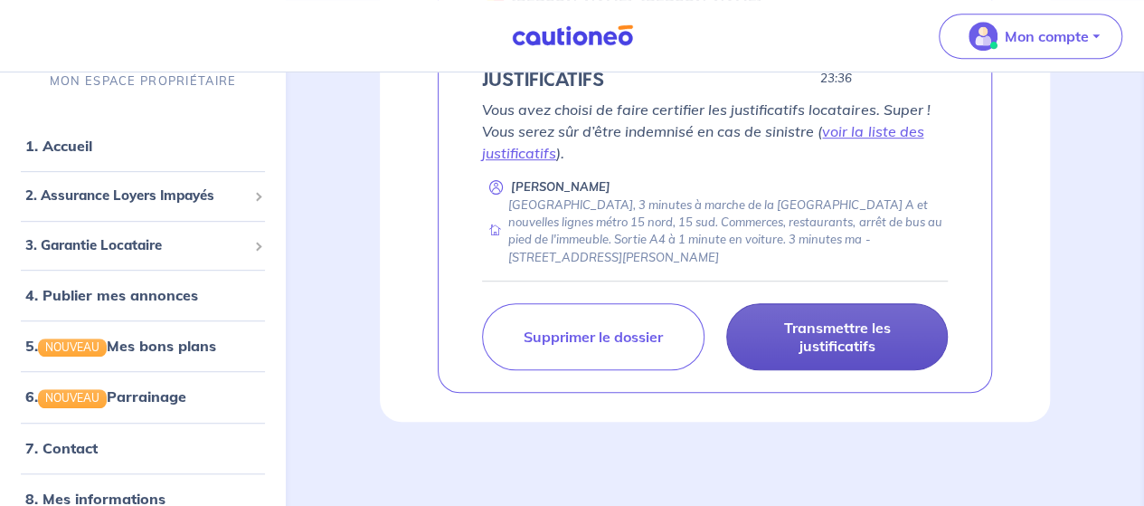
click at [827, 327] on p "Transmettre les justificatifs" at bounding box center [837, 336] width 176 height 36
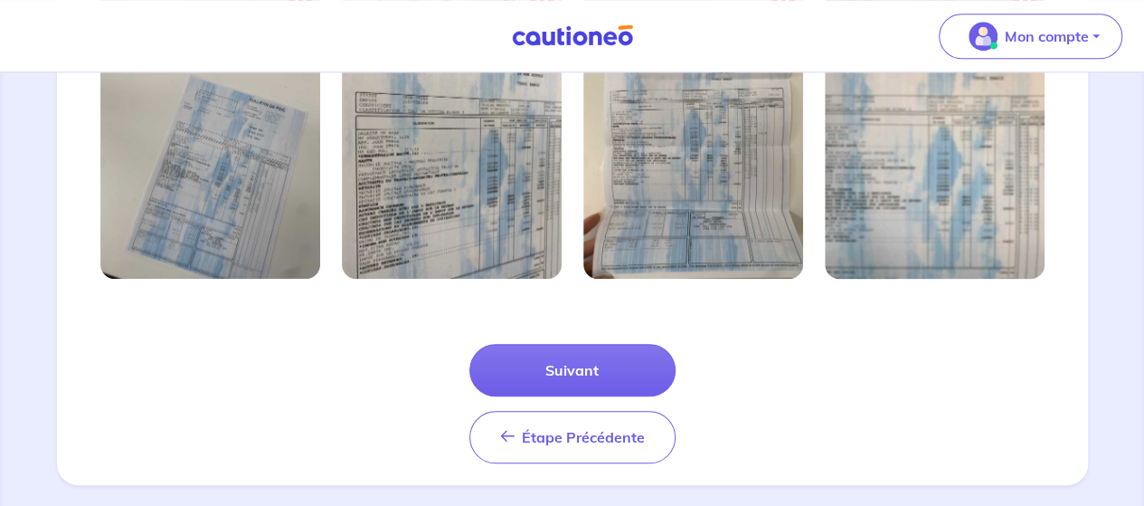
scroll to position [733, 0]
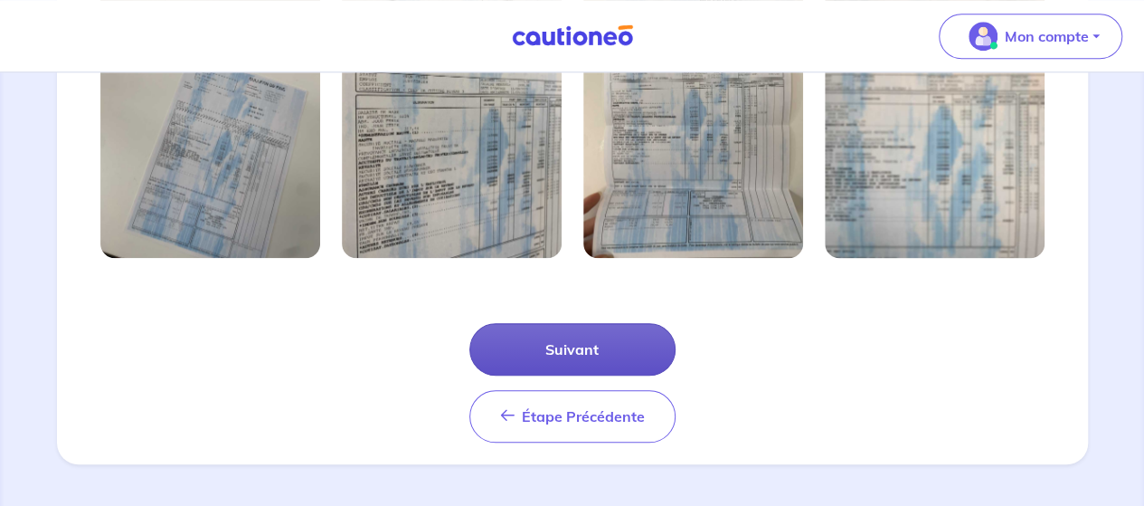
click at [614, 353] on button "Suivant" at bounding box center [572, 349] width 206 height 52
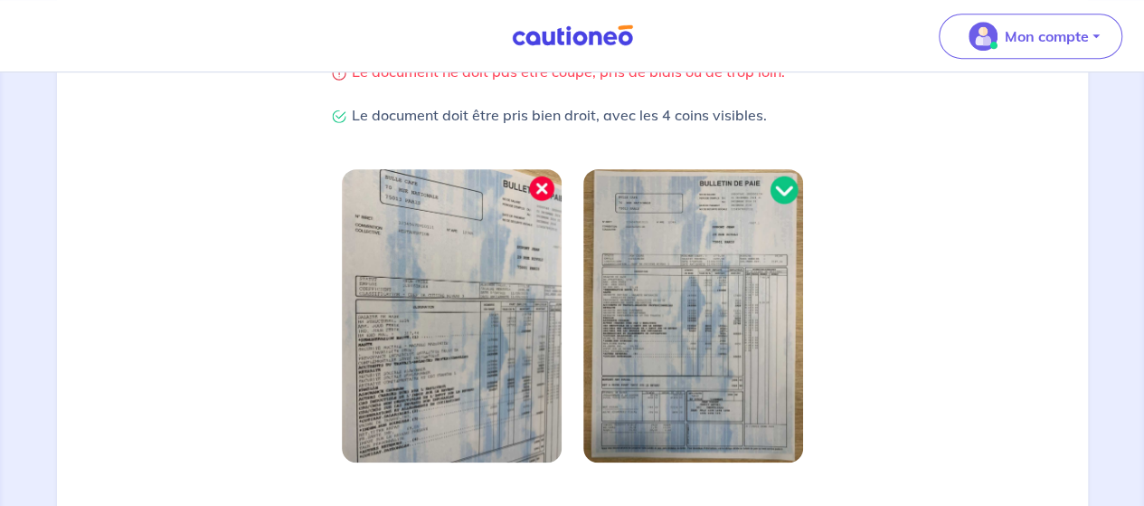
scroll to position [647, 0]
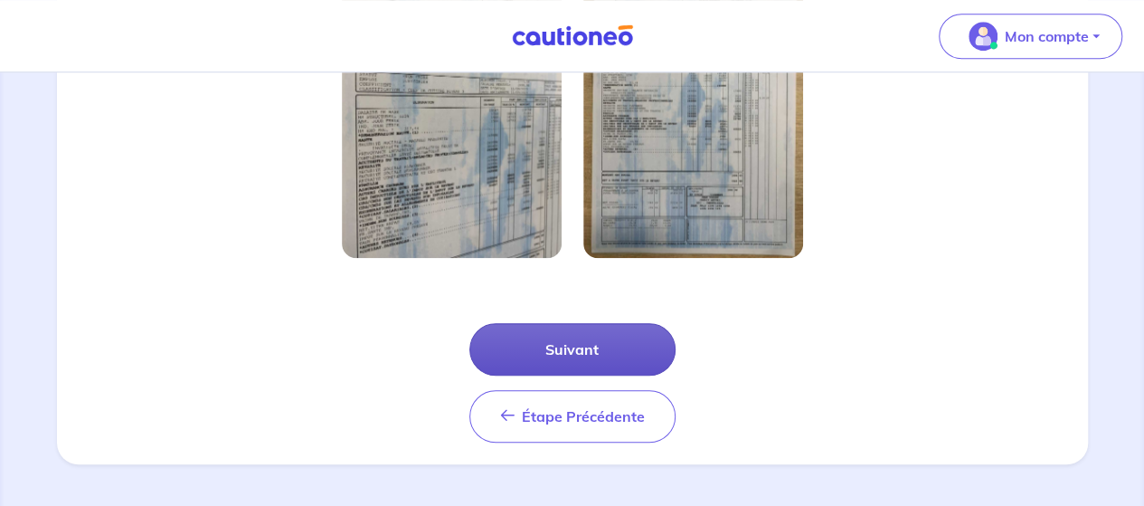
click at [619, 348] on button "Suivant" at bounding box center [572, 349] width 206 height 52
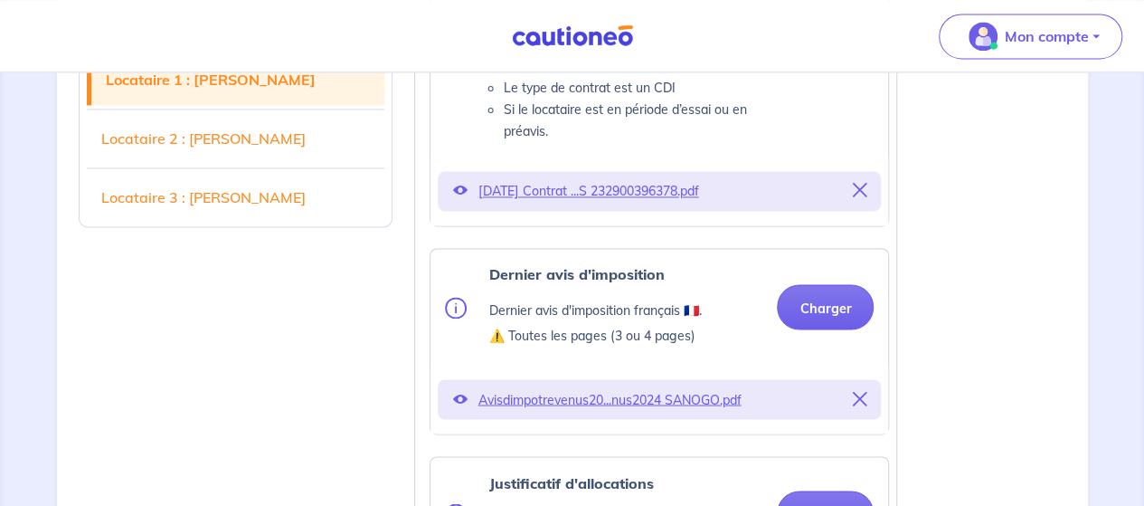
scroll to position [1331, 0]
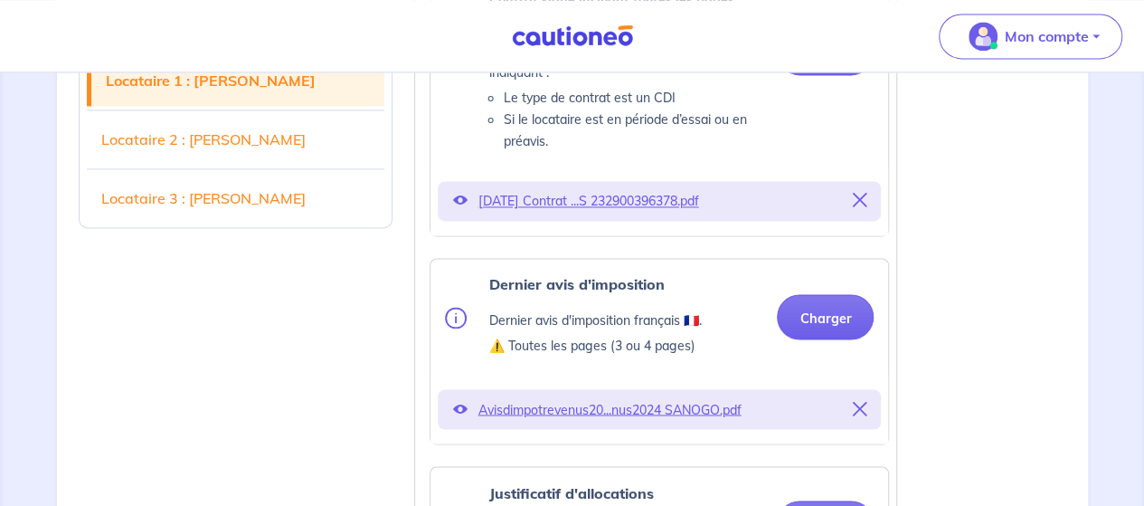
click at [269, 202] on link "Locataire 3 : KARIDJA DAO" at bounding box center [236, 198] width 298 height 51
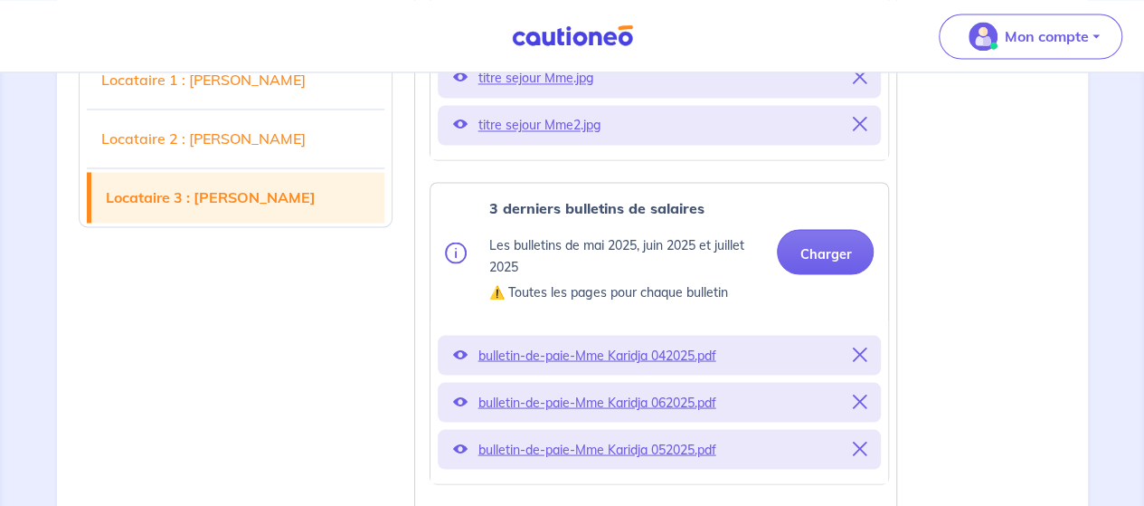
scroll to position [4950, 0]
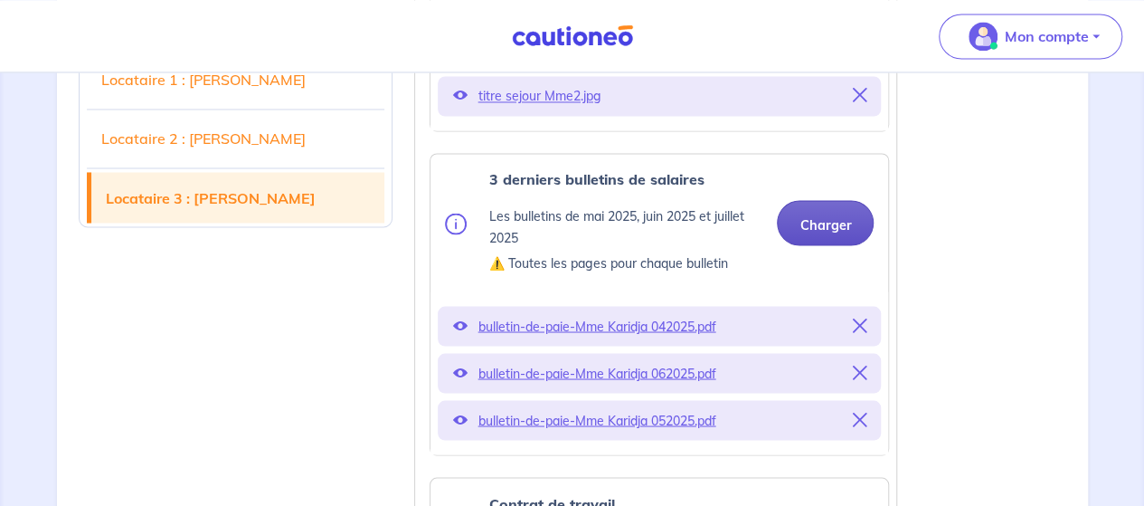
click at [827, 218] on button "Charger" at bounding box center [825, 222] width 97 height 45
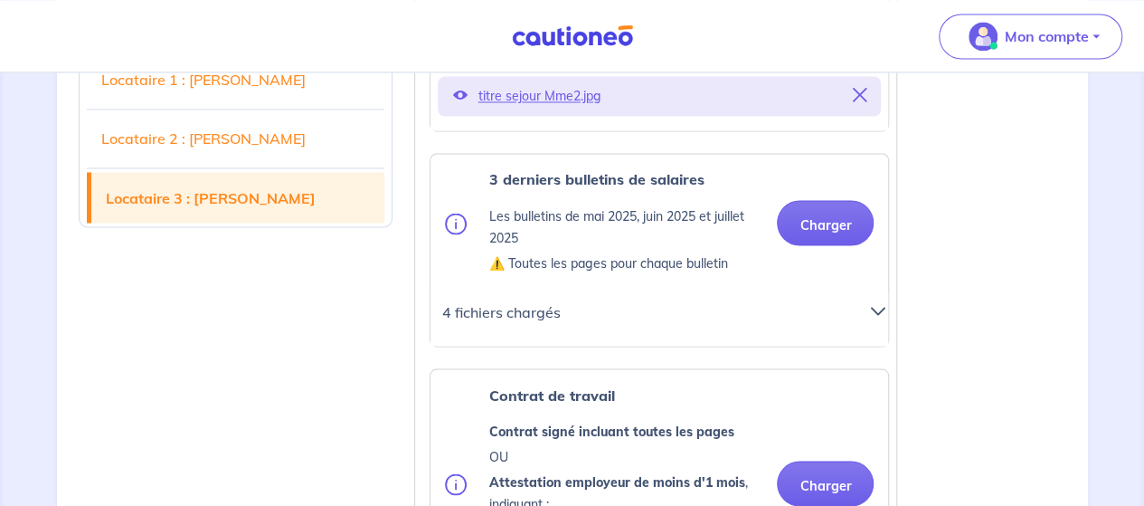
click at [879, 303] on icon at bounding box center [877, 310] width 14 height 14
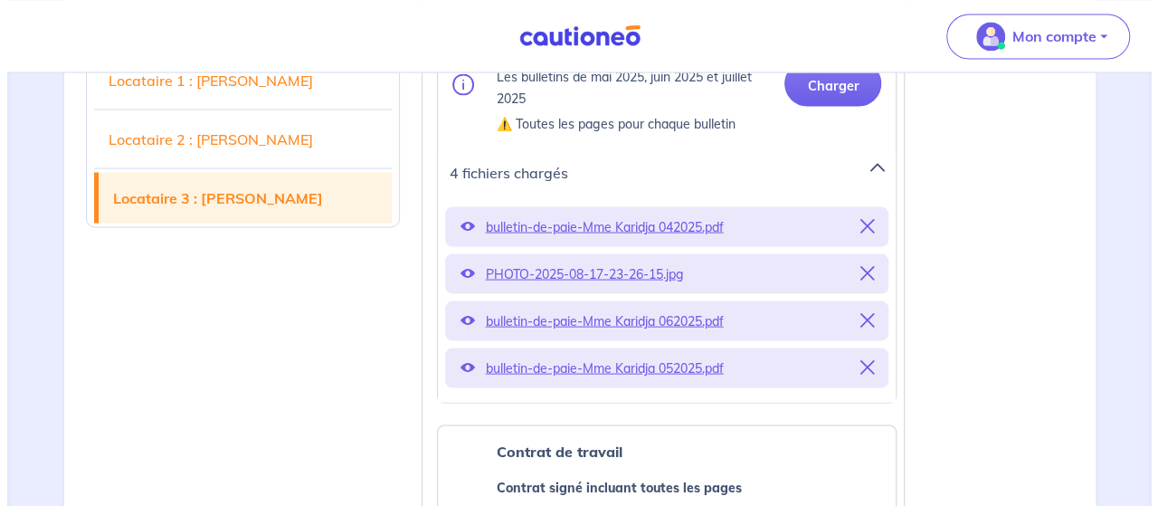
scroll to position [5099, 0]
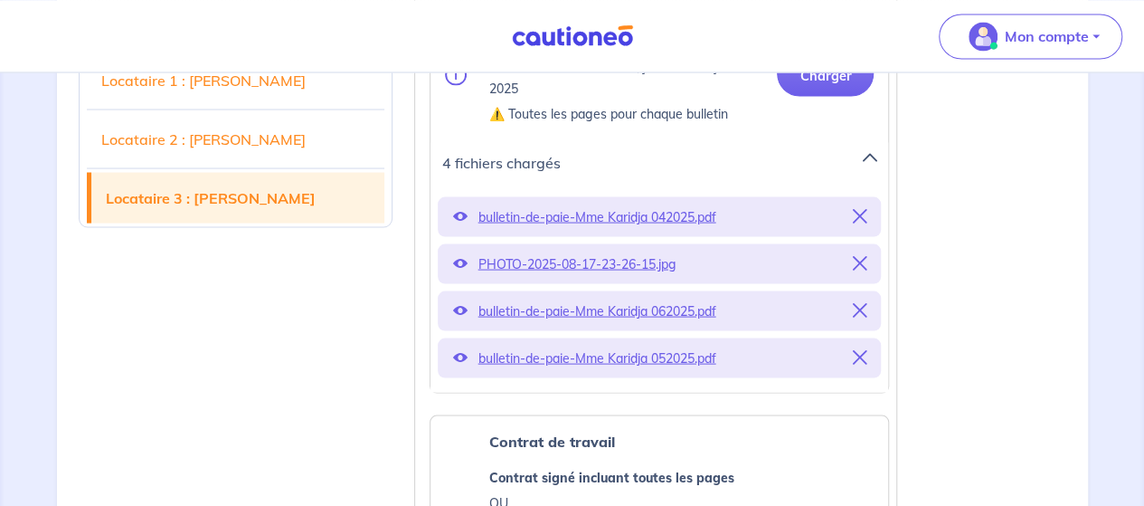
click at [459, 255] on icon at bounding box center [459, 262] width 14 height 14
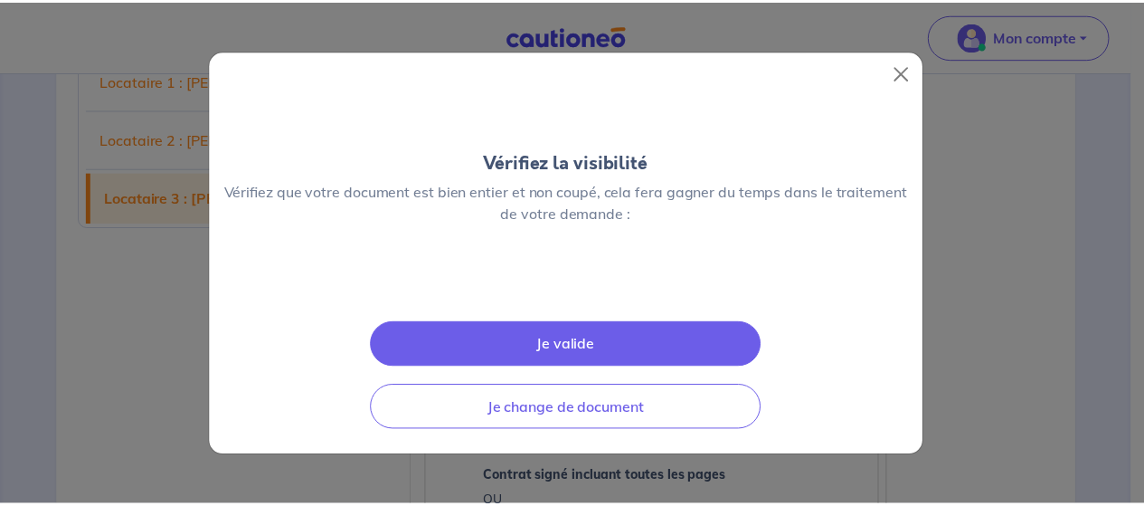
scroll to position [35, 0]
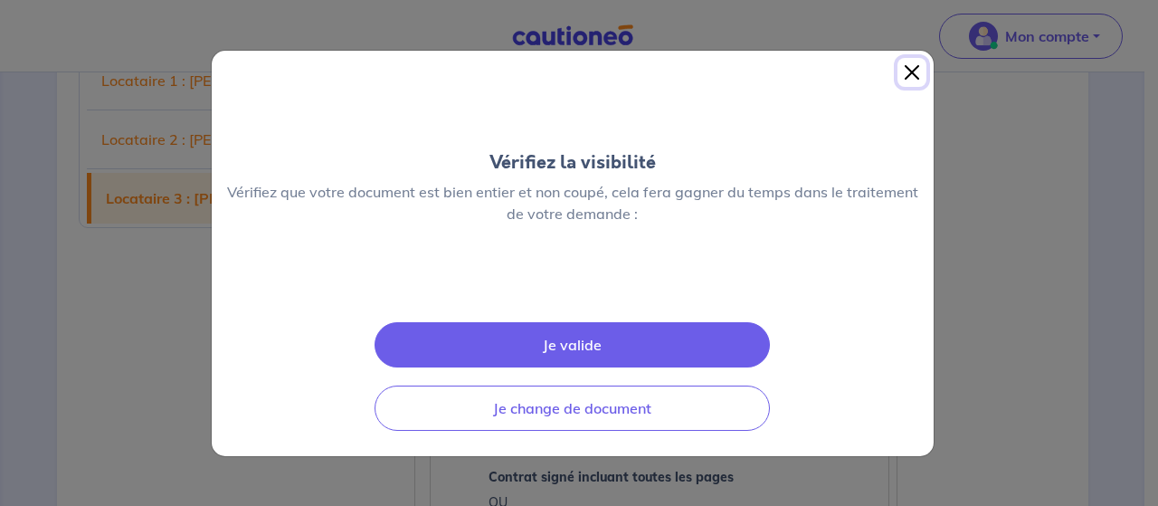
click at [906, 58] on button "Close" at bounding box center [911, 72] width 29 height 29
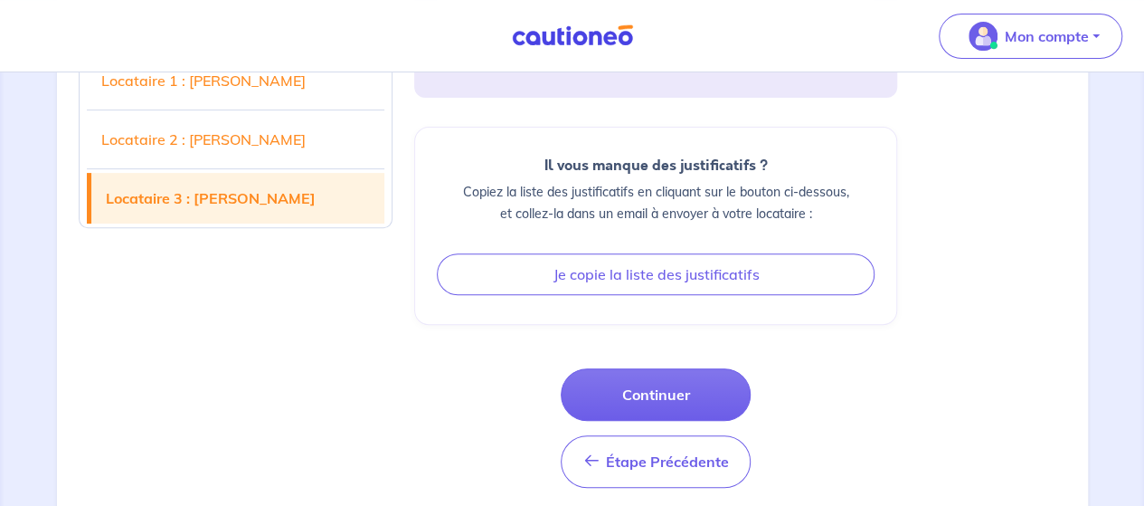
scroll to position [7075, 0]
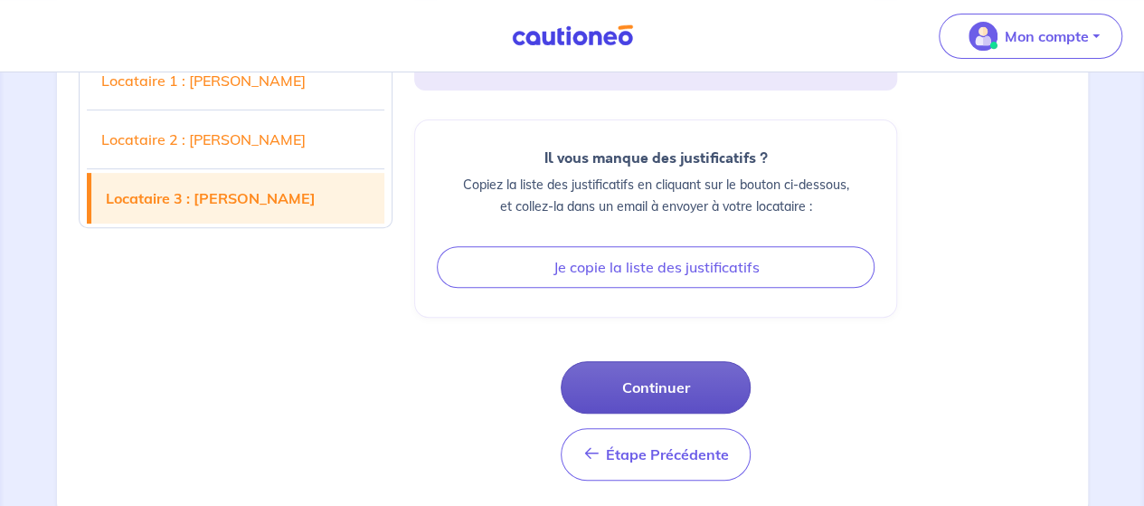
click at [681, 373] on button "Continuer" at bounding box center [656, 387] width 190 height 52
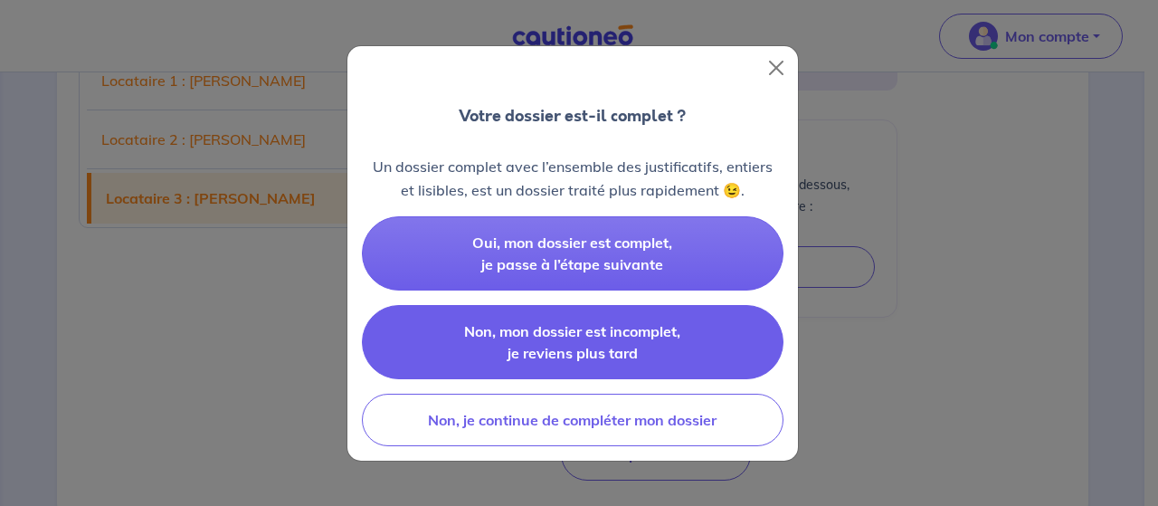
click at [624, 355] on span "Non, mon dossier est incomplet, je reviens plus tard" at bounding box center [572, 342] width 216 height 40
